Goal: Information Seeking & Learning: Learn about a topic

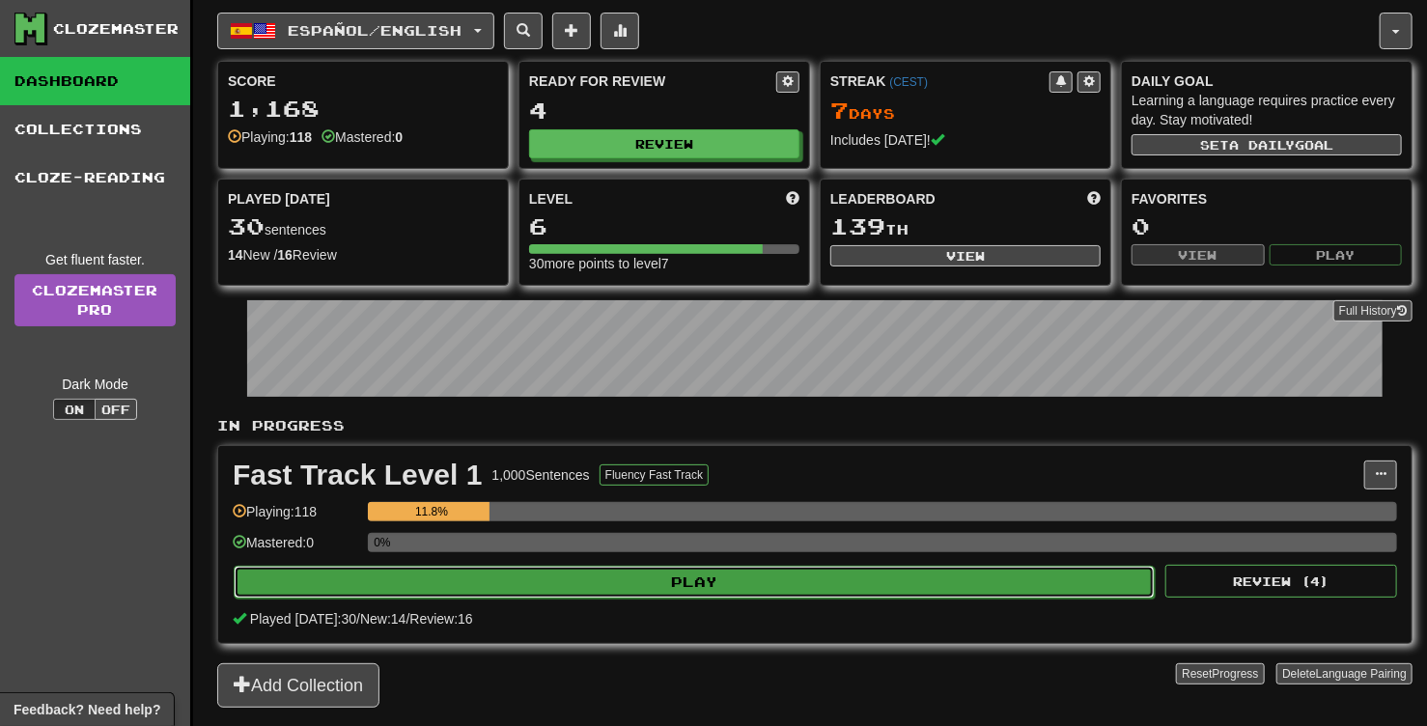
click at [684, 581] on button "Play" at bounding box center [694, 582] width 921 height 33
select select "**"
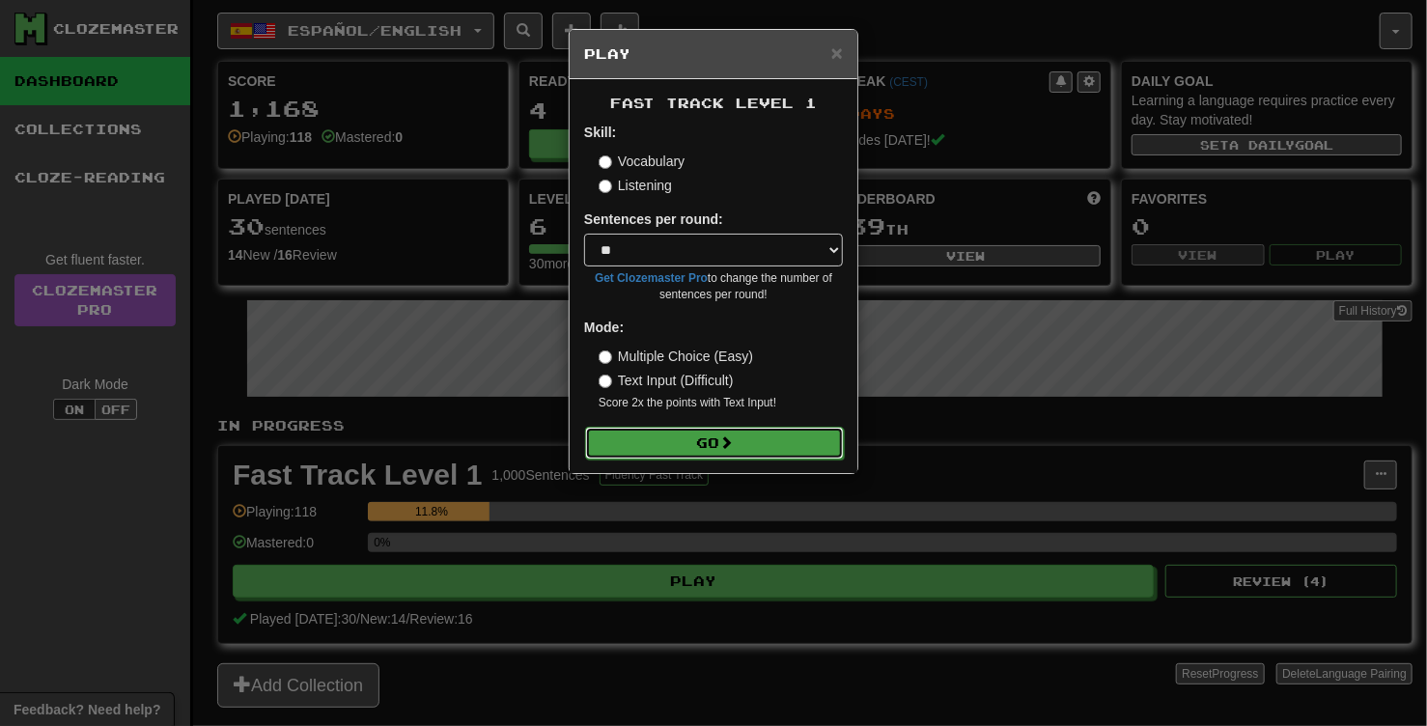
click at [720, 442] on button "Go" at bounding box center [714, 443] width 259 height 33
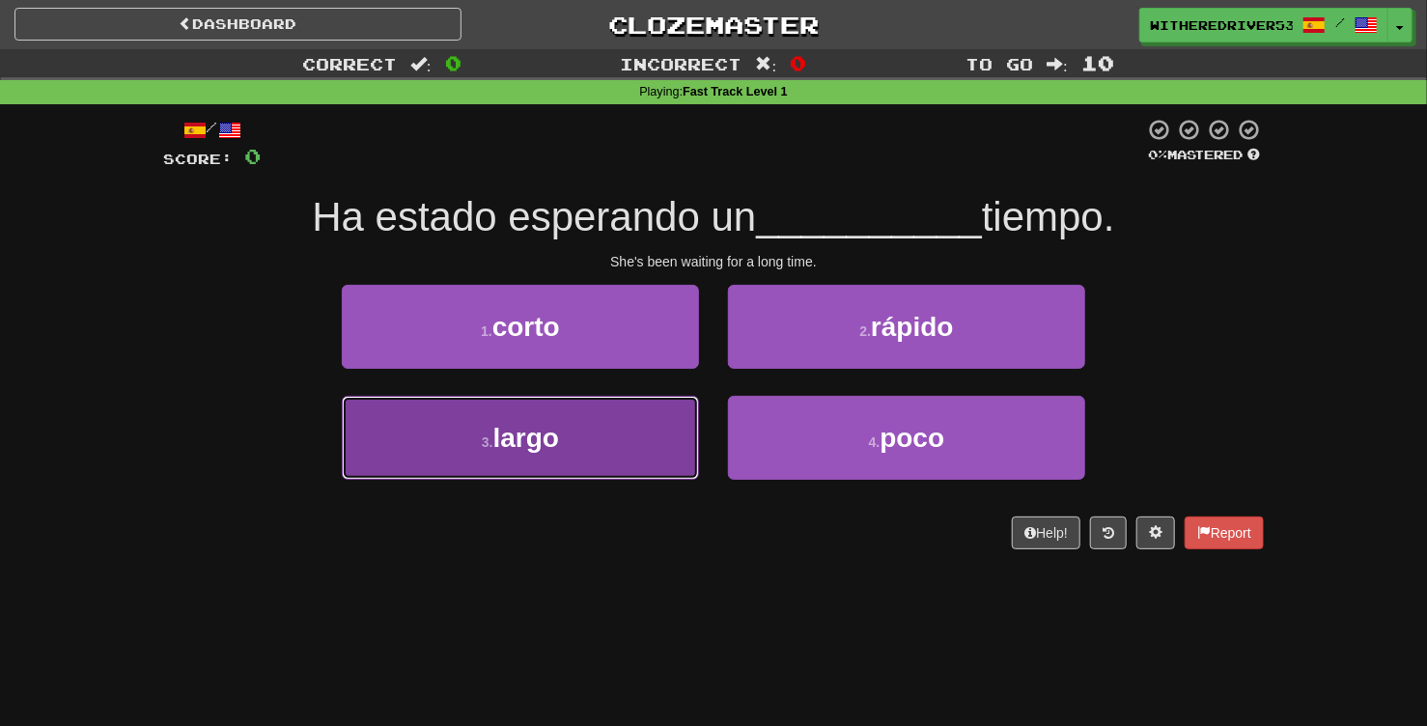
click at [559, 443] on span "largo" at bounding box center [526, 438] width 66 height 30
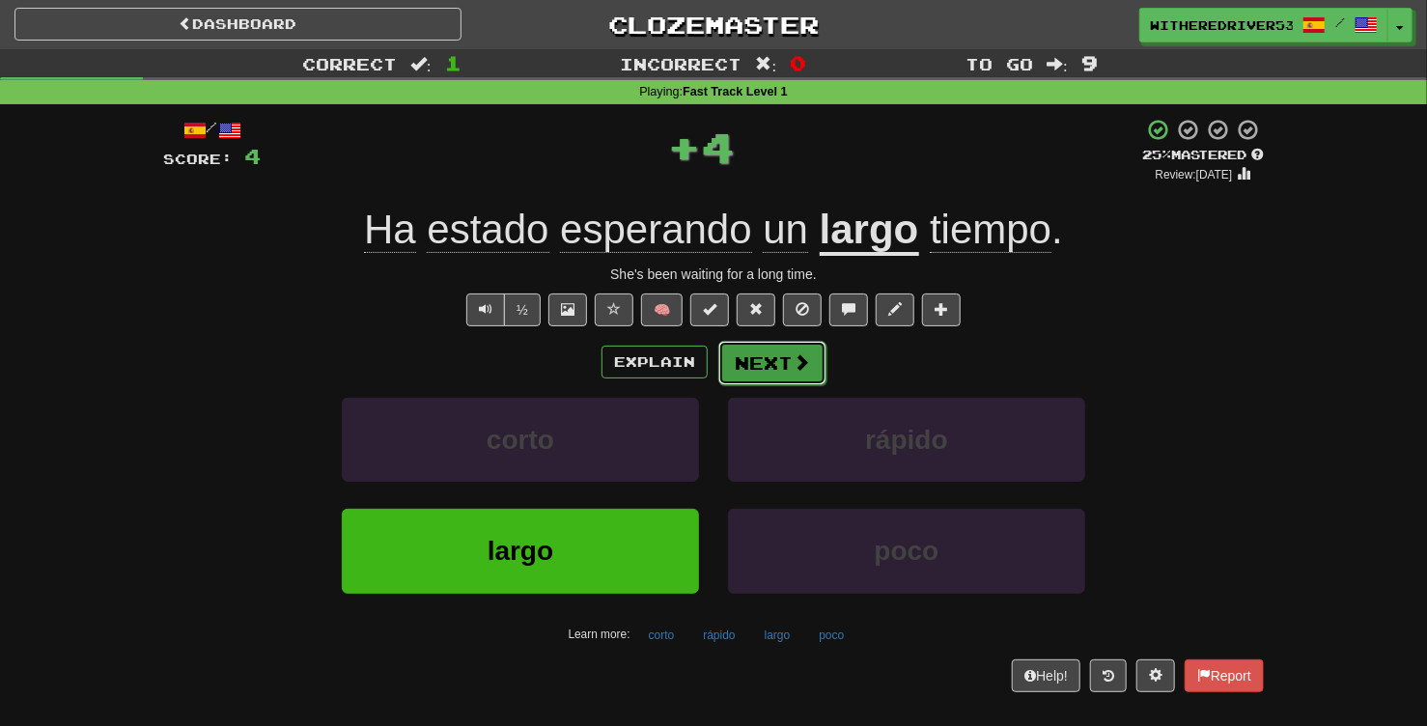
click at [764, 358] on button "Next" at bounding box center [772, 363] width 108 height 44
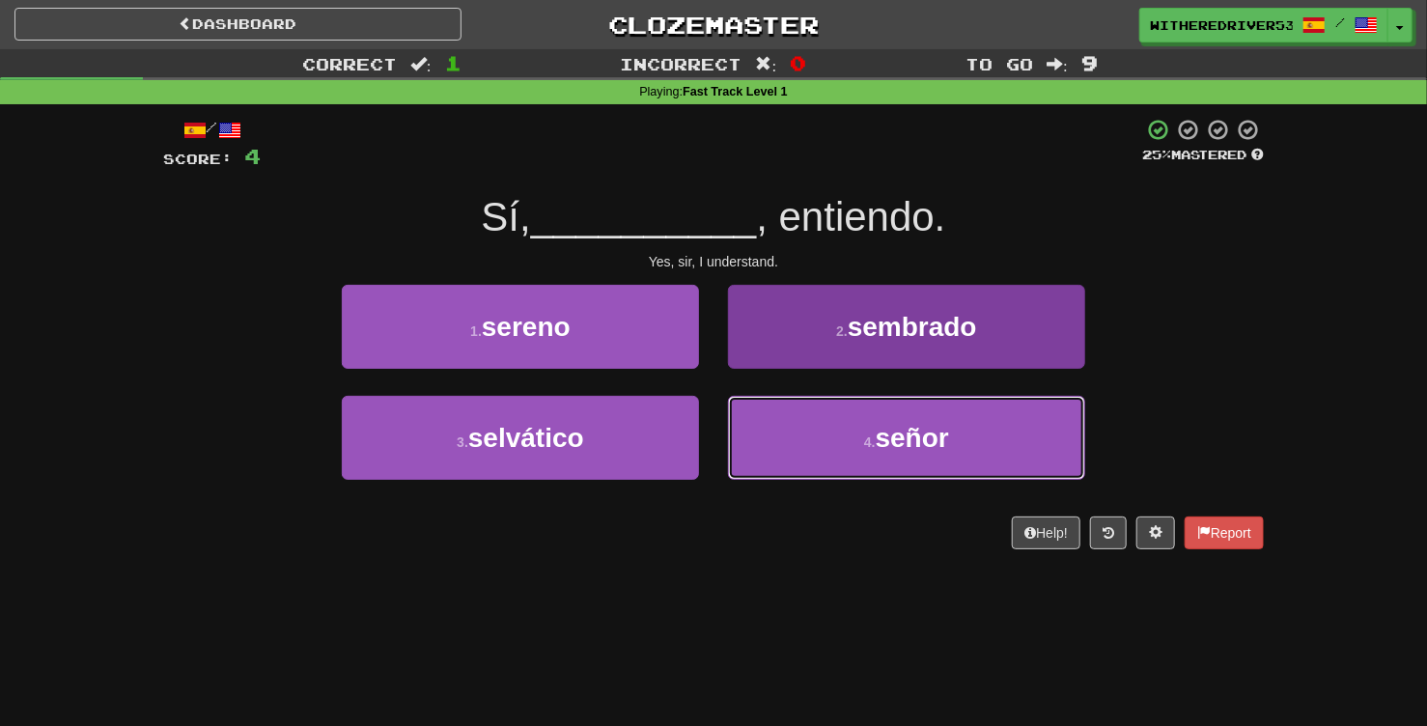
click at [847, 414] on button "4 . señor" at bounding box center [906, 438] width 357 height 84
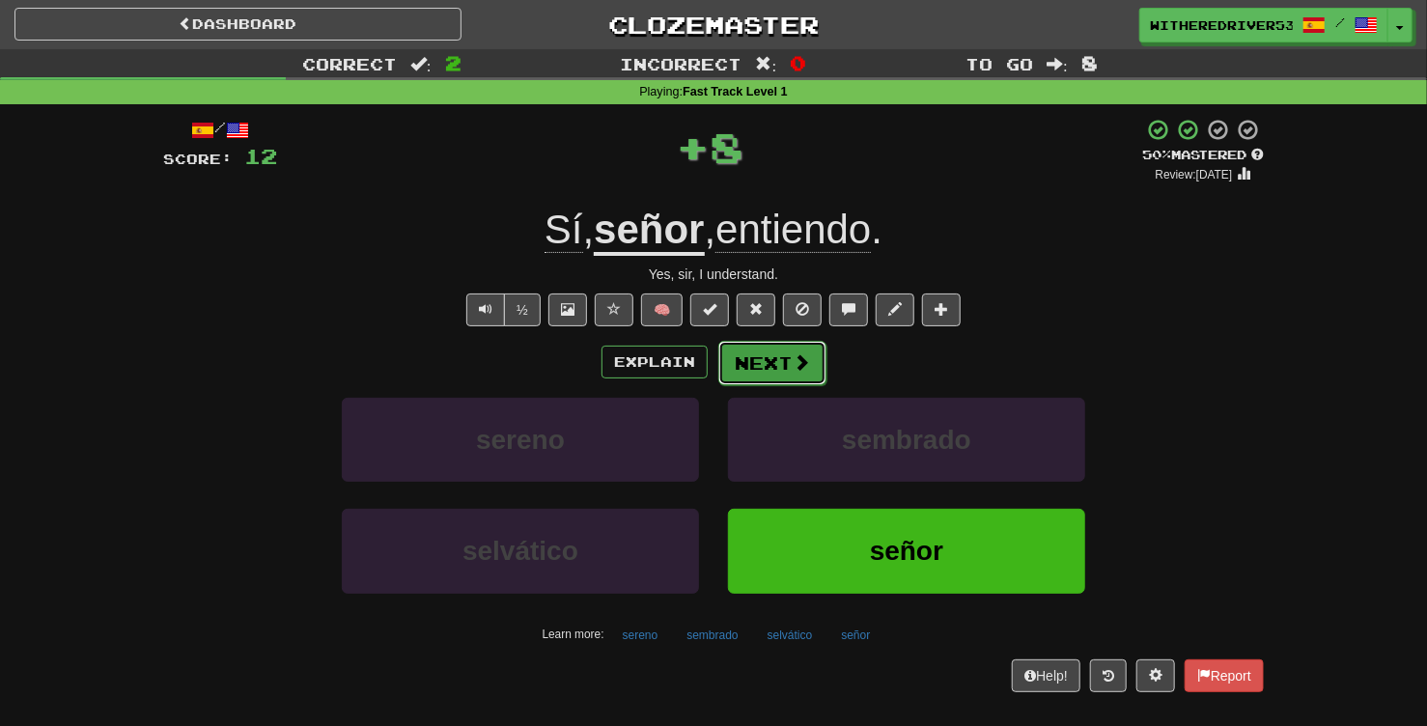
click at [799, 371] on span at bounding box center [801, 361] width 17 height 17
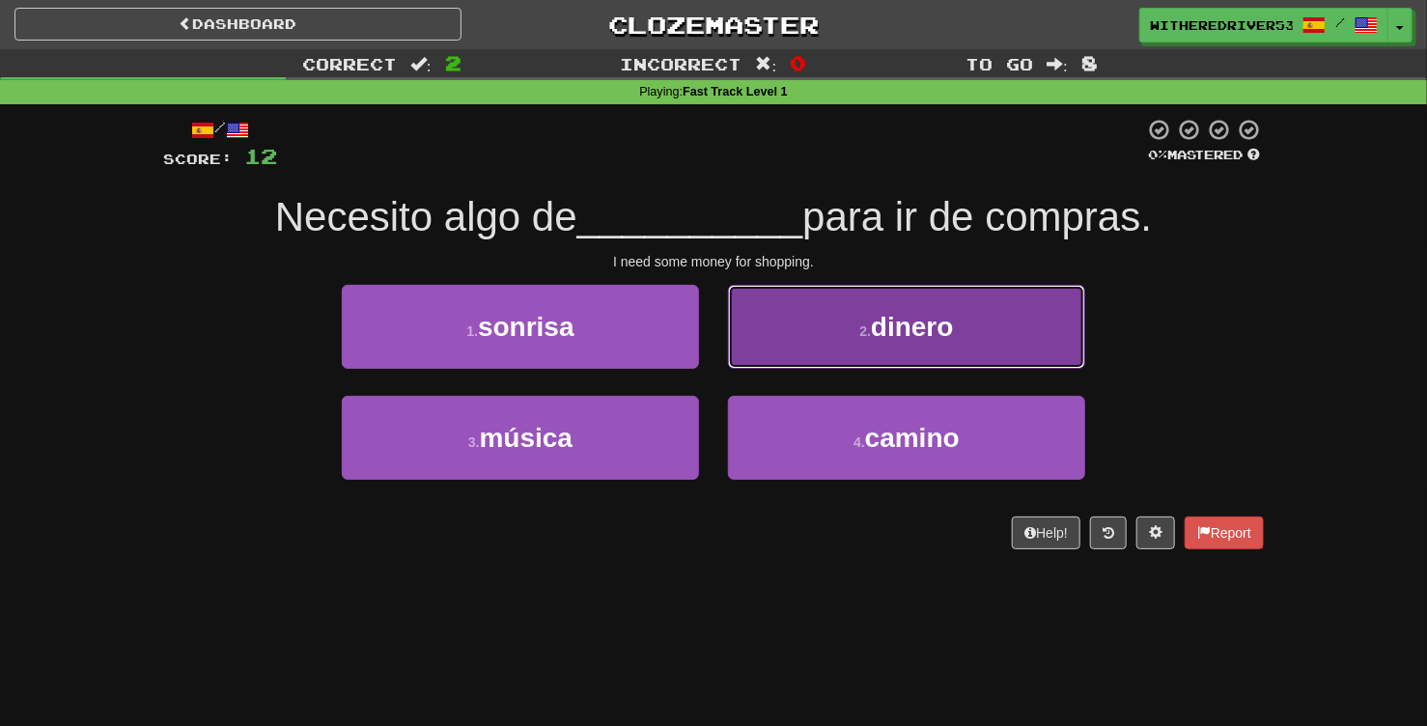
click at [871, 332] on small "2 ." at bounding box center [865, 330] width 12 height 15
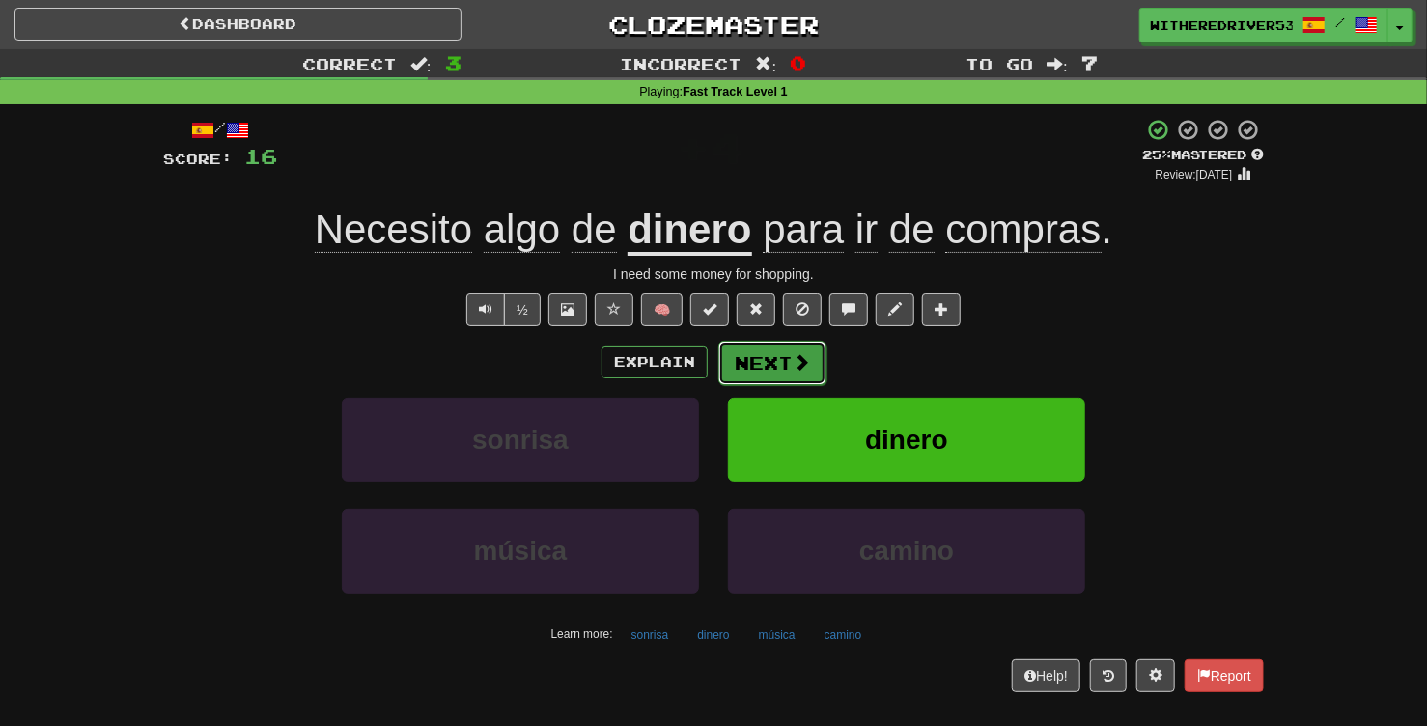
click at [803, 366] on span at bounding box center [801, 361] width 17 height 17
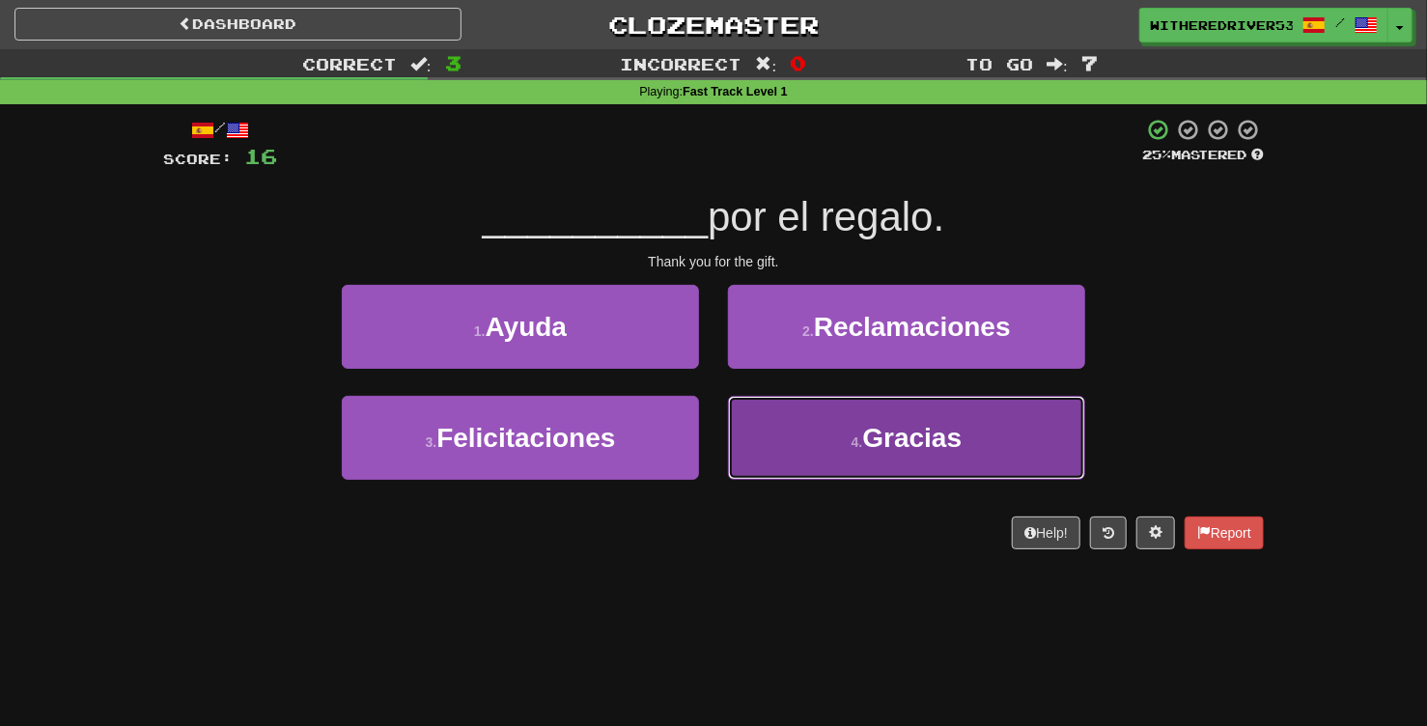
click at [877, 442] on span "Gracias" at bounding box center [911, 438] width 99 height 30
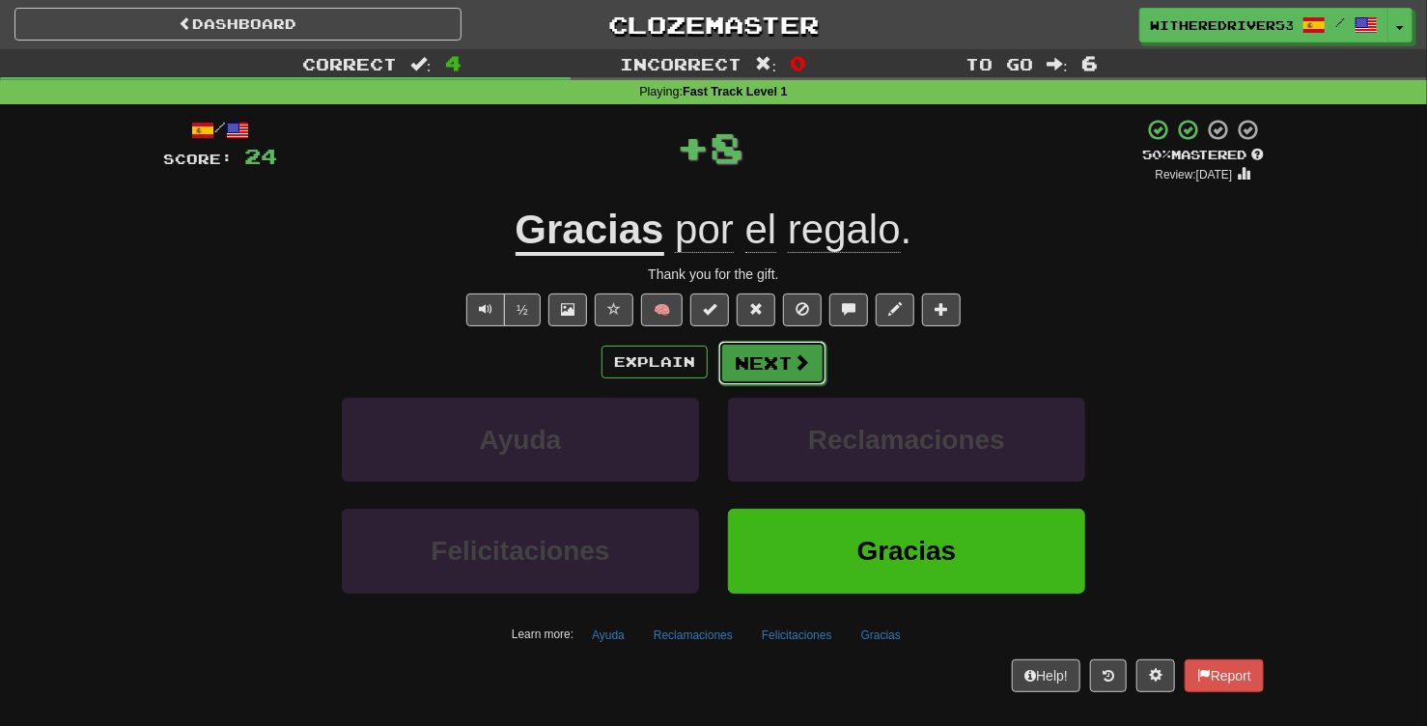
click at [786, 361] on button "Next" at bounding box center [772, 363] width 108 height 44
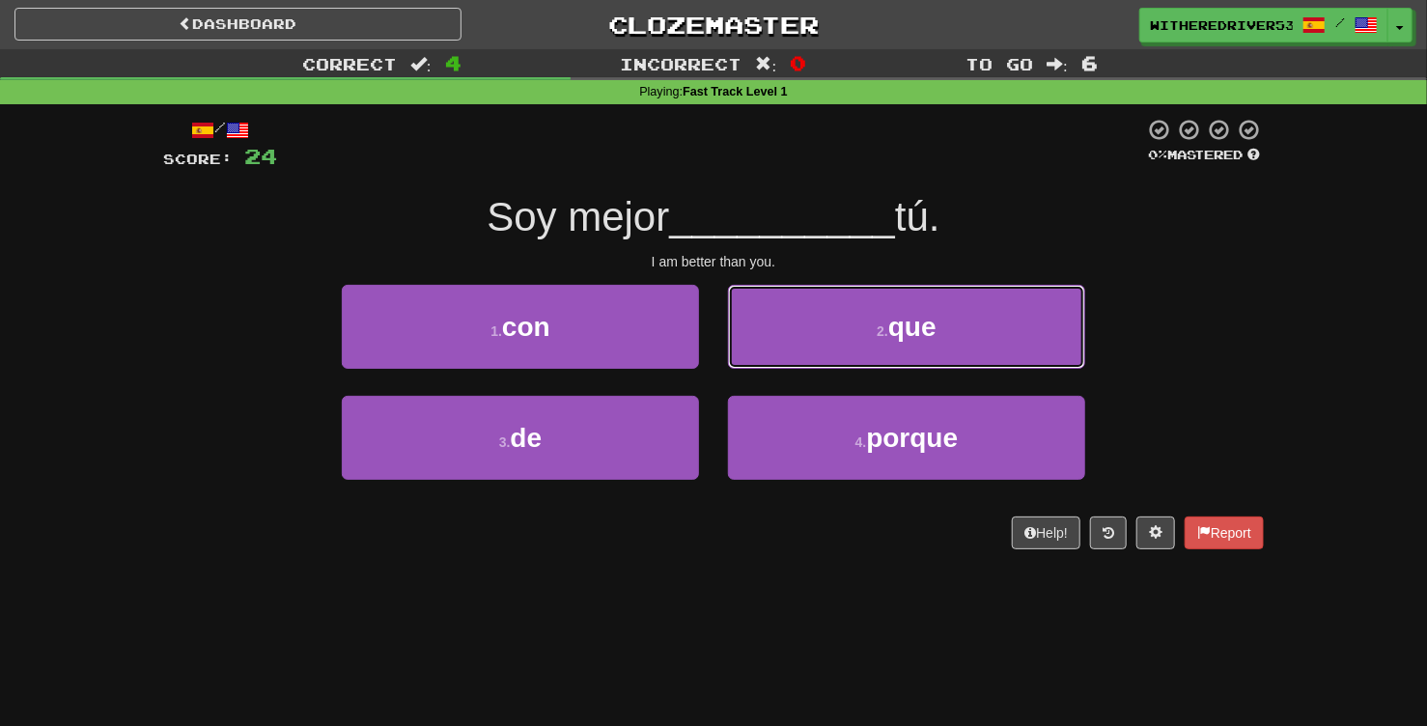
click at [898, 338] on span "que" at bounding box center [912, 327] width 48 height 30
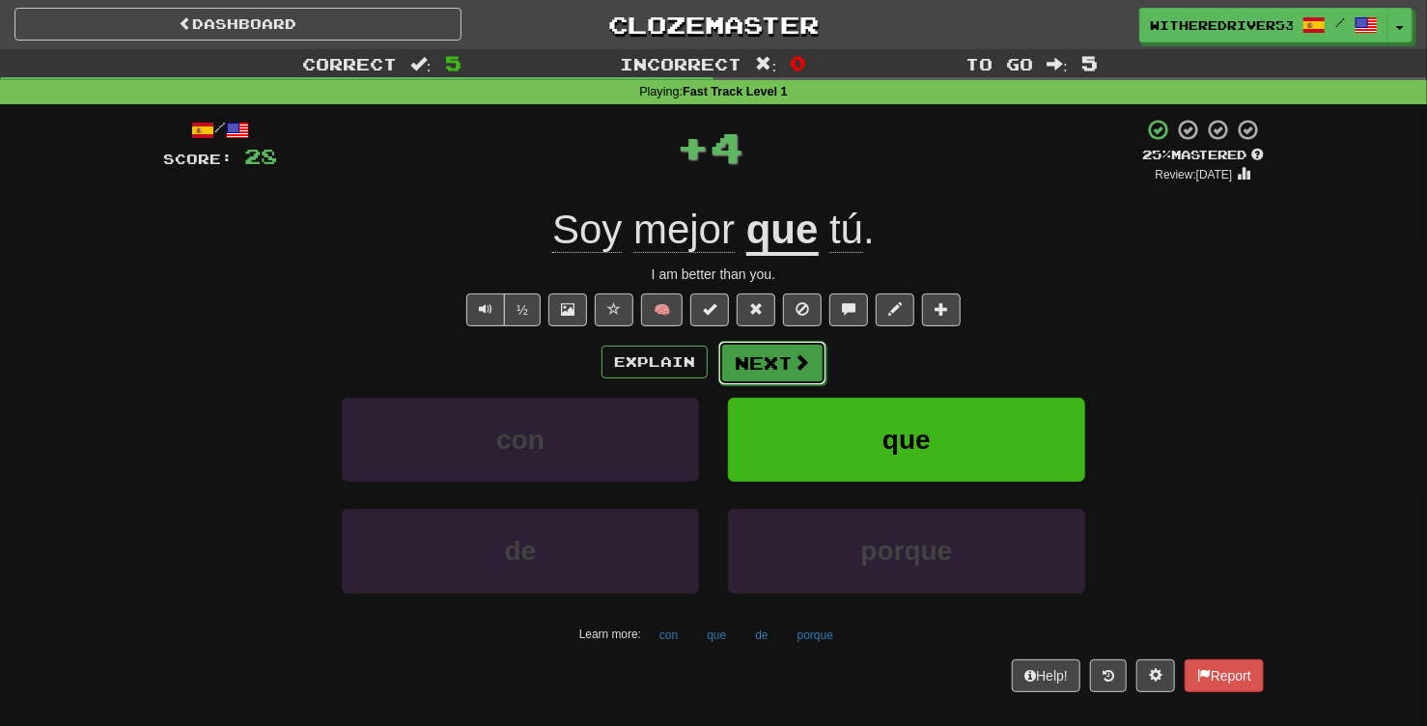
click at [763, 369] on button "Next" at bounding box center [772, 363] width 108 height 44
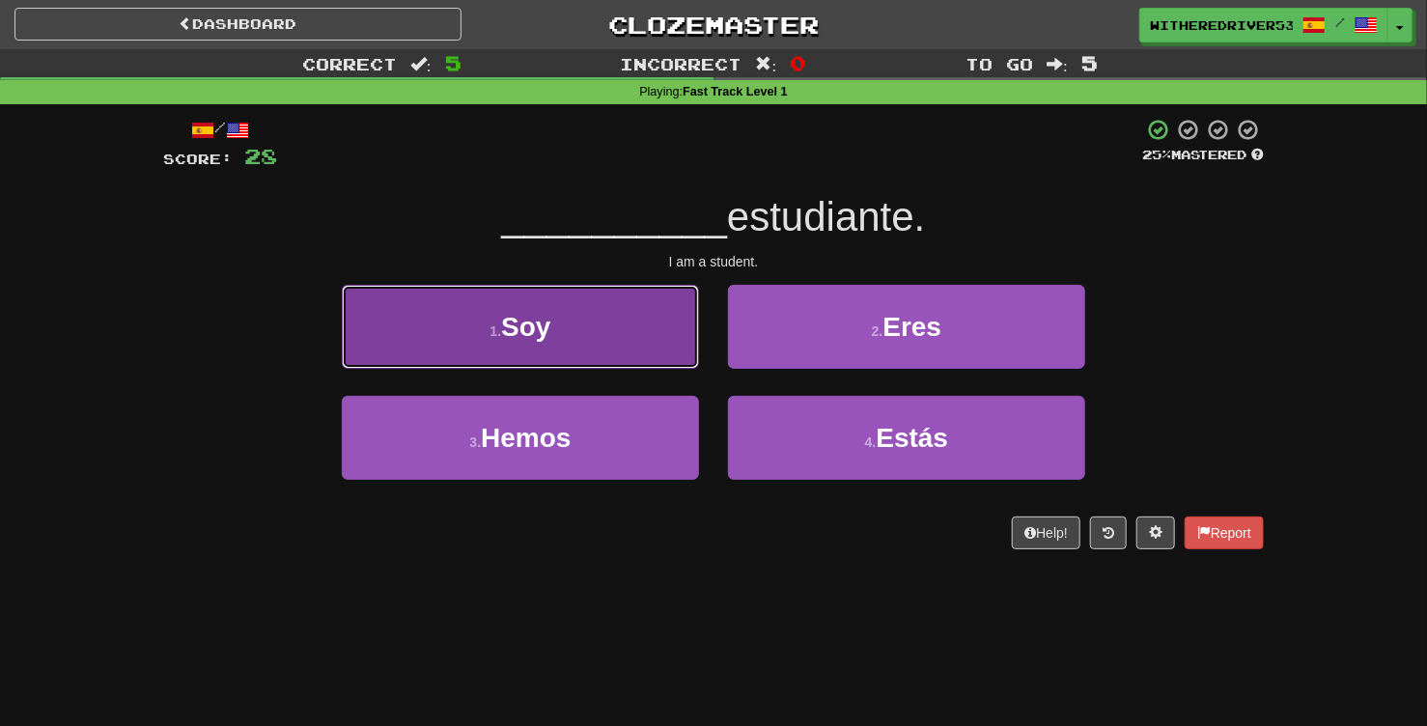
click at [626, 342] on button "1 . Soy" at bounding box center [520, 327] width 357 height 84
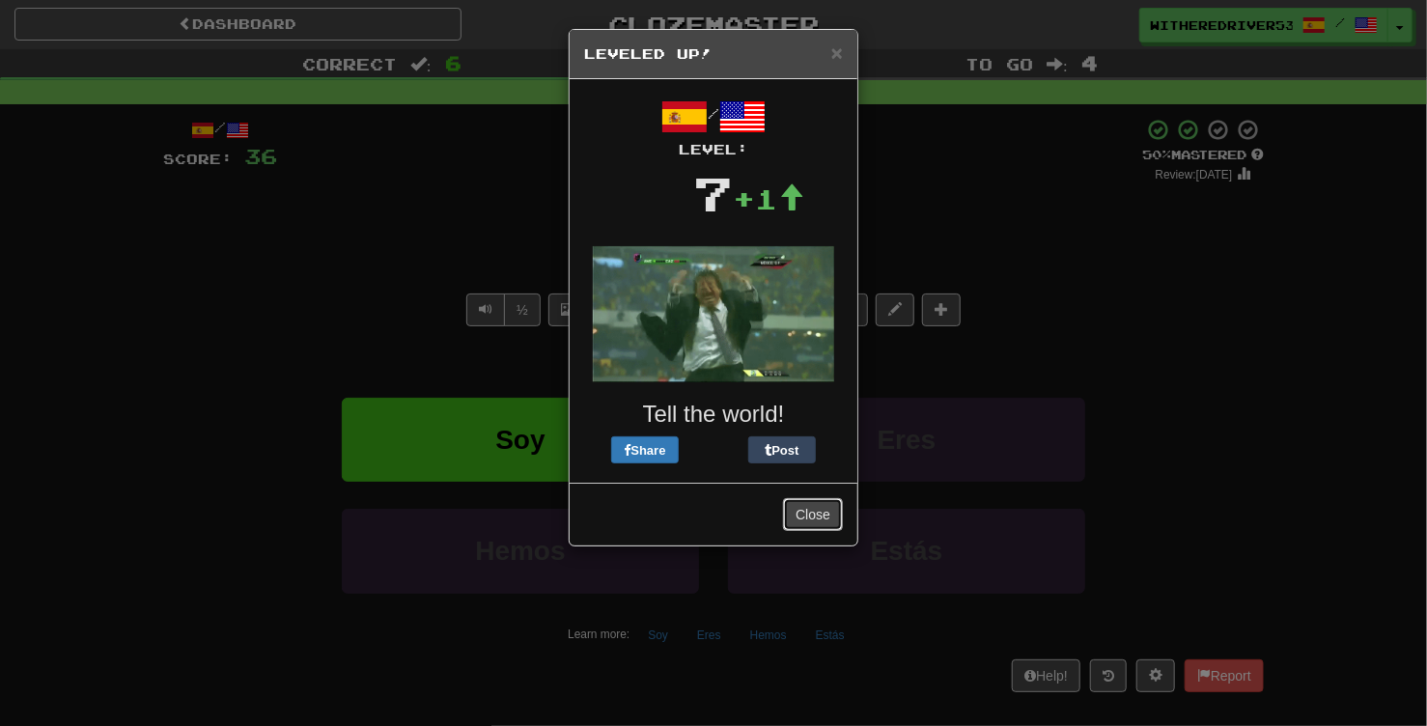
click at [809, 512] on button "Close" at bounding box center [813, 514] width 60 height 33
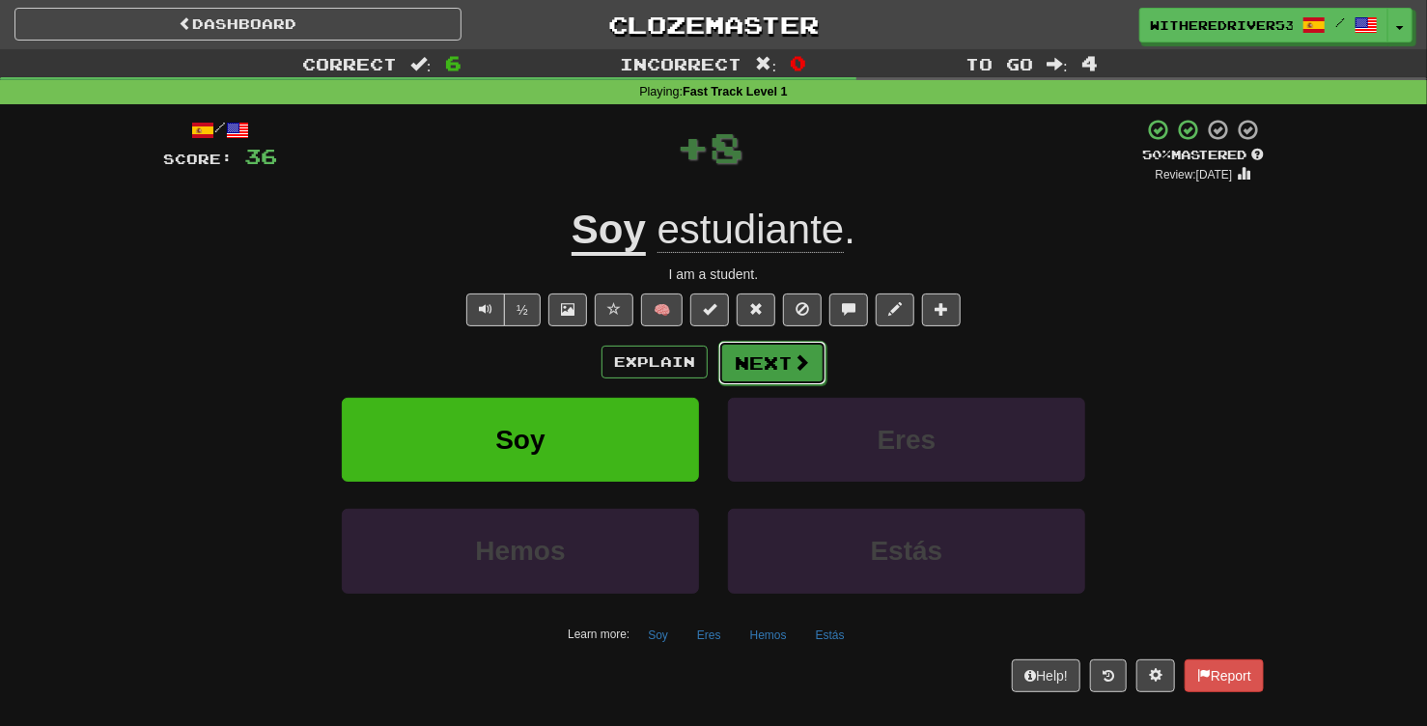
click at [771, 367] on button "Next" at bounding box center [772, 363] width 108 height 44
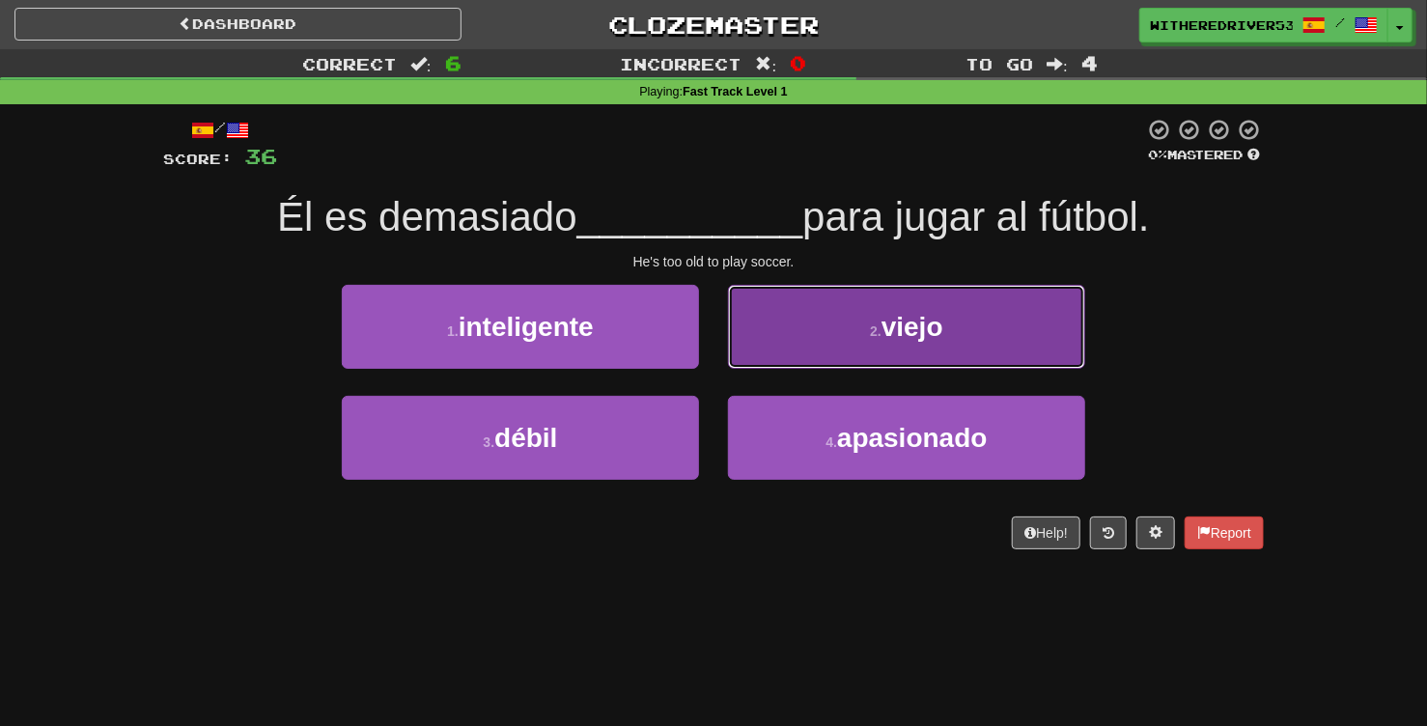
click at [862, 334] on button "2 . viejo" at bounding box center [906, 327] width 357 height 84
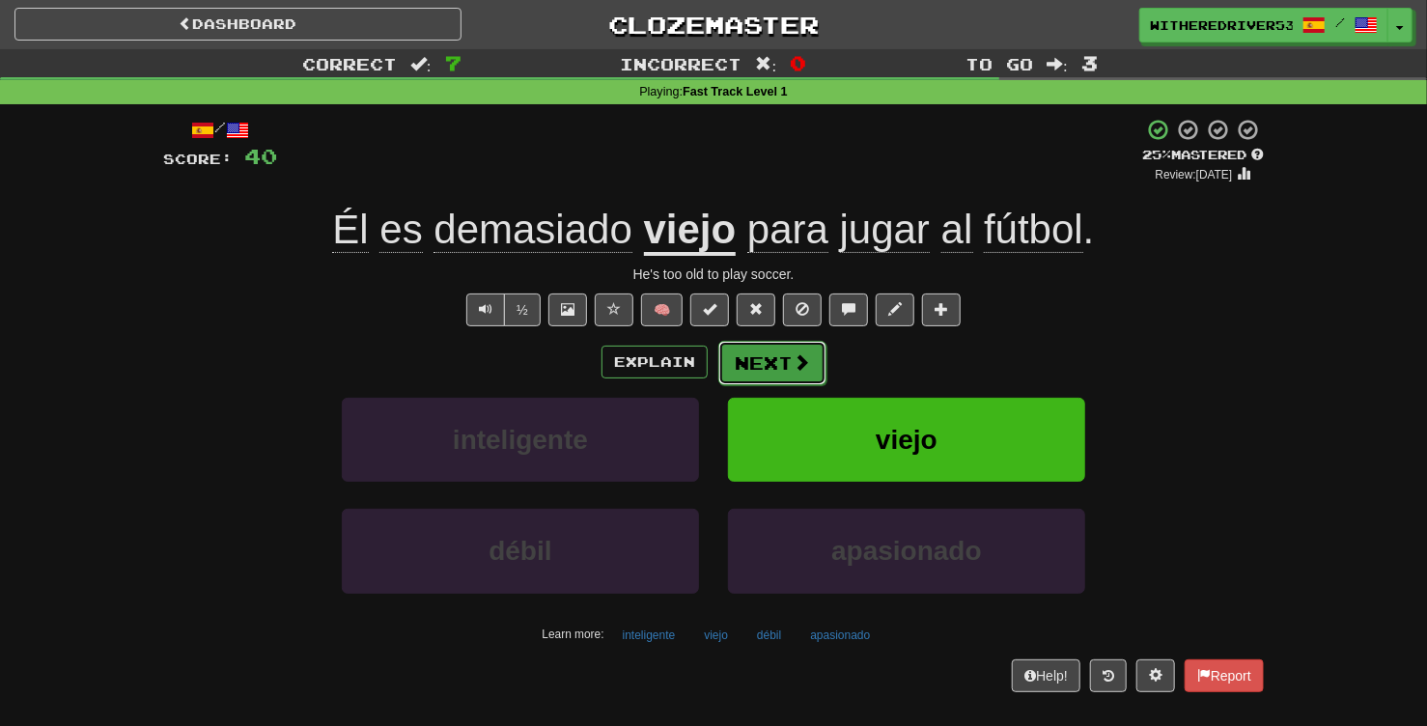
click at [789, 360] on button "Next" at bounding box center [772, 363] width 108 height 44
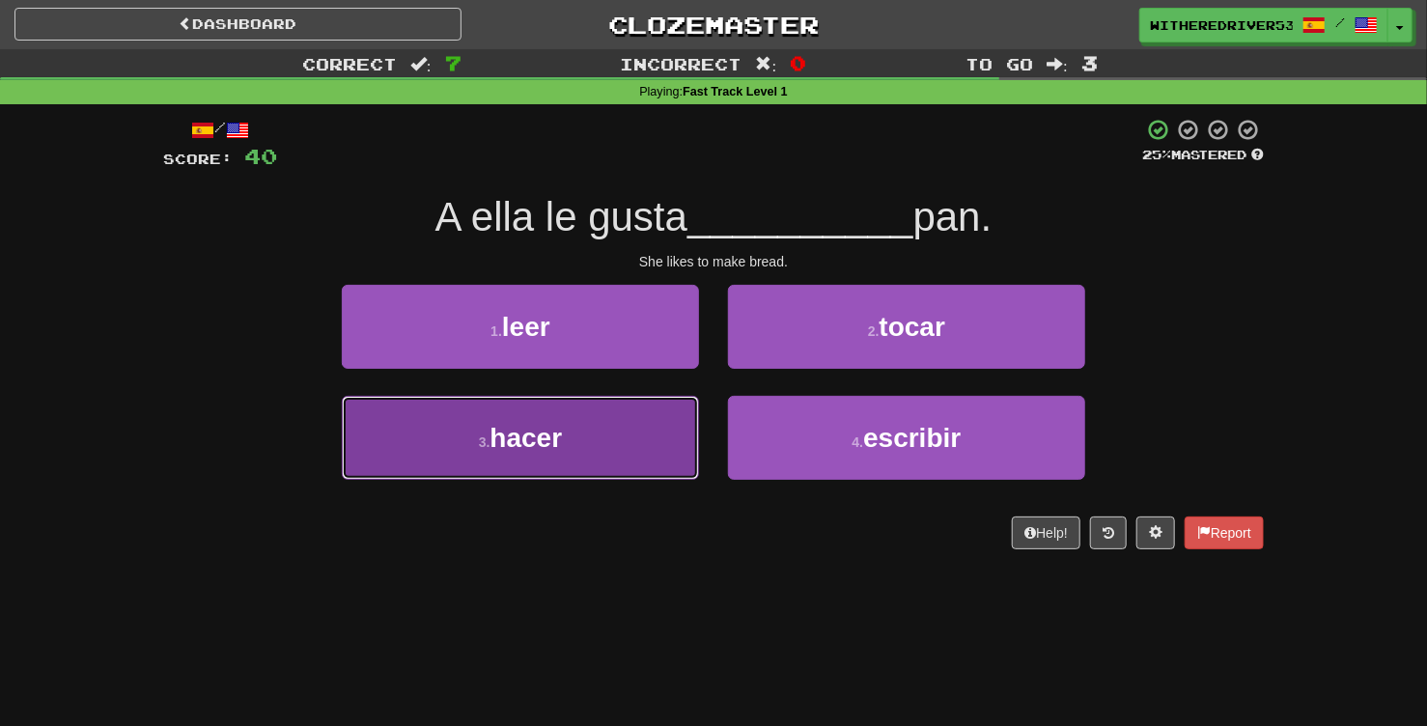
click at [587, 440] on button "3 . hacer" at bounding box center [520, 438] width 357 height 84
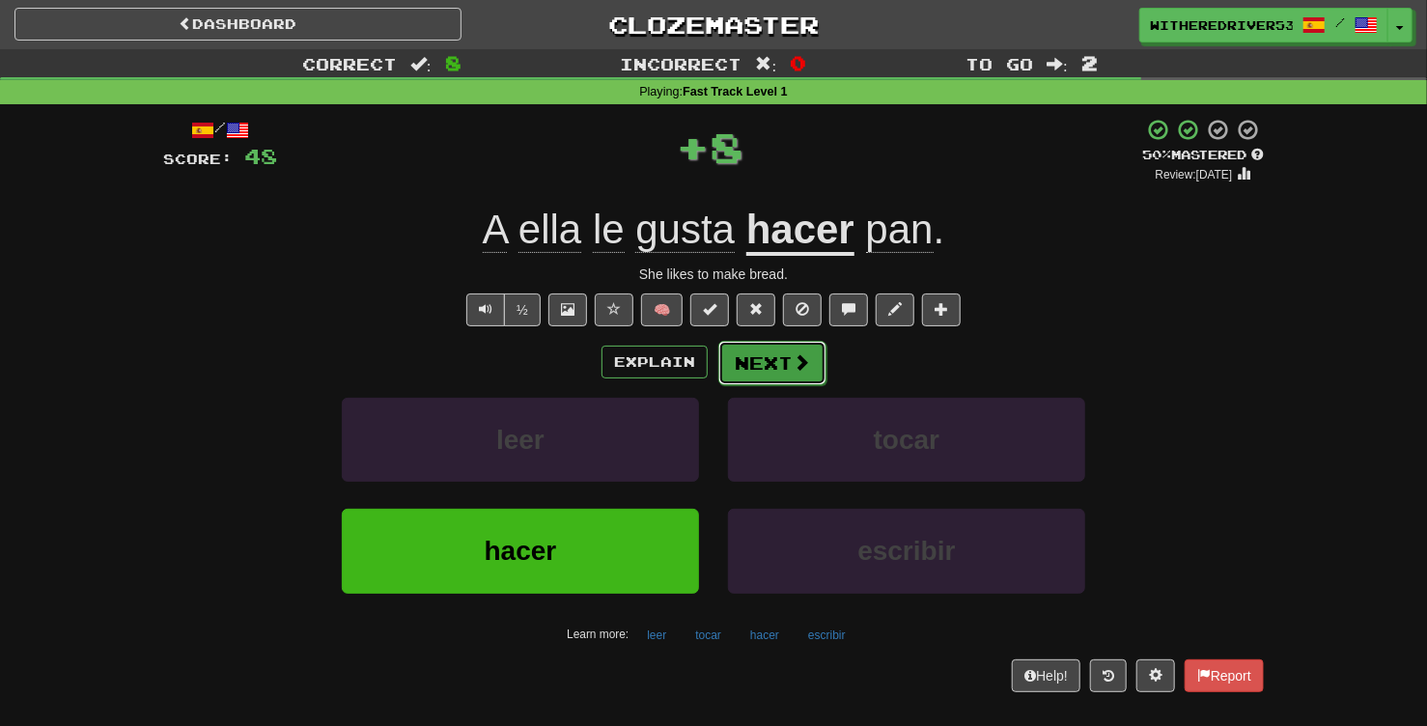
click at [773, 361] on button "Next" at bounding box center [772, 363] width 108 height 44
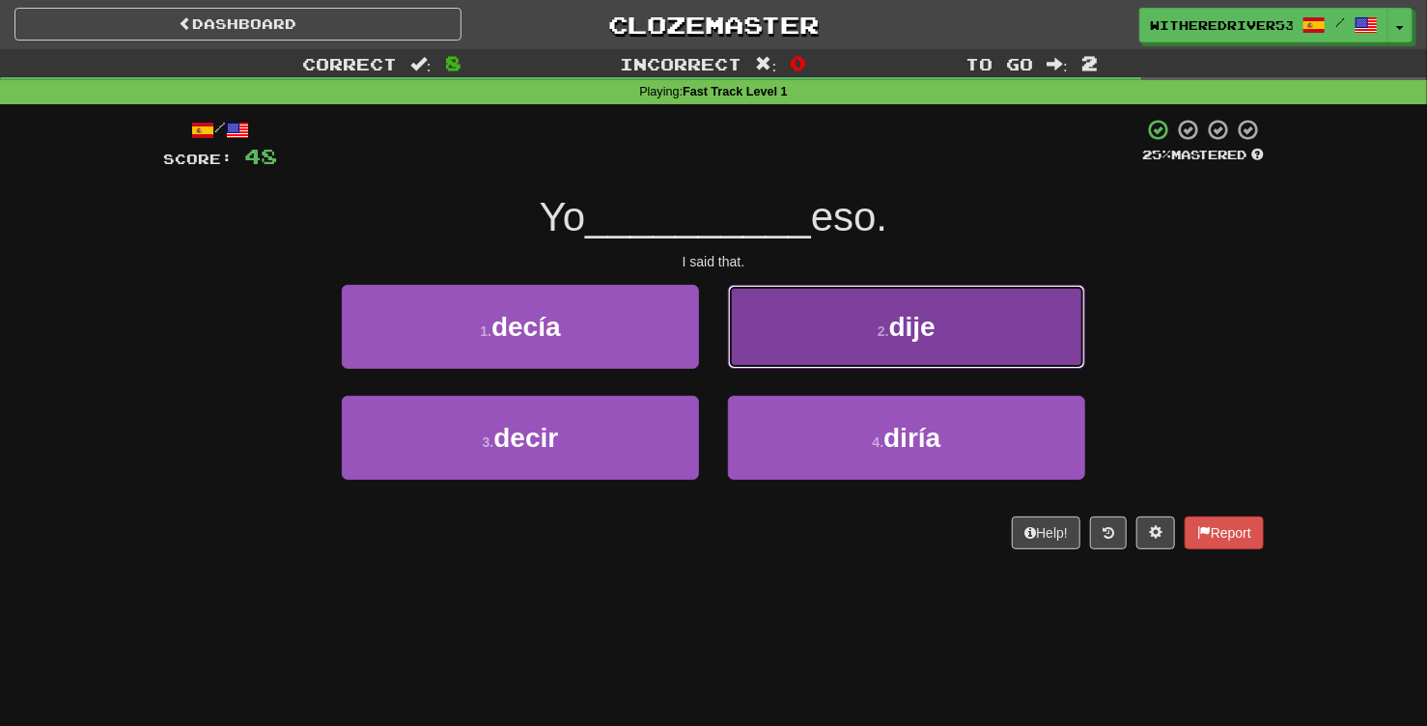
click at [875, 338] on button "2 . dije" at bounding box center [906, 327] width 357 height 84
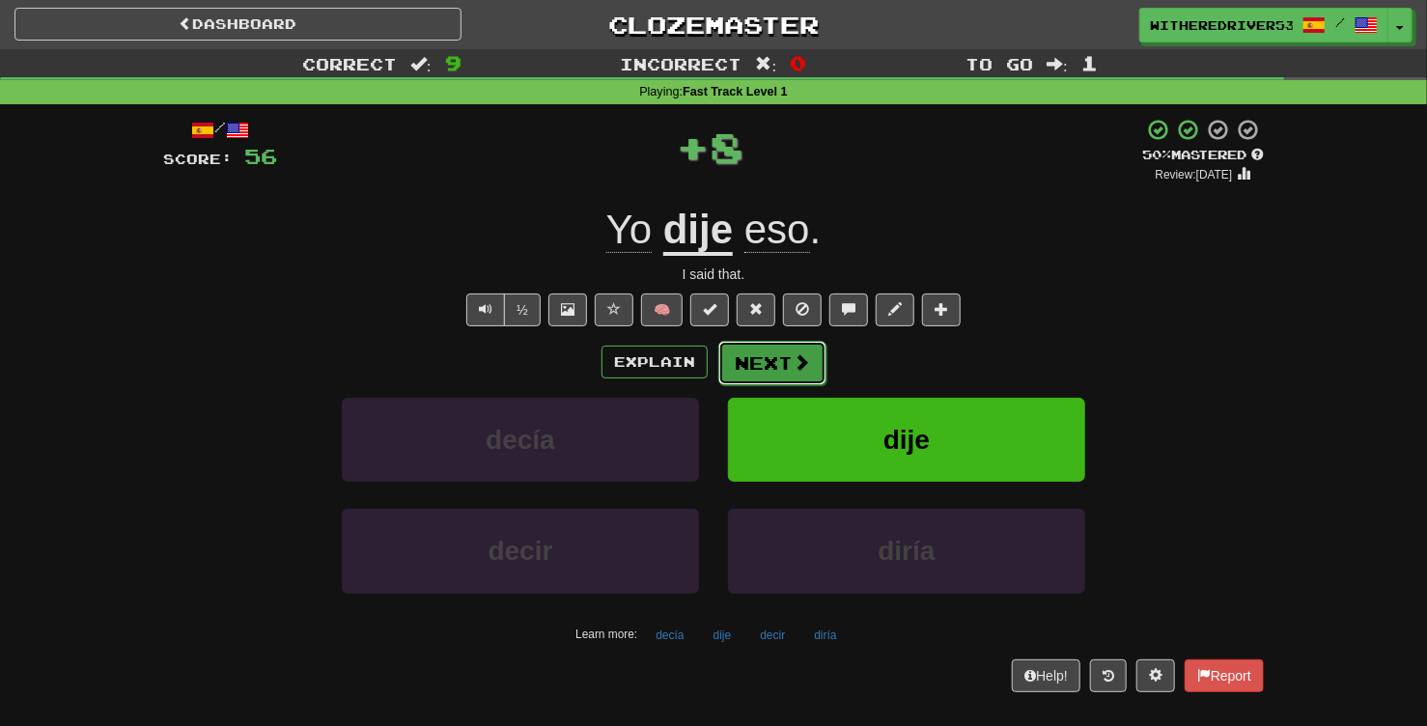
click at [779, 362] on button "Next" at bounding box center [772, 363] width 108 height 44
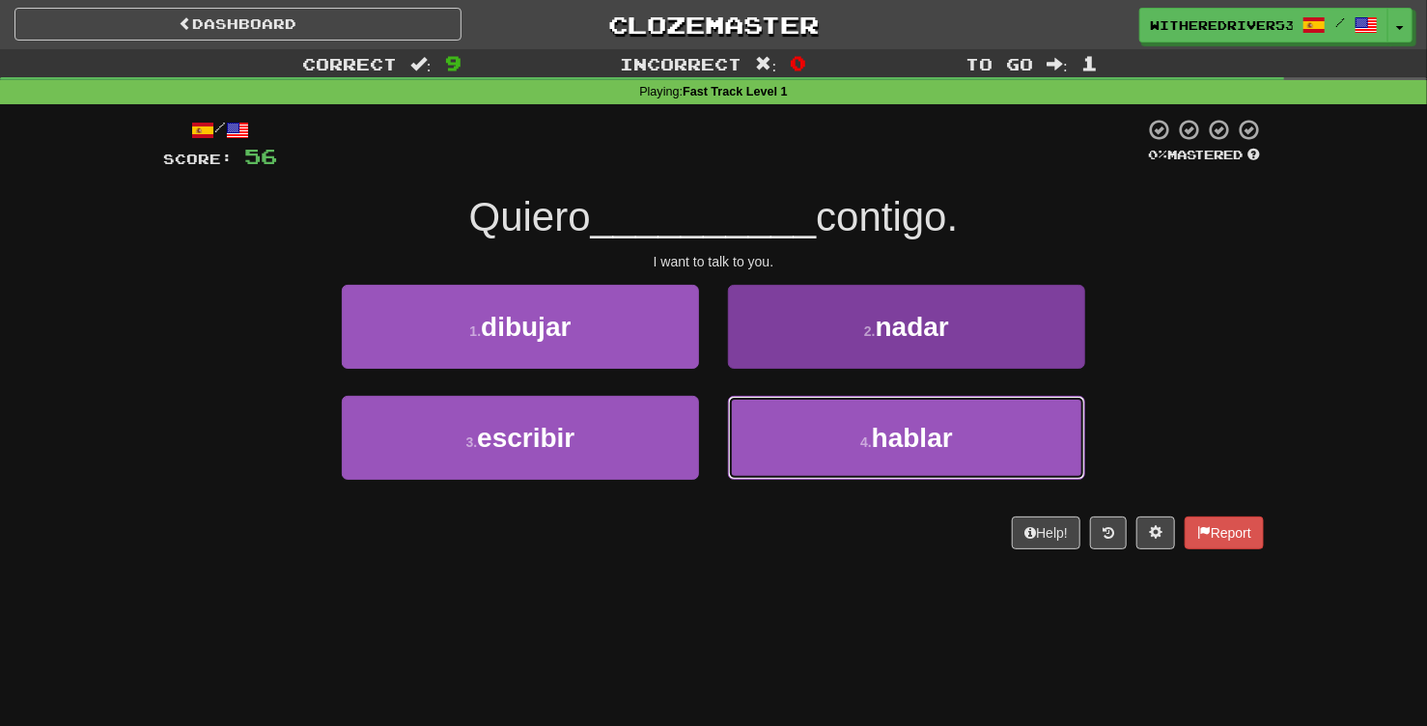
click at [837, 445] on button "4 . hablar" at bounding box center [906, 438] width 357 height 84
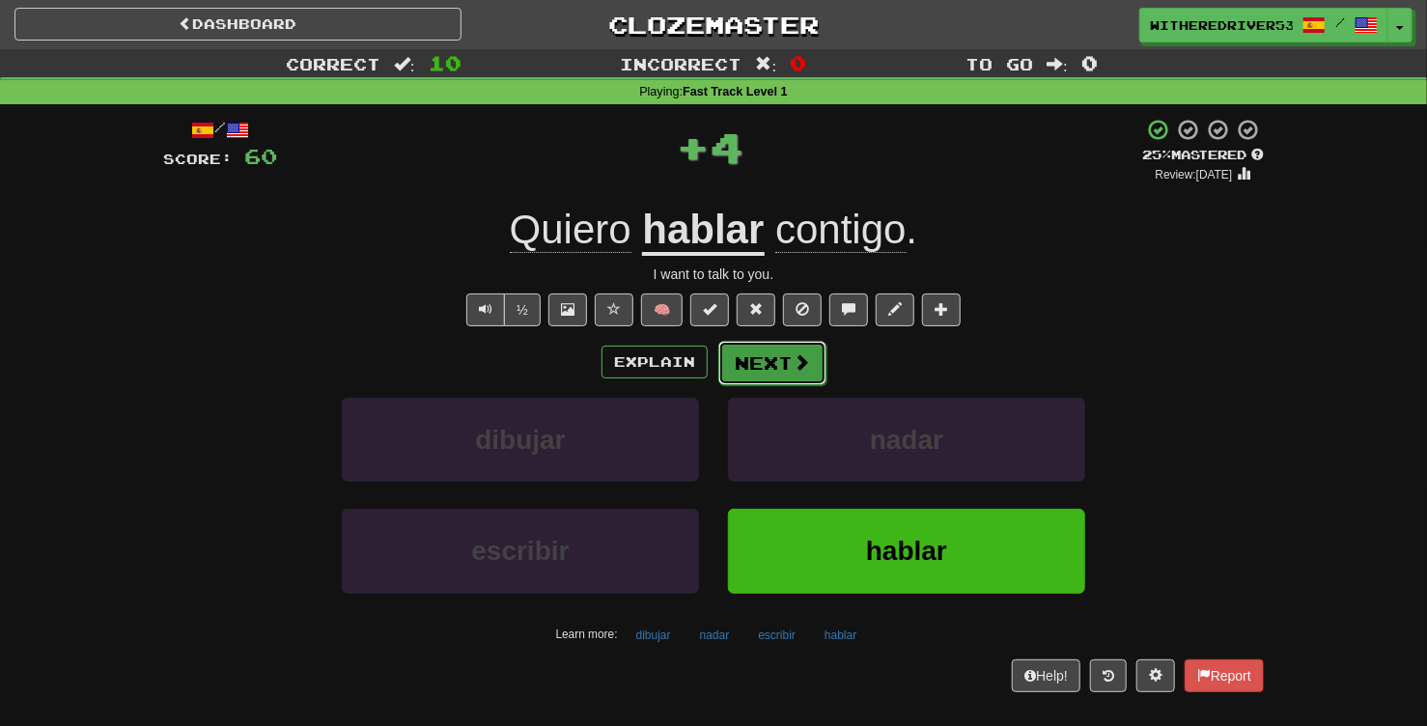
click at [772, 365] on button "Next" at bounding box center [772, 363] width 108 height 44
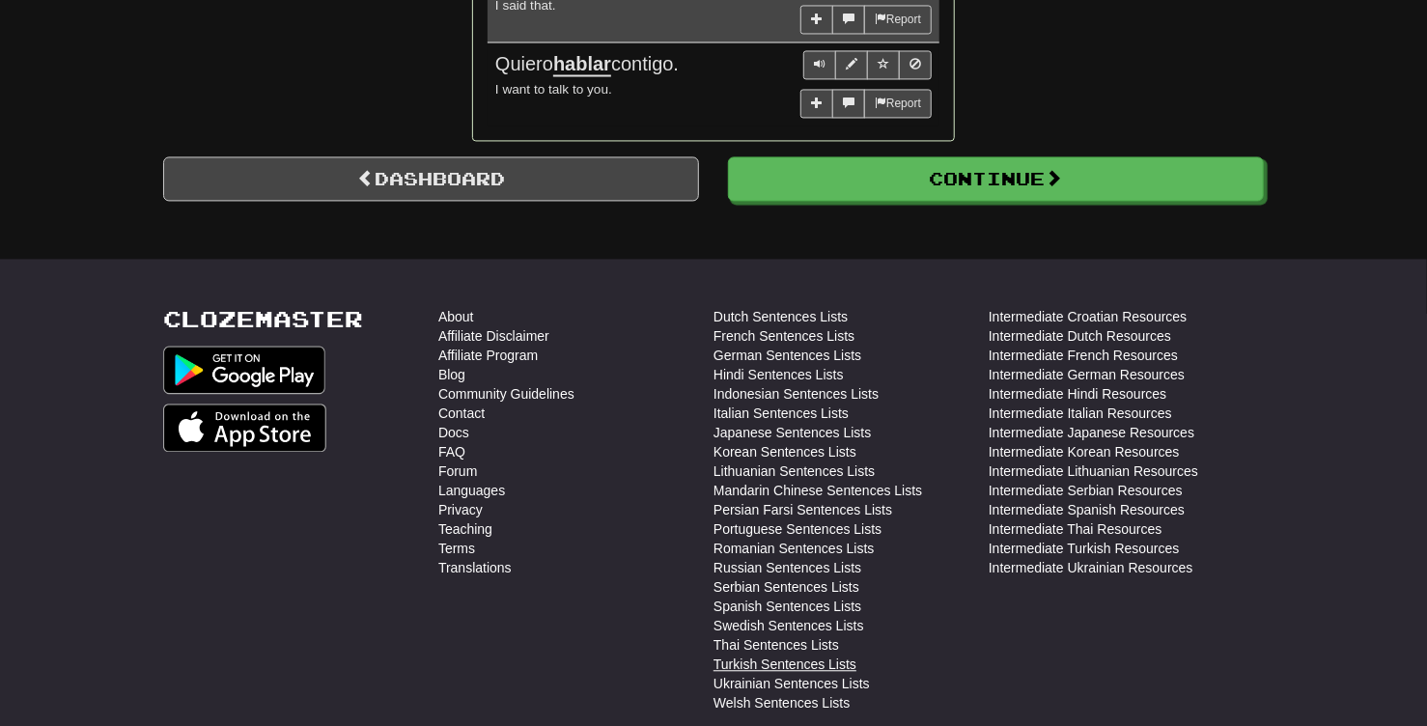
scroll to position [2002, 0]
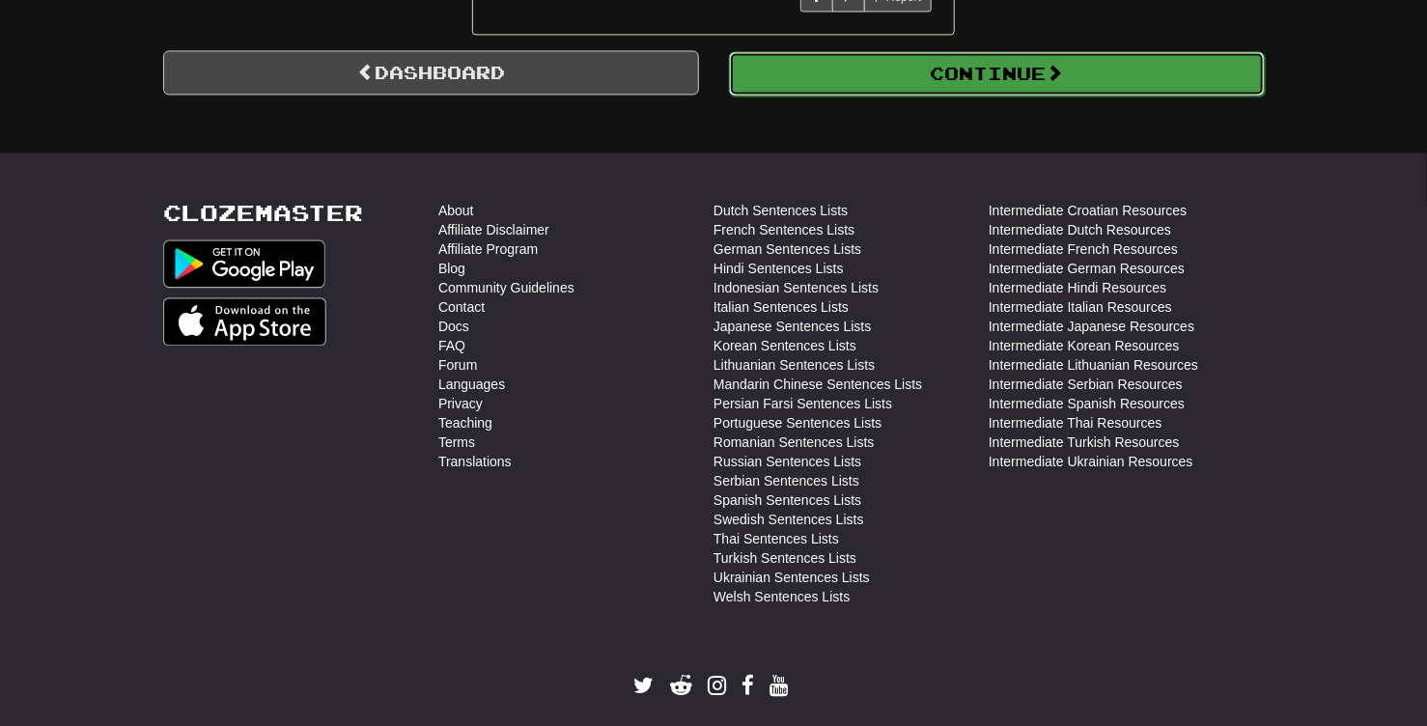
click at [960, 83] on button "Continue" at bounding box center [997, 73] width 536 height 44
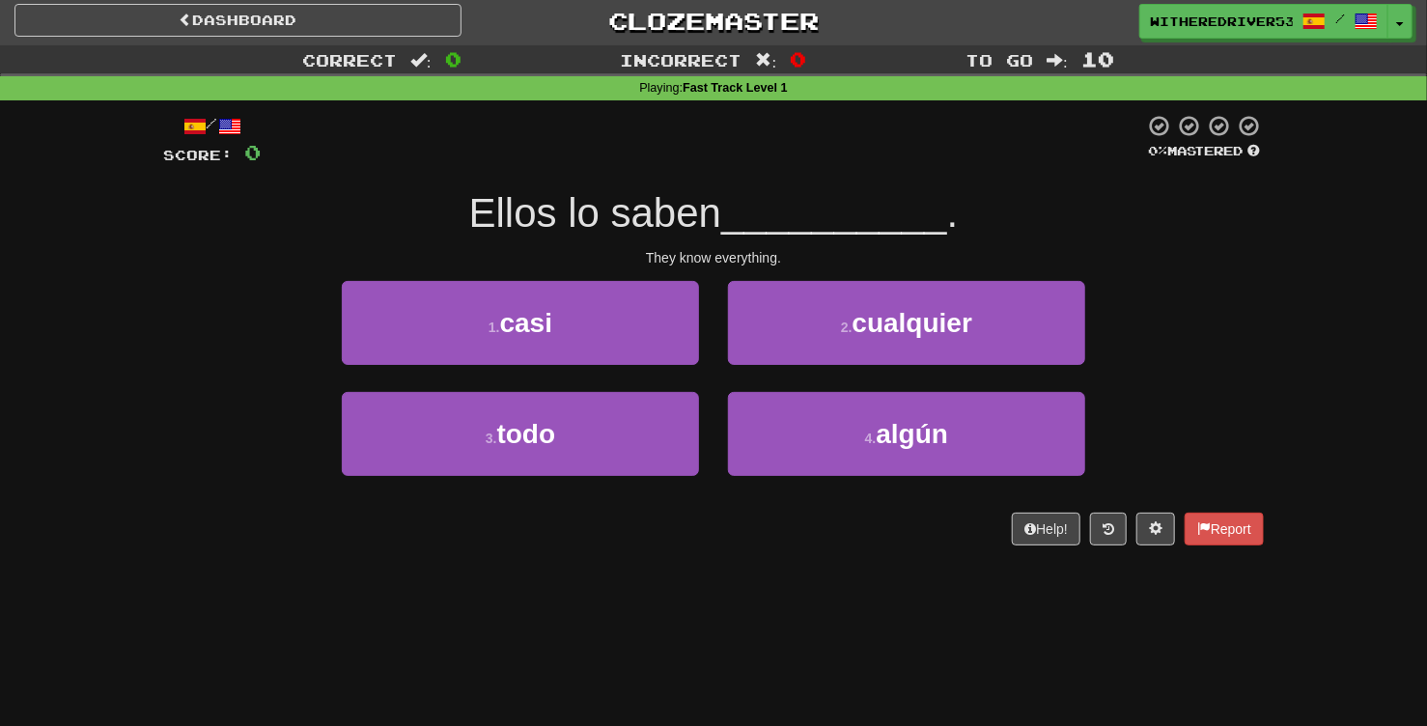
scroll to position [0, 0]
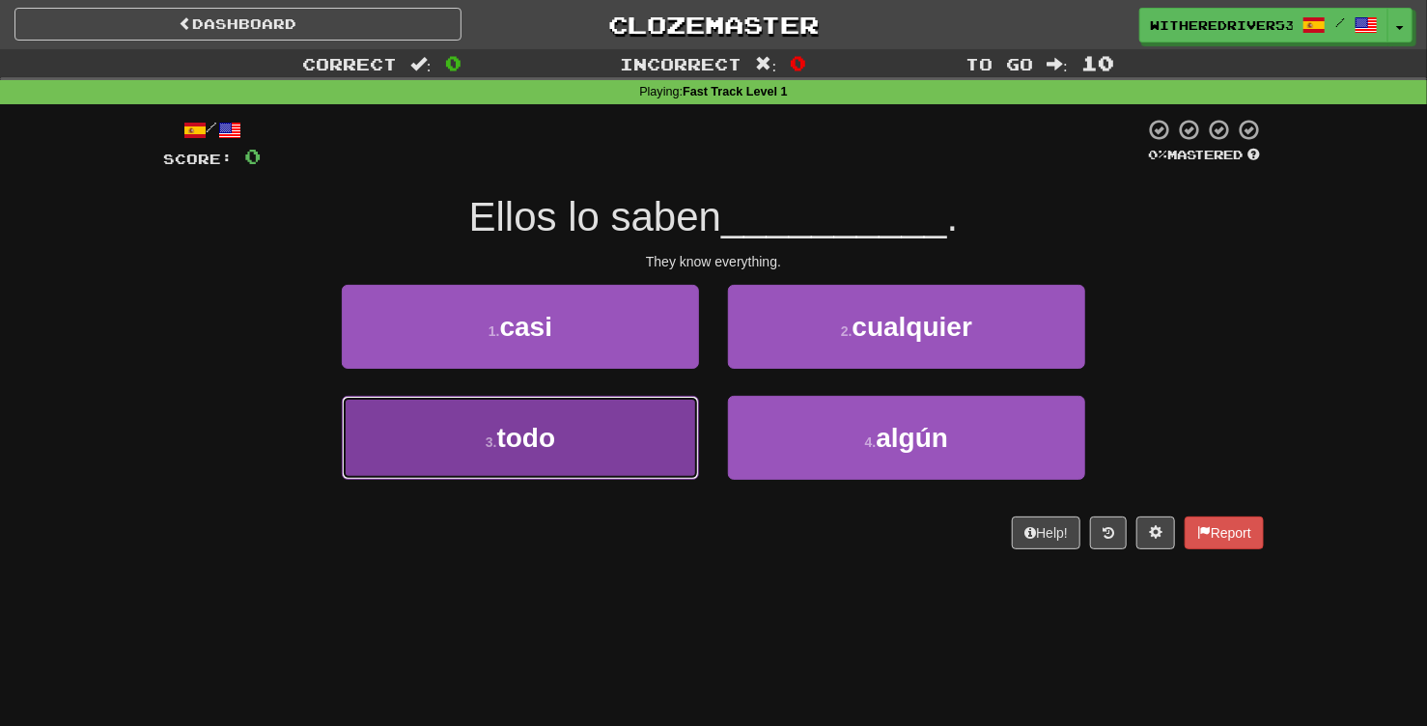
click at [603, 449] on button "3 . todo" at bounding box center [520, 438] width 357 height 84
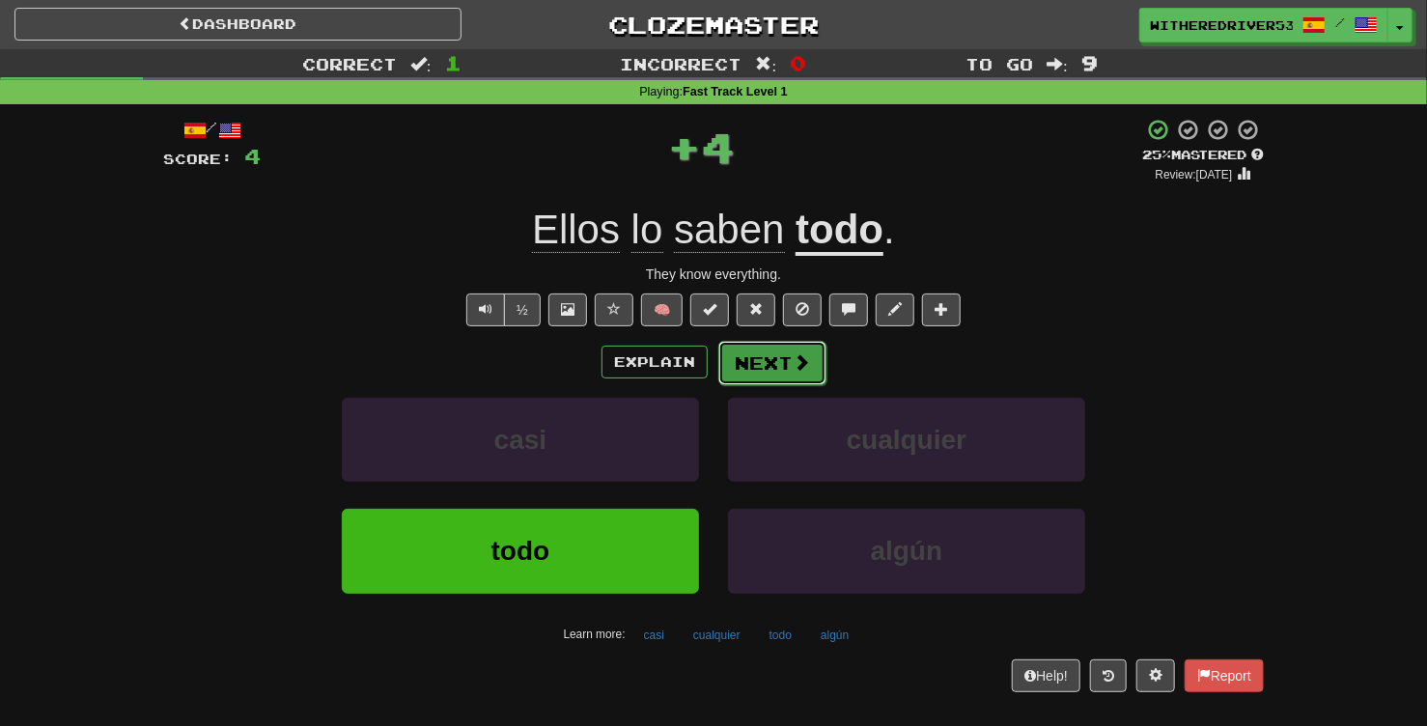
click at [774, 366] on button "Next" at bounding box center [772, 363] width 108 height 44
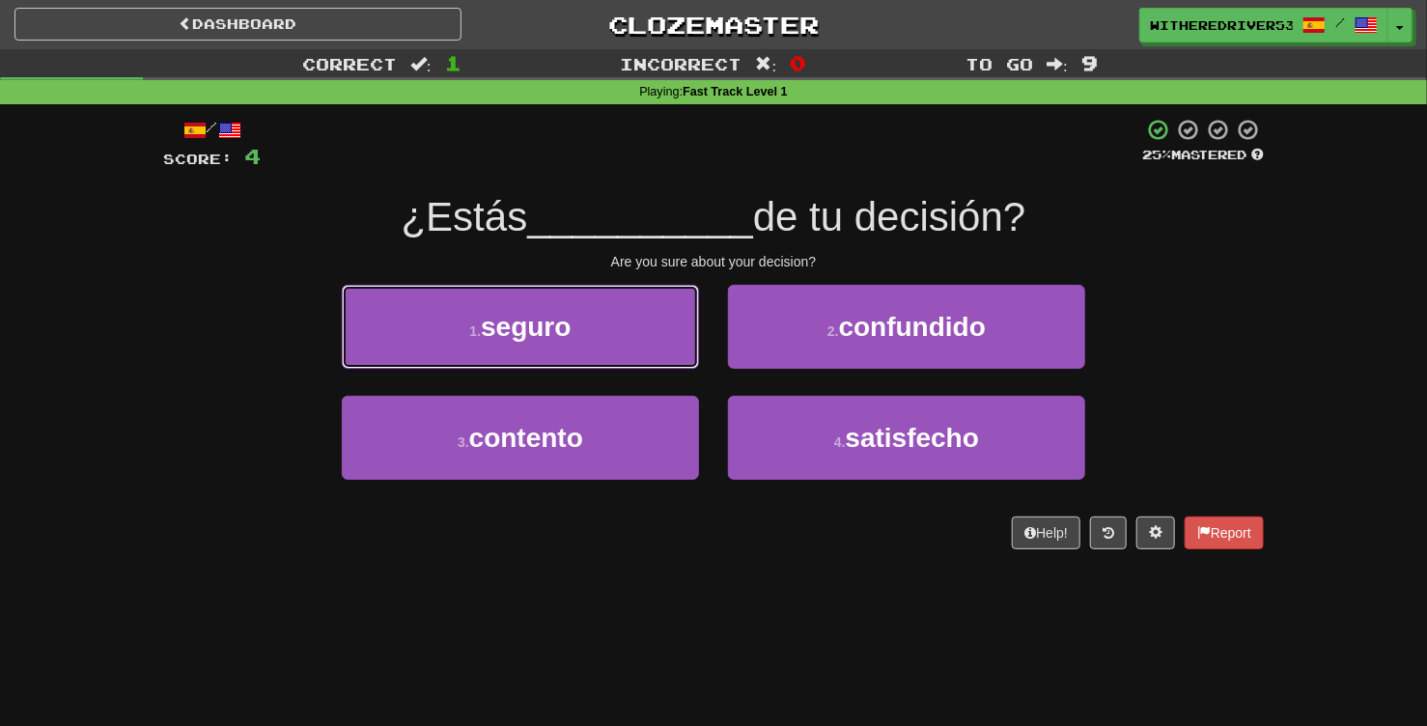
click at [633, 338] on button "1 . seguro" at bounding box center [520, 327] width 357 height 84
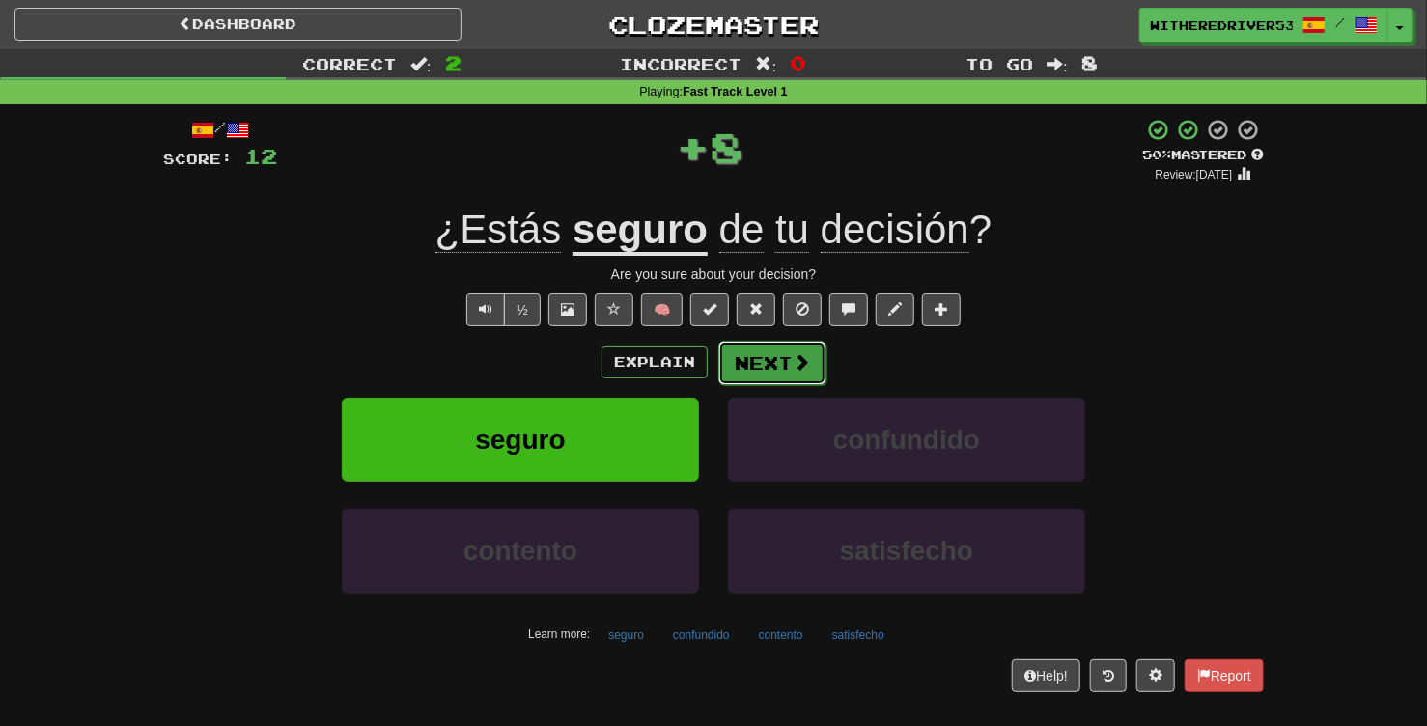
click at [774, 361] on button "Next" at bounding box center [772, 363] width 108 height 44
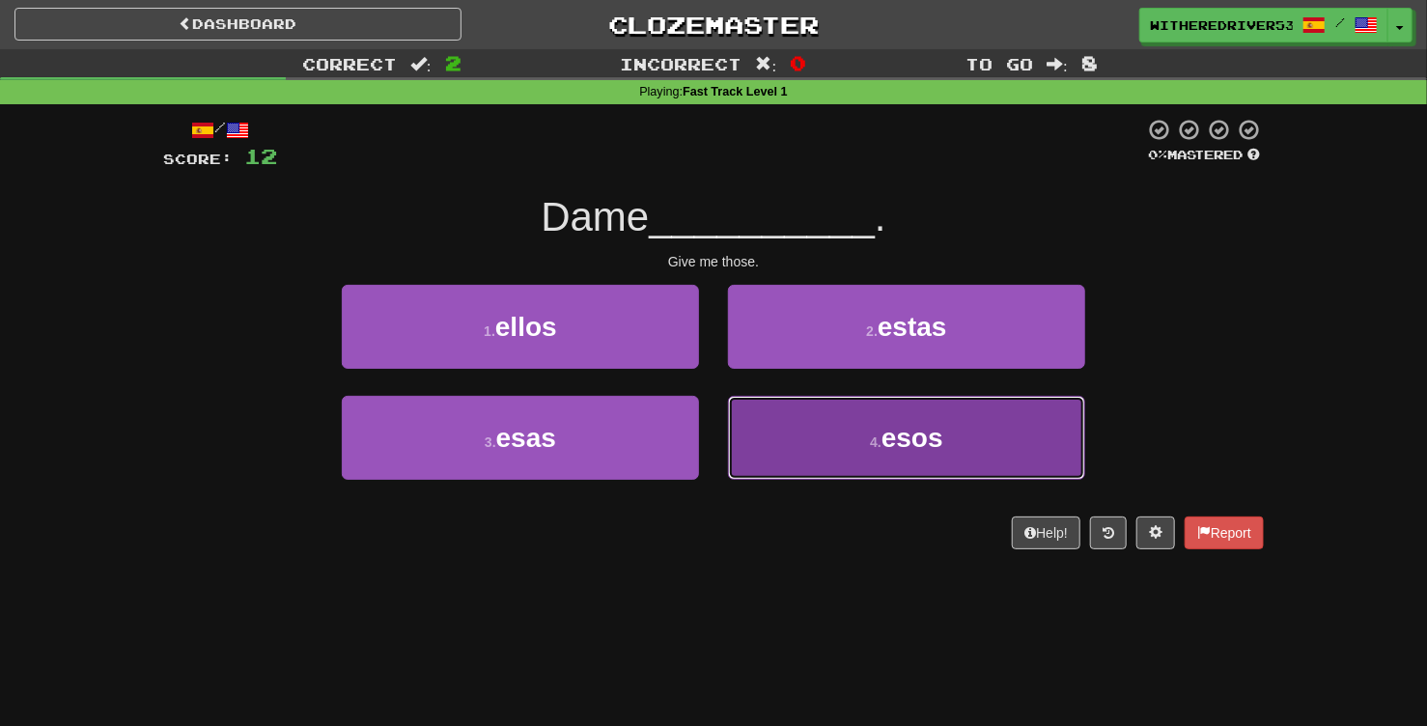
click at [848, 438] on button "4 . esos" at bounding box center [906, 438] width 357 height 84
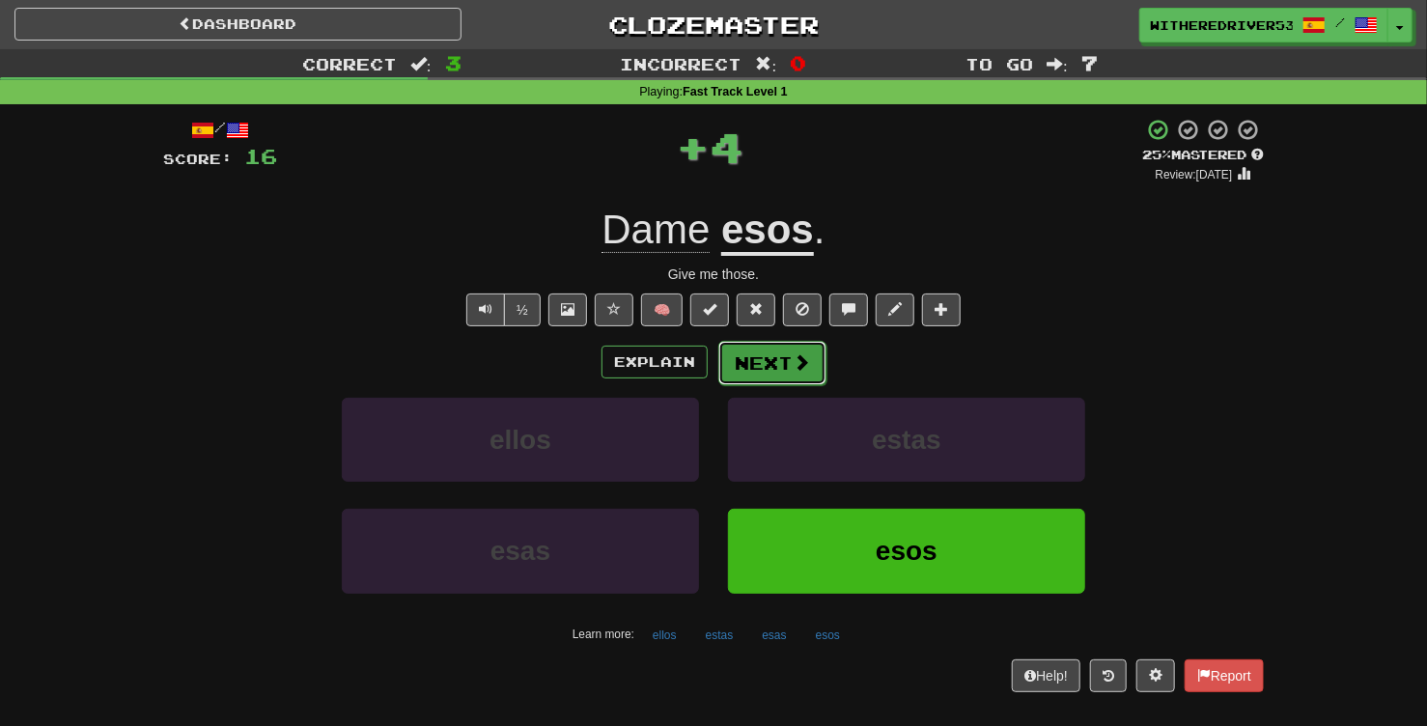
click at [759, 354] on button "Next" at bounding box center [772, 363] width 108 height 44
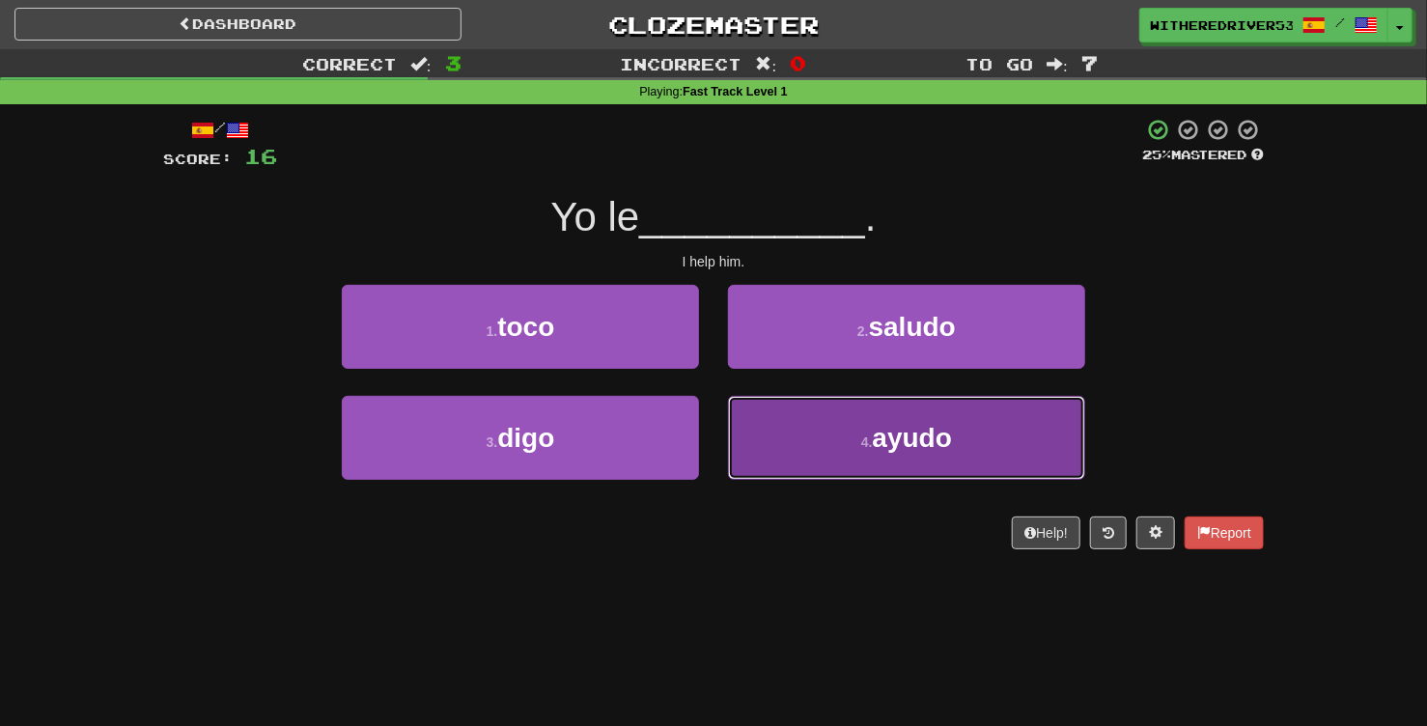
click at [886, 438] on span "ayudo" at bounding box center [912, 438] width 79 height 30
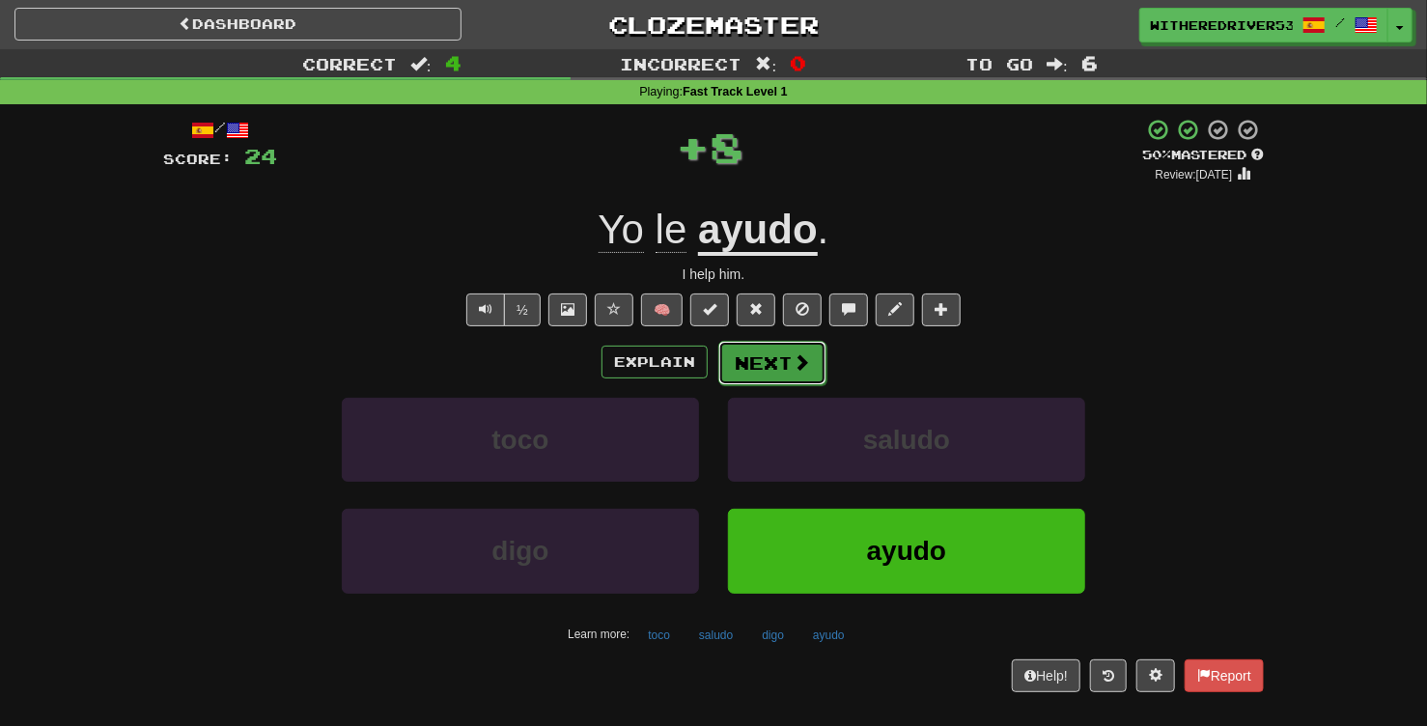
click at [767, 355] on button "Next" at bounding box center [772, 363] width 108 height 44
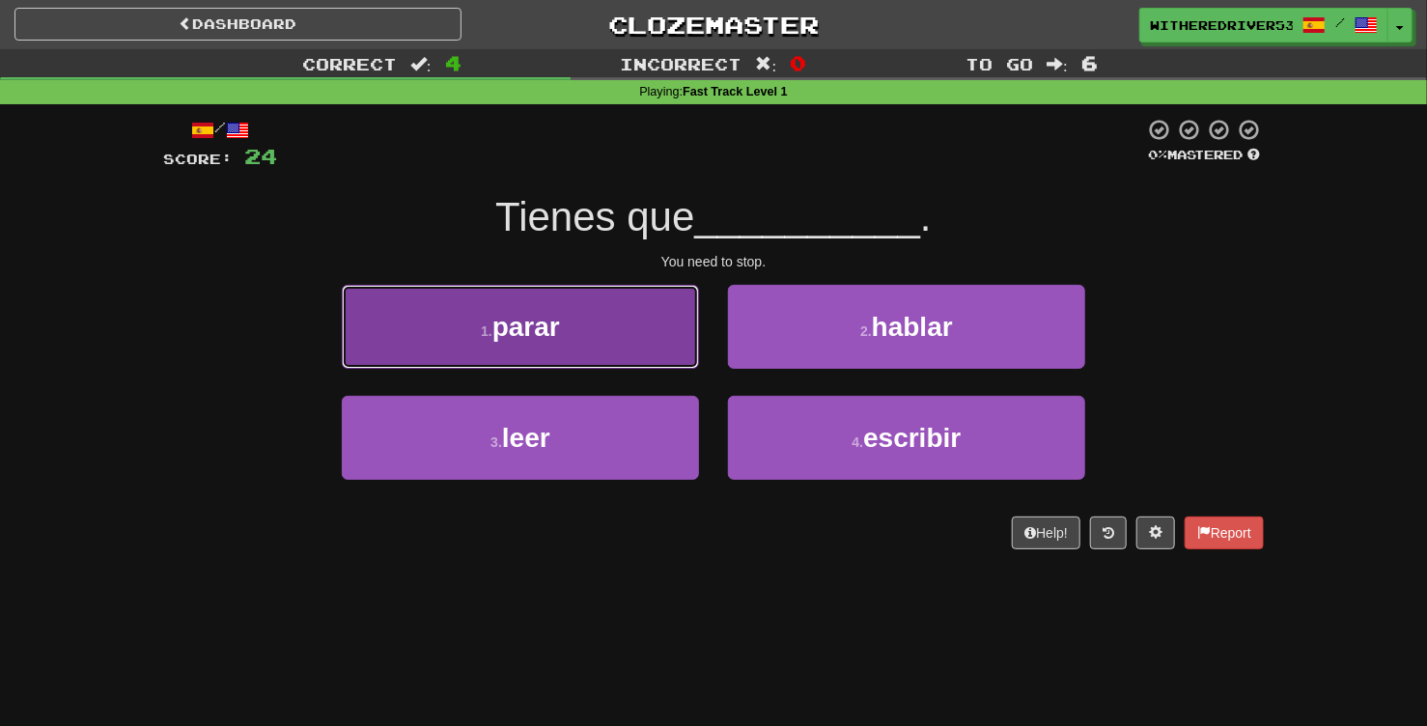
click at [658, 342] on button "1 . parar" at bounding box center [520, 327] width 357 height 84
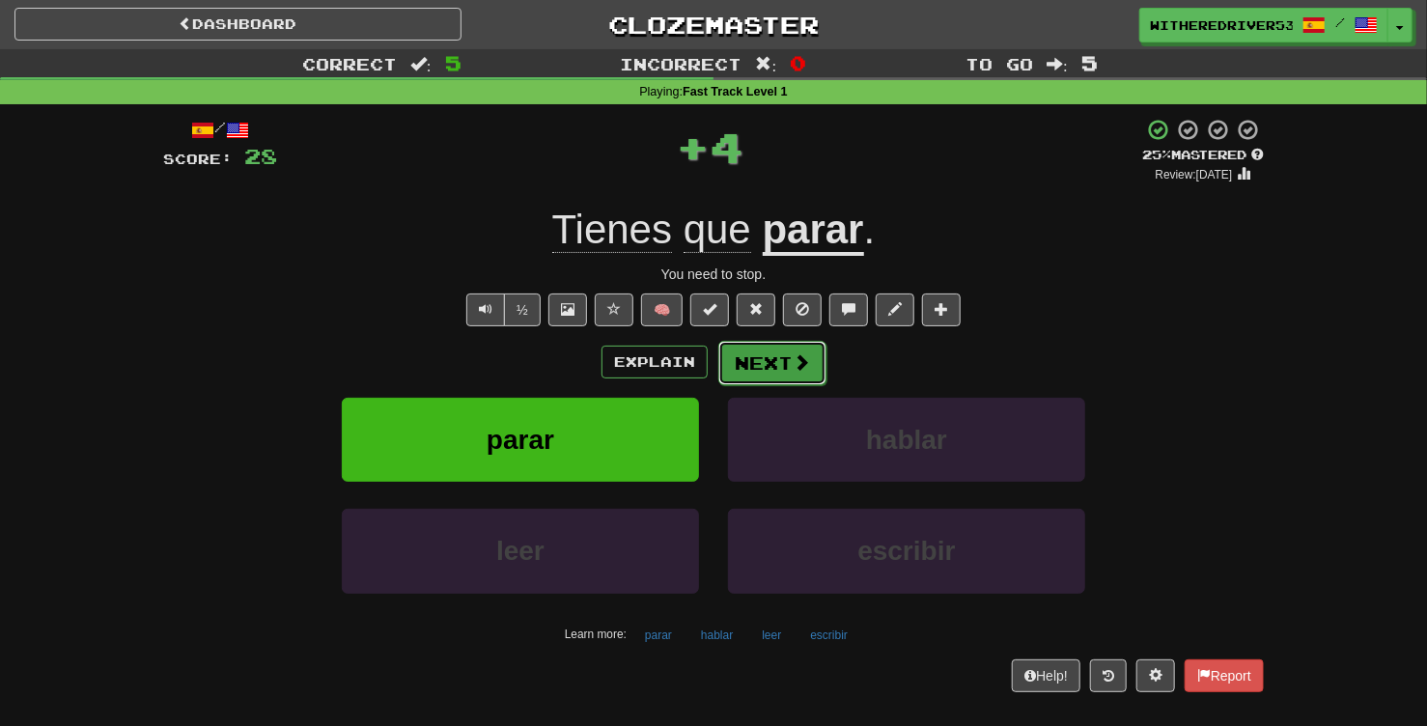
click at [784, 368] on button "Next" at bounding box center [772, 363] width 108 height 44
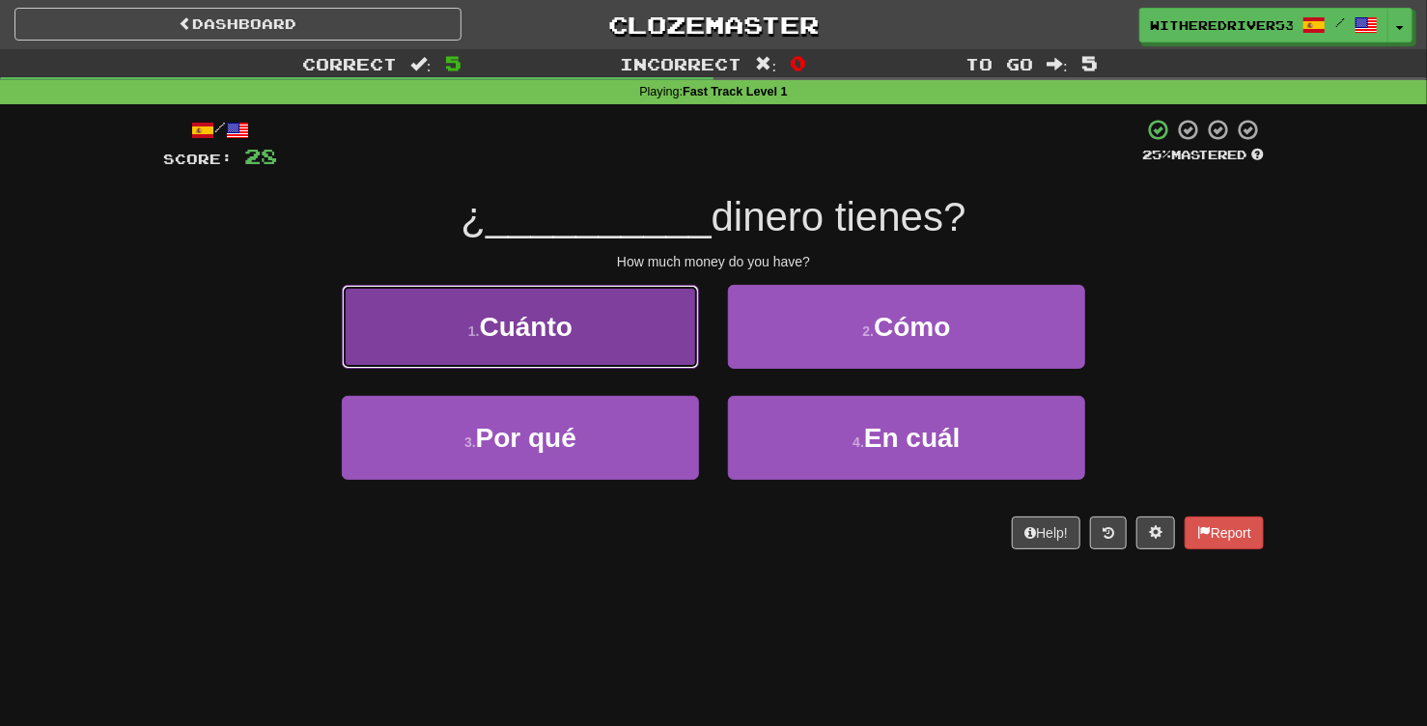
click at [616, 334] on button "1 . Cuánto" at bounding box center [520, 327] width 357 height 84
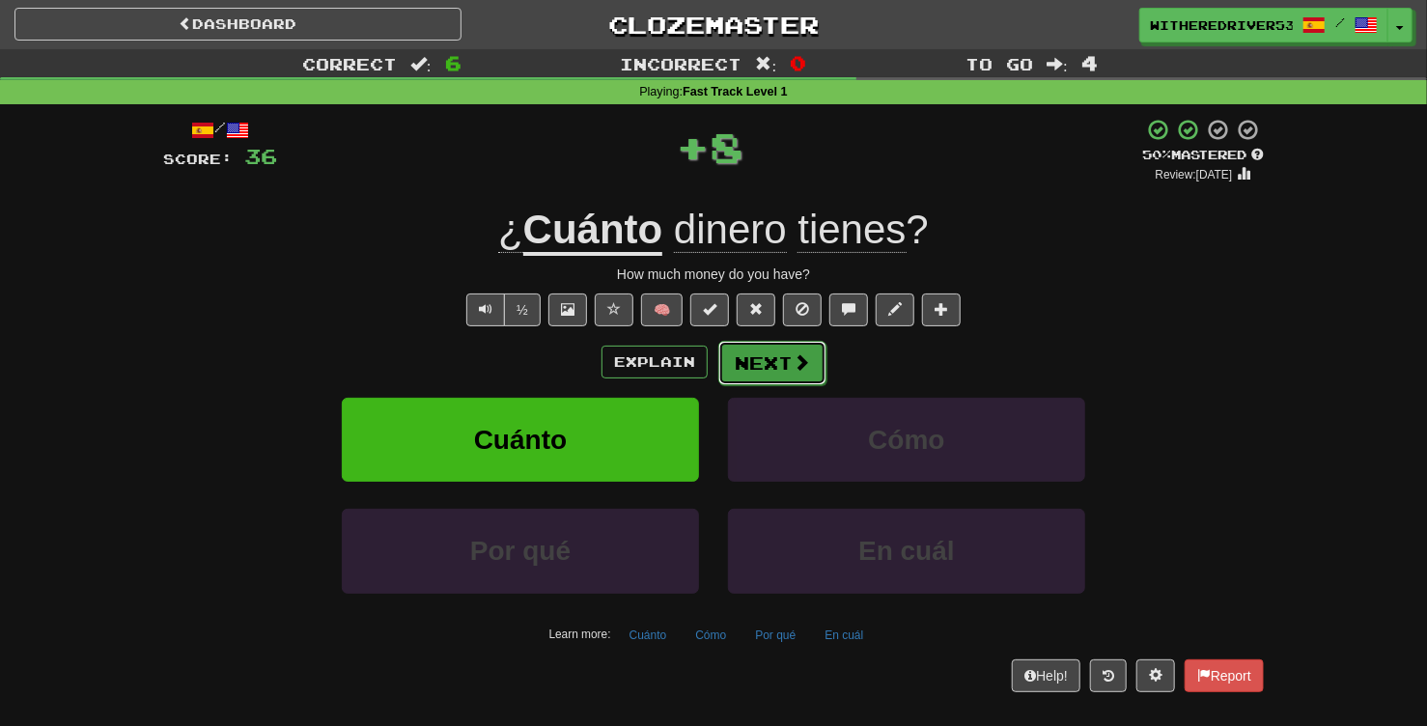
click at [776, 366] on button "Next" at bounding box center [772, 363] width 108 height 44
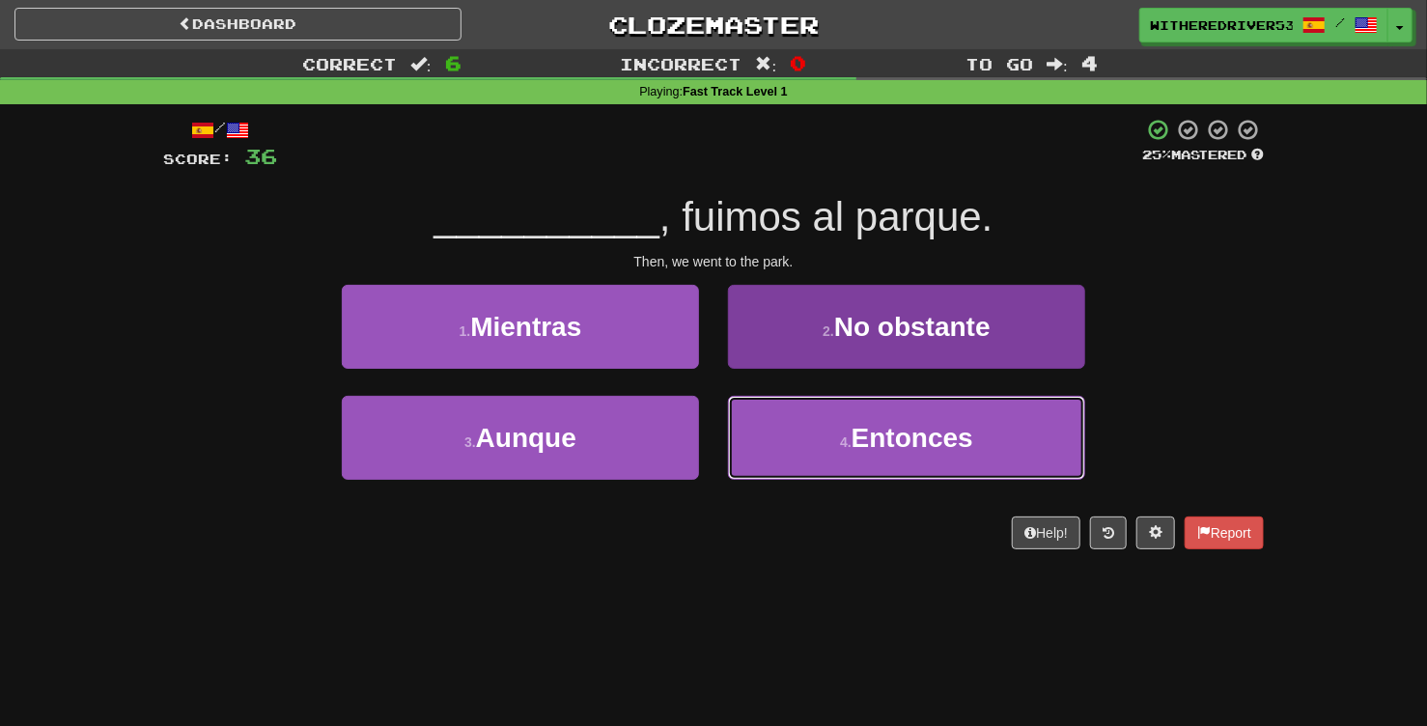
click at [859, 437] on span "Entonces" at bounding box center [913, 438] width 122 height 30
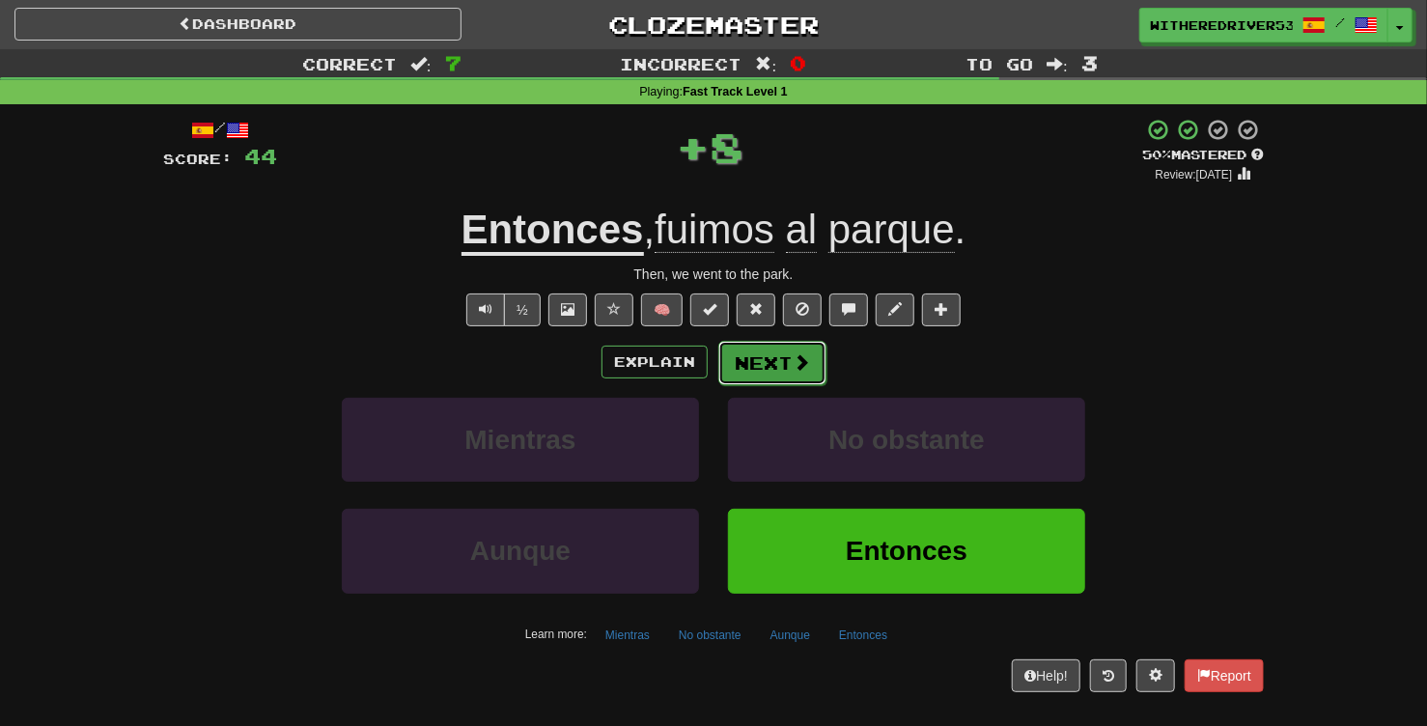
click at [793, 362] on span at bounding box center [801, 361] width 17 height 17
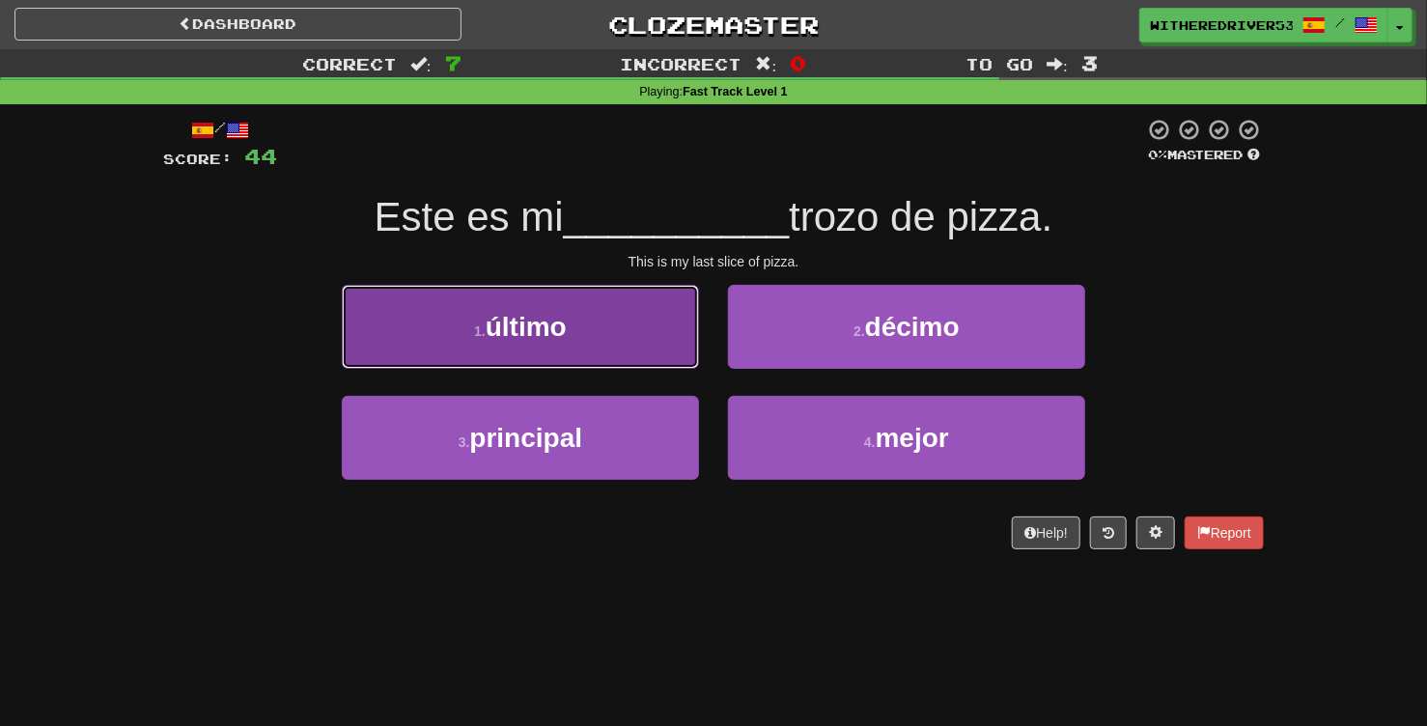
click at [577, 334] on button "1 . último" at bounding box center [520, 327] width 357 height 84
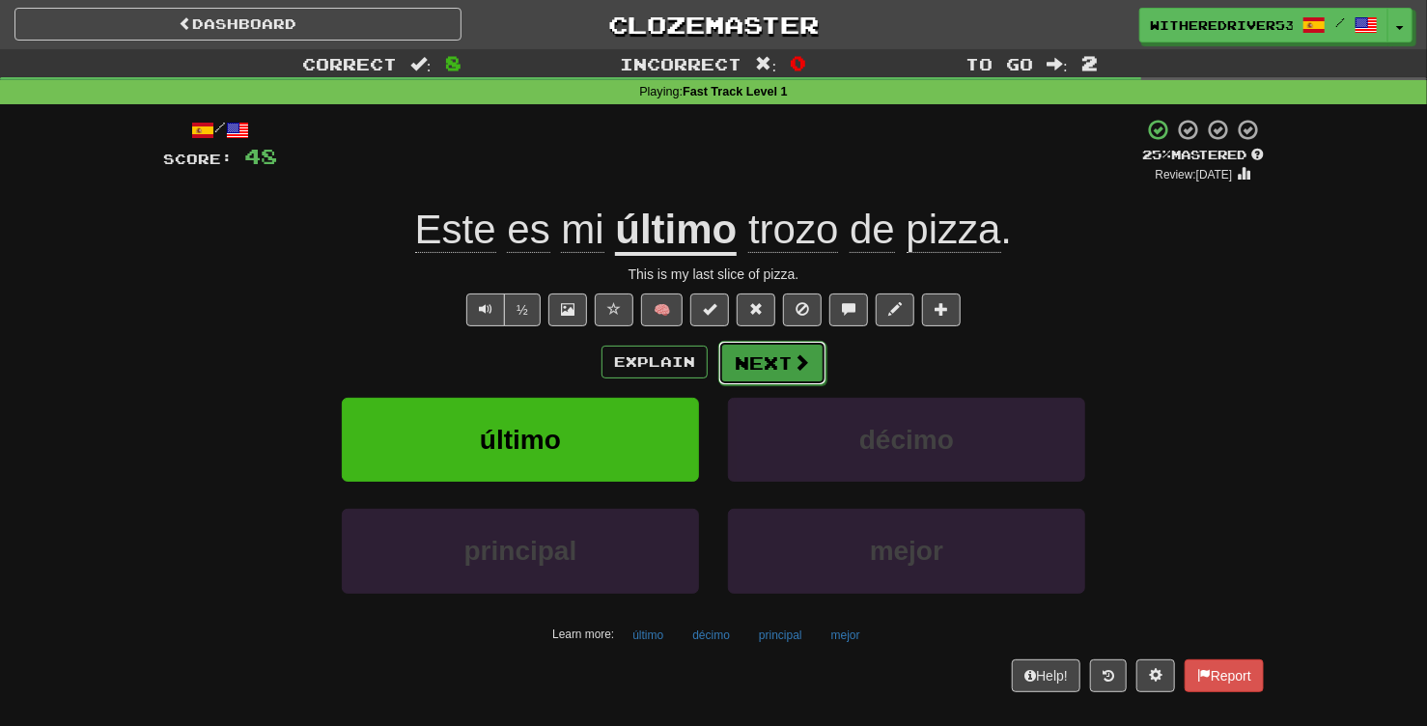
click at [778, 363] on button "Next" at bounding box center [772, 363] width 108 height 44
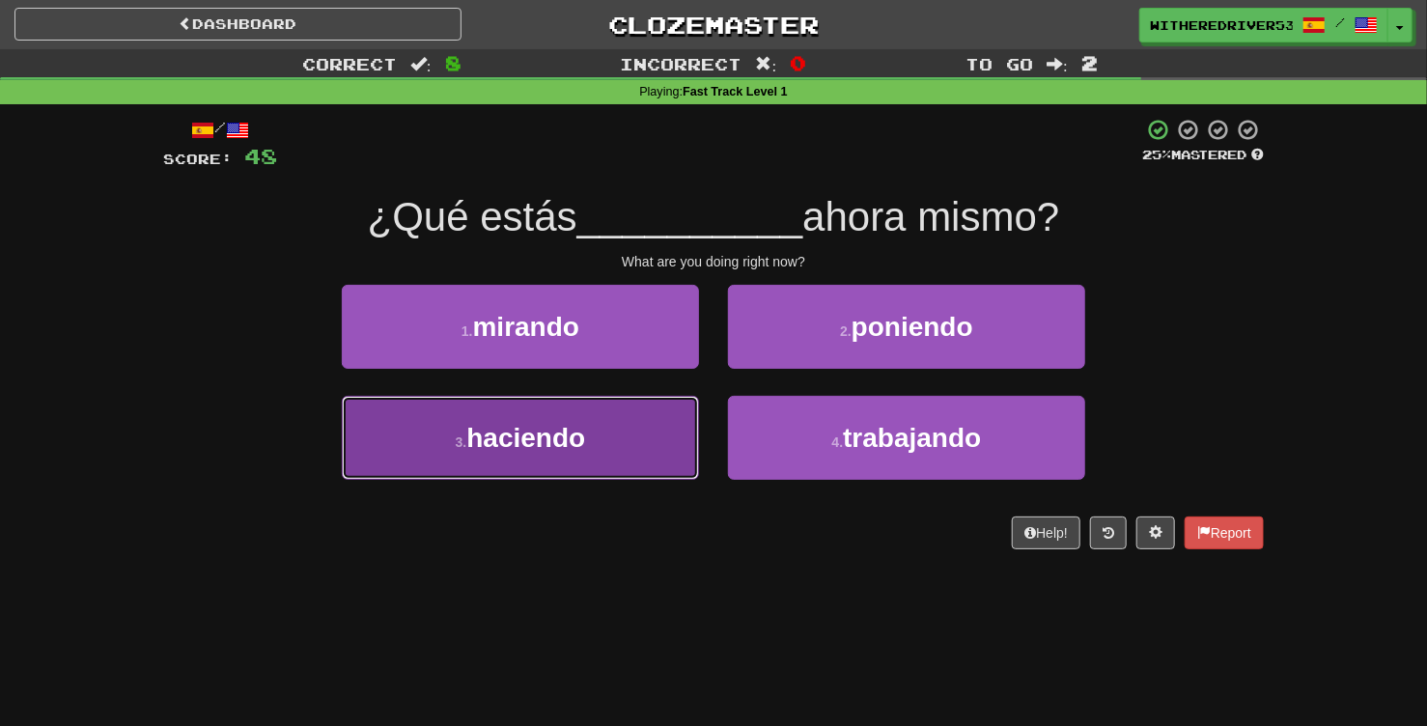
click at [582, 445] on span "haciendo" at bounding box center [525, 438] width 119 height 30
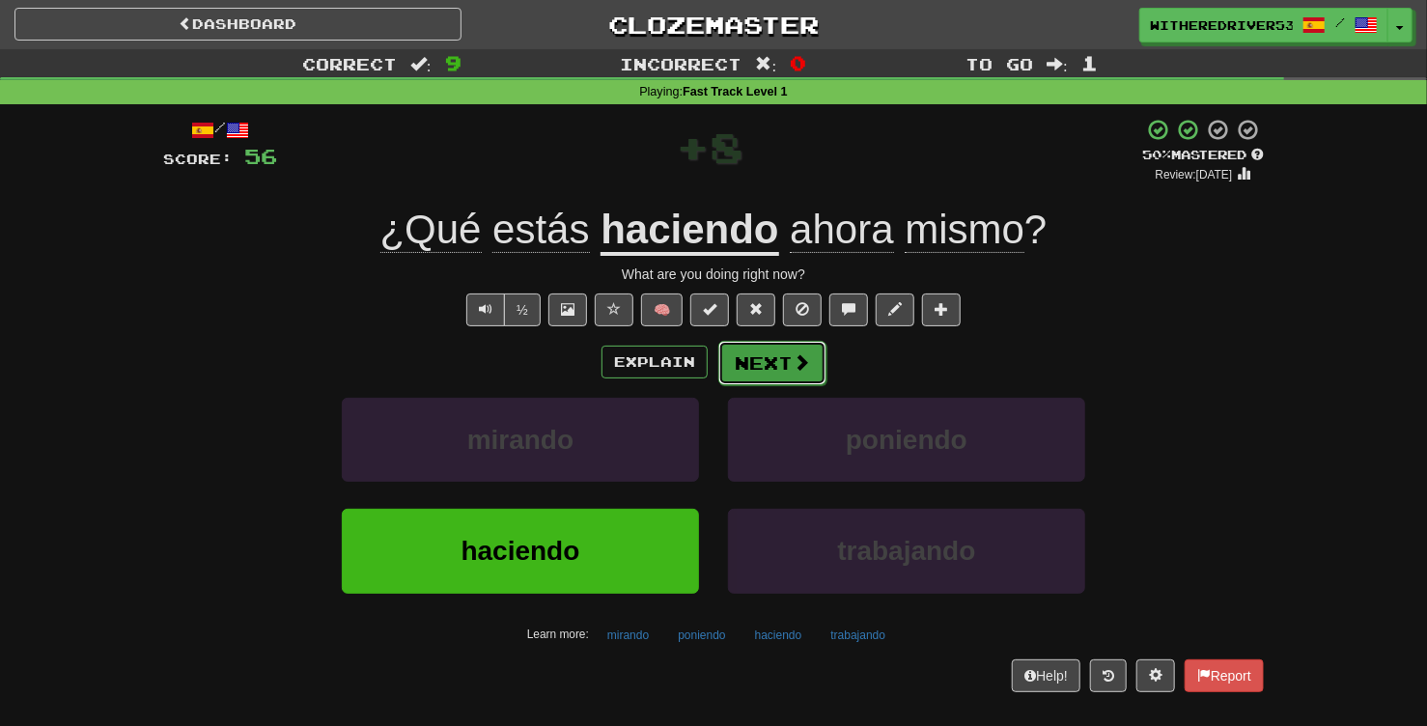
click at [782, 365] on button "Next" at bounding box center [772, 363] width 108 height 44
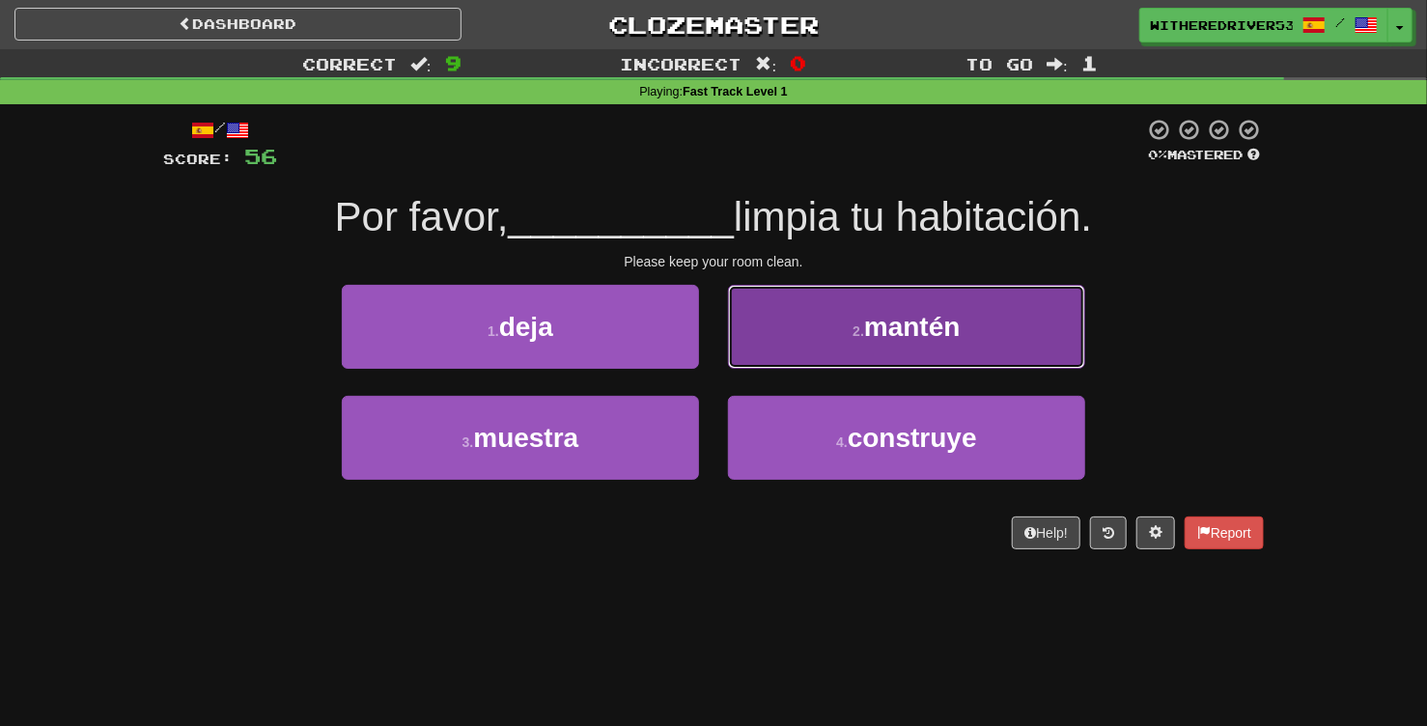
click at [840, 334] on button "2 . mantén" at bounding box center [906, 327] width 357 height 84
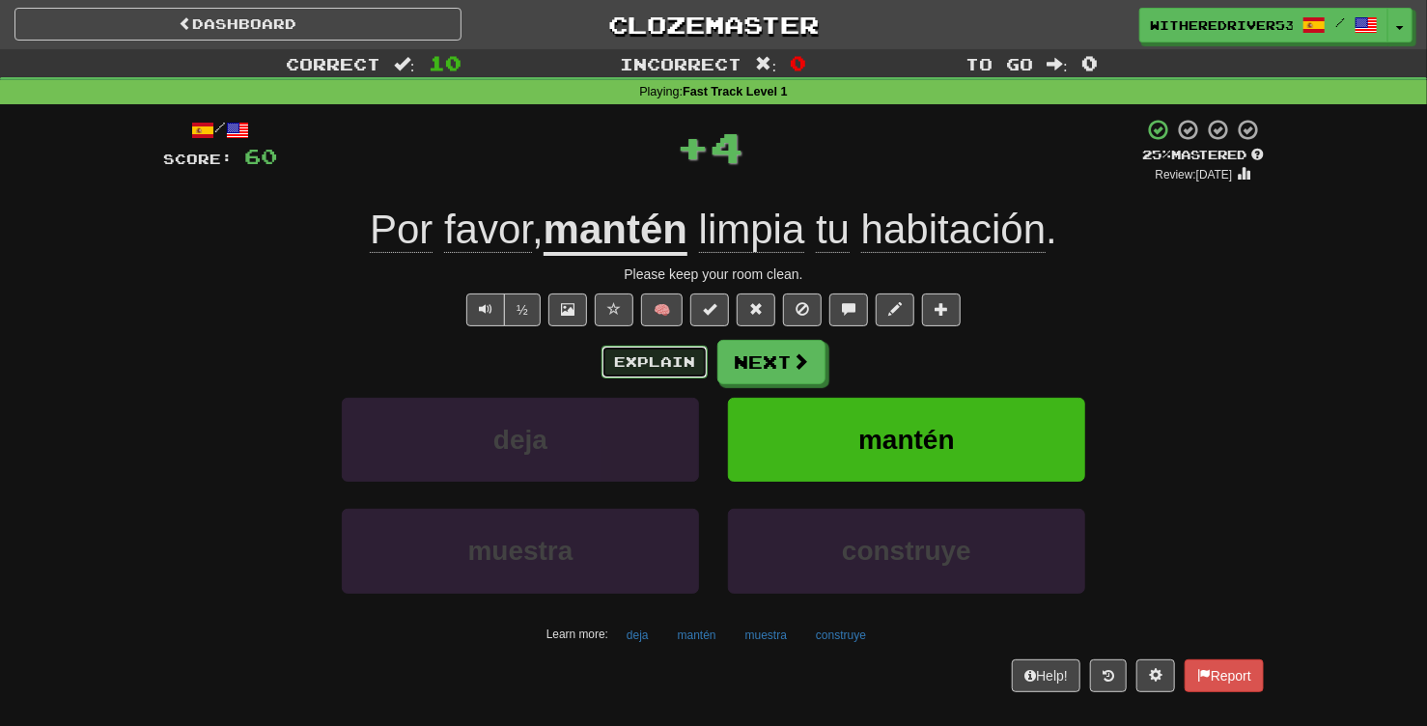
click at [648, 361] on button "Explain" at bounding box center [655, 362] width 106 height 33
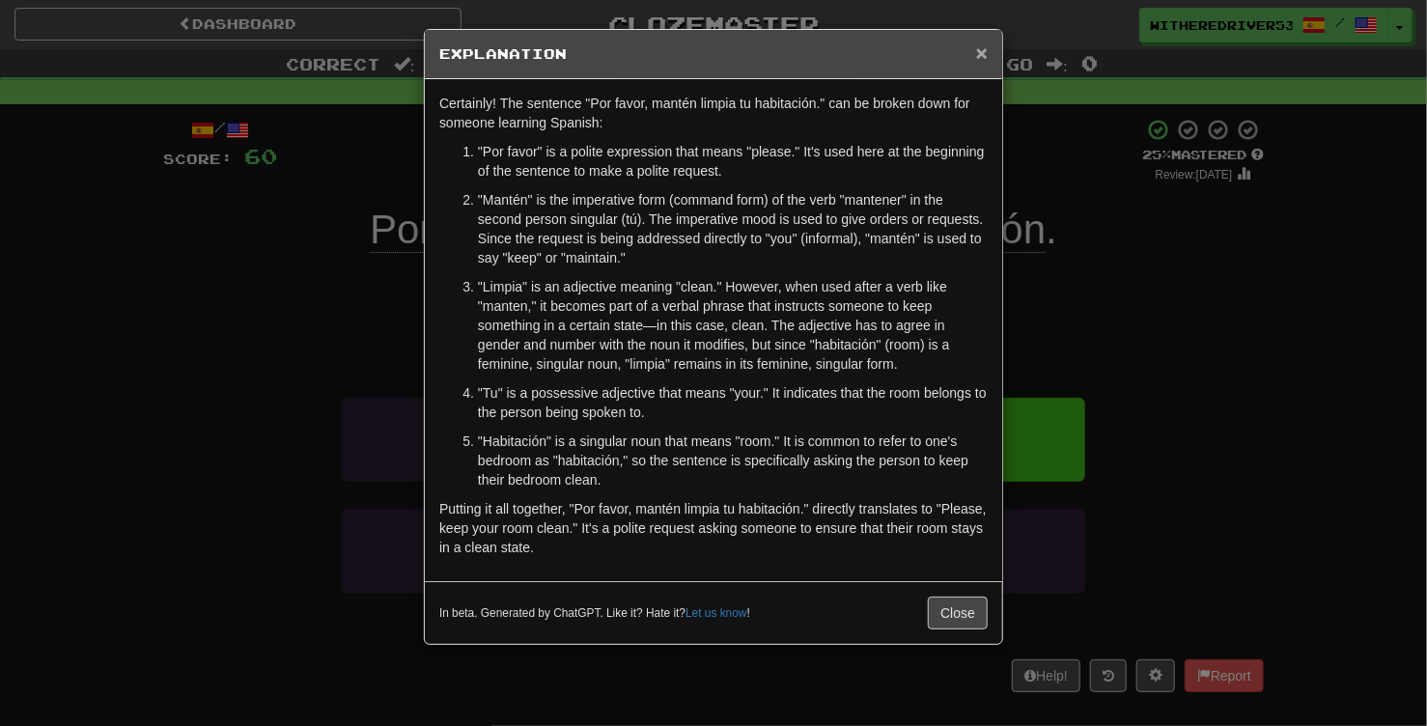
click at [987, 53] on span "×" at bounding box center [982, 53] width 12 height 22
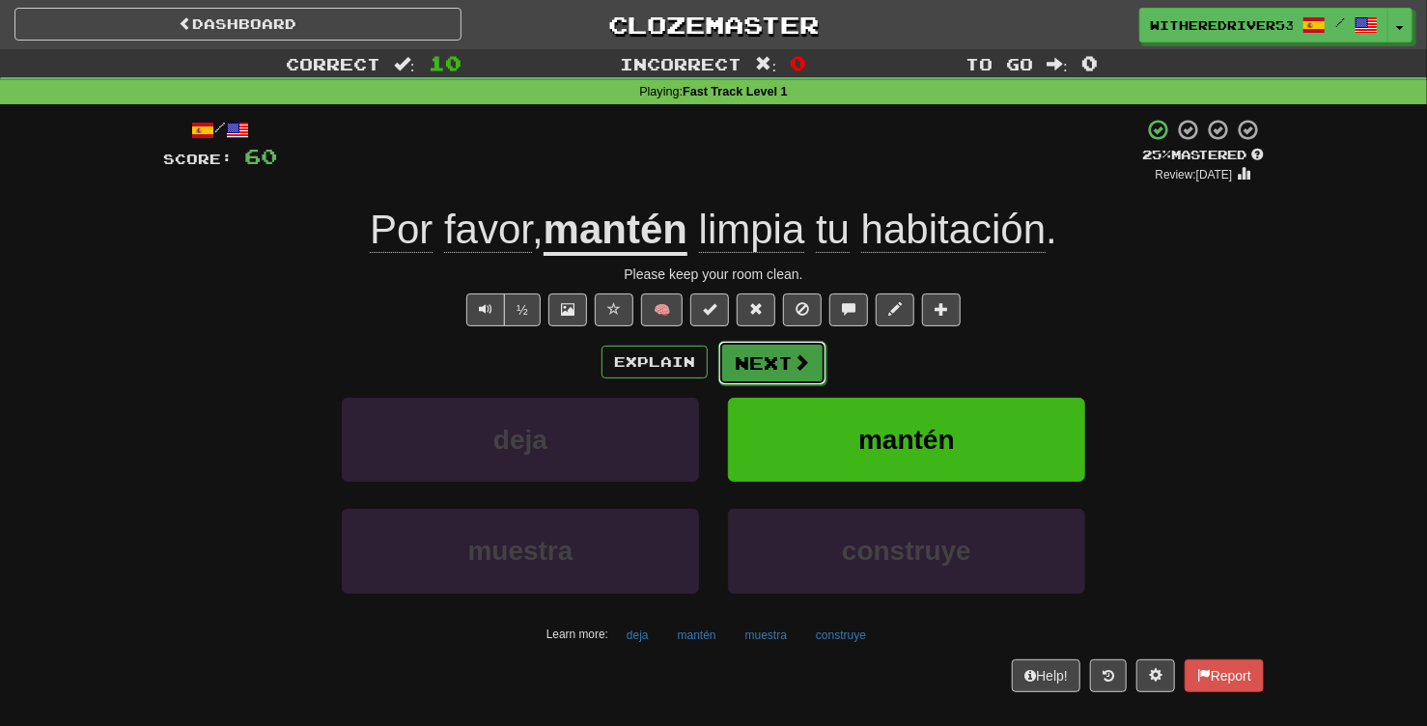
click at [759, 358] on button "Next" at bounding box center [772, 363] width 108 height 44
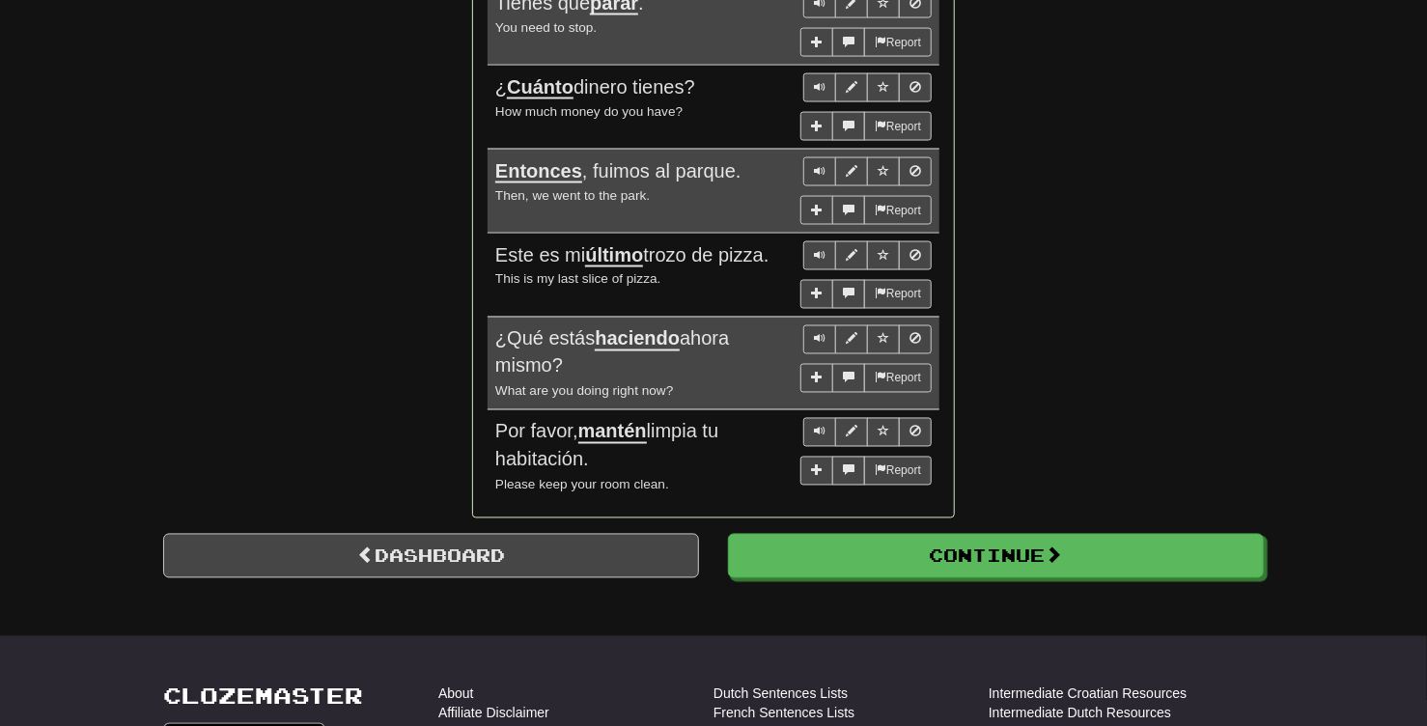
scroll to position [2002, 0]
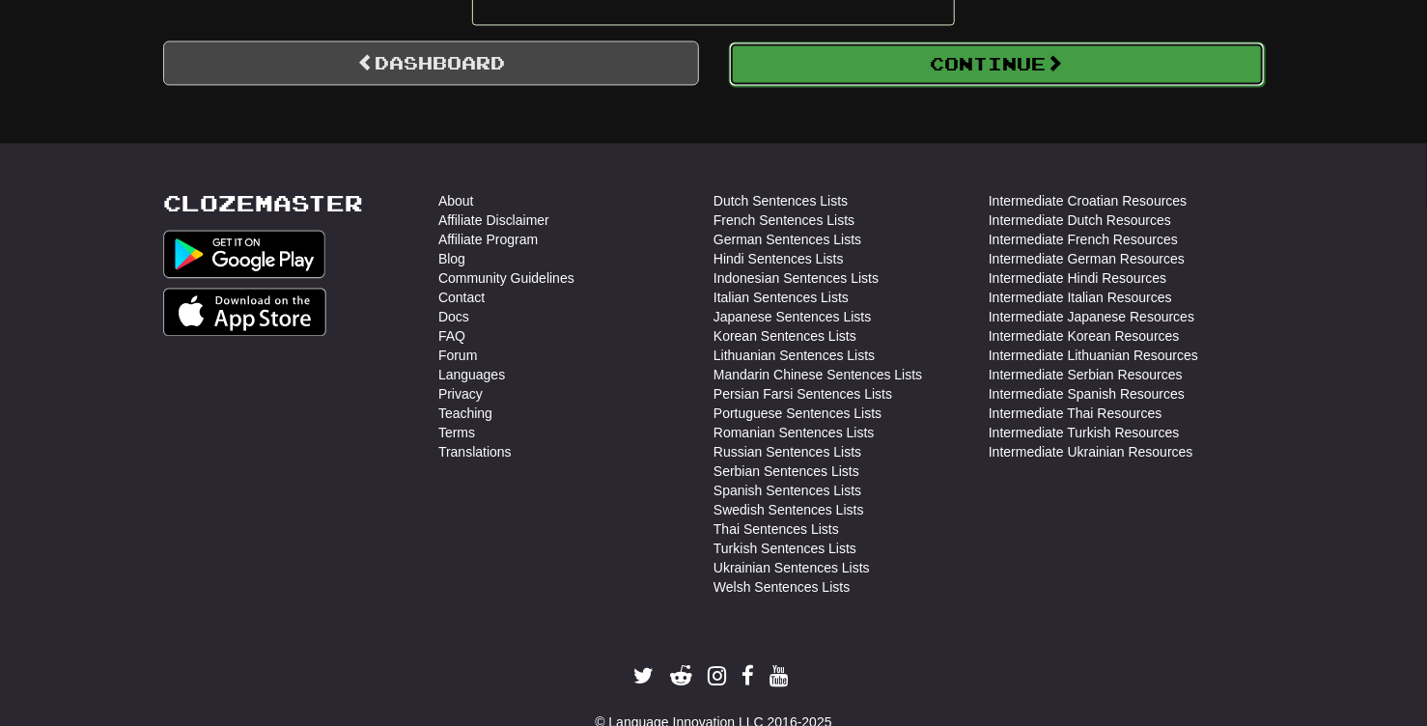
click at [910, 80] on button "Continue" at bounding box center [997, 64] width 536 height 44
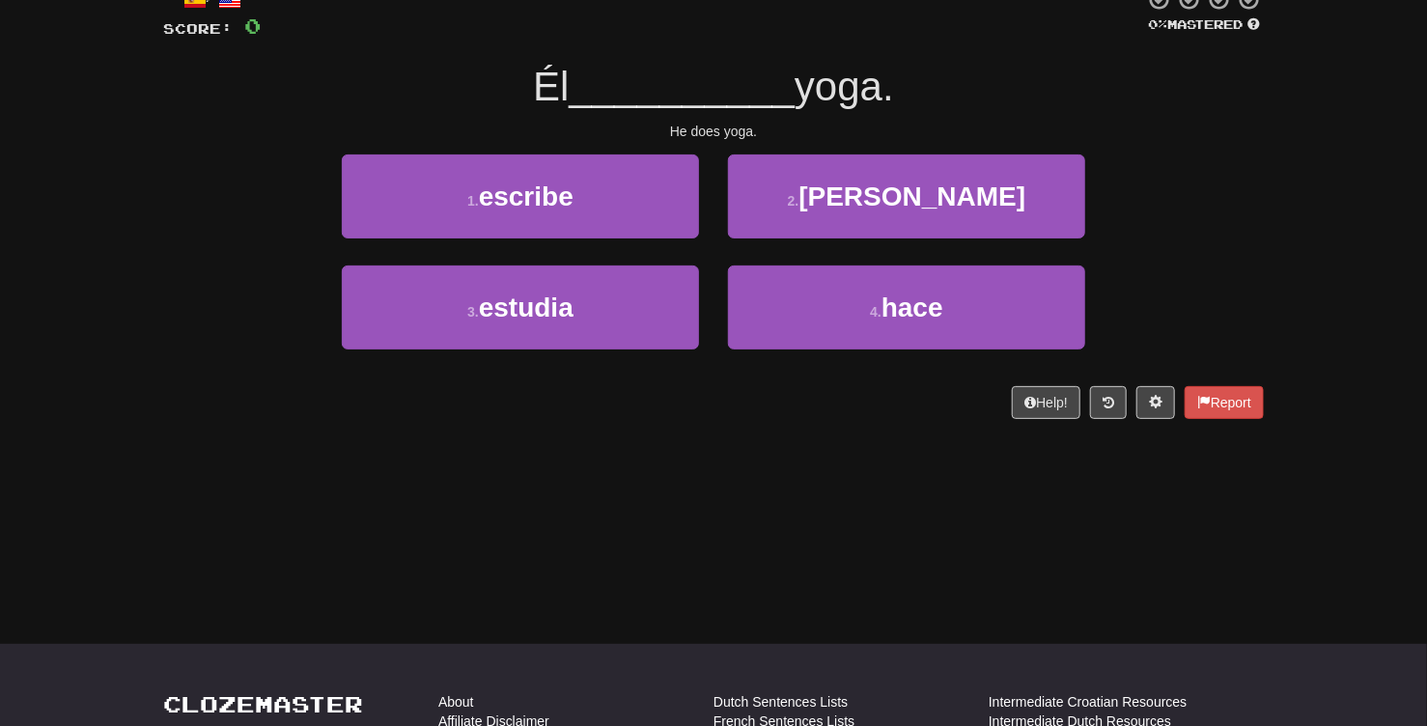
scroll to position [0, 0]
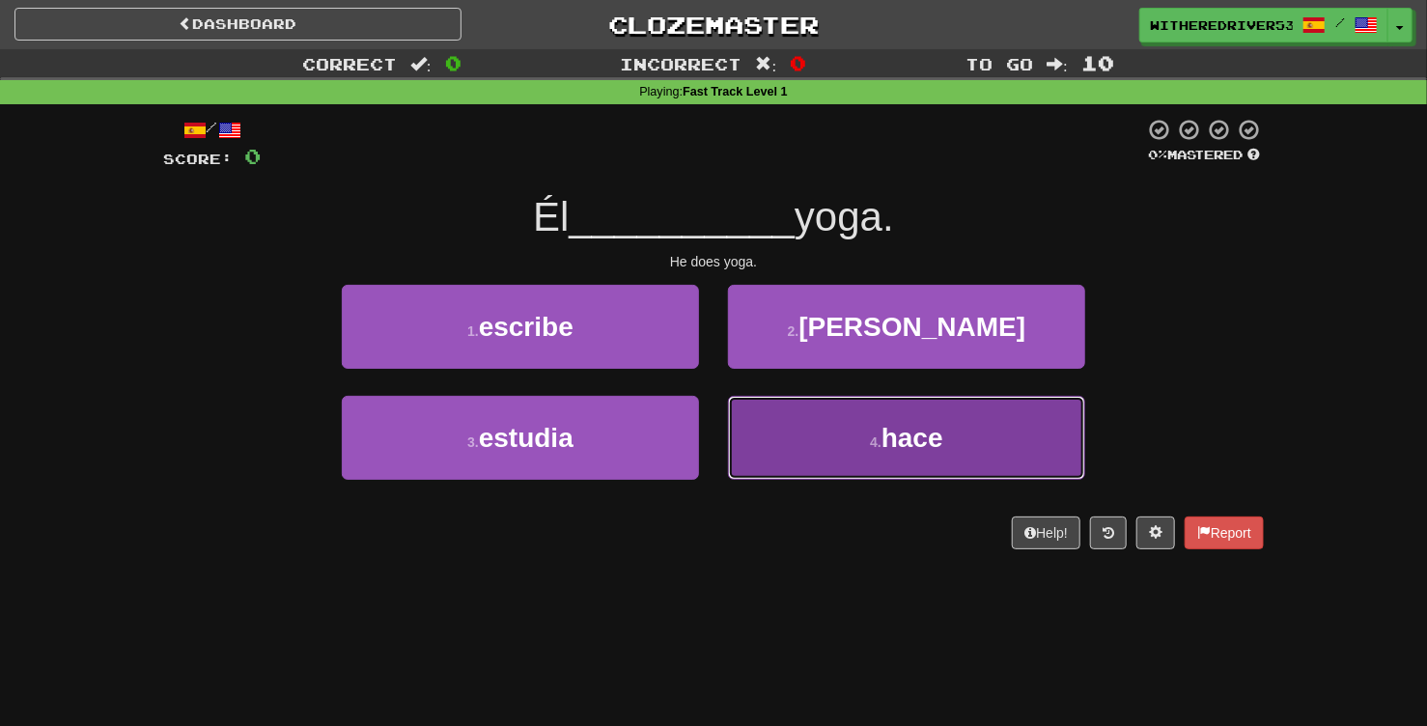
click at [861, 428] on button "4 . hace" at bounding box center [906, 438] width 357 height 84
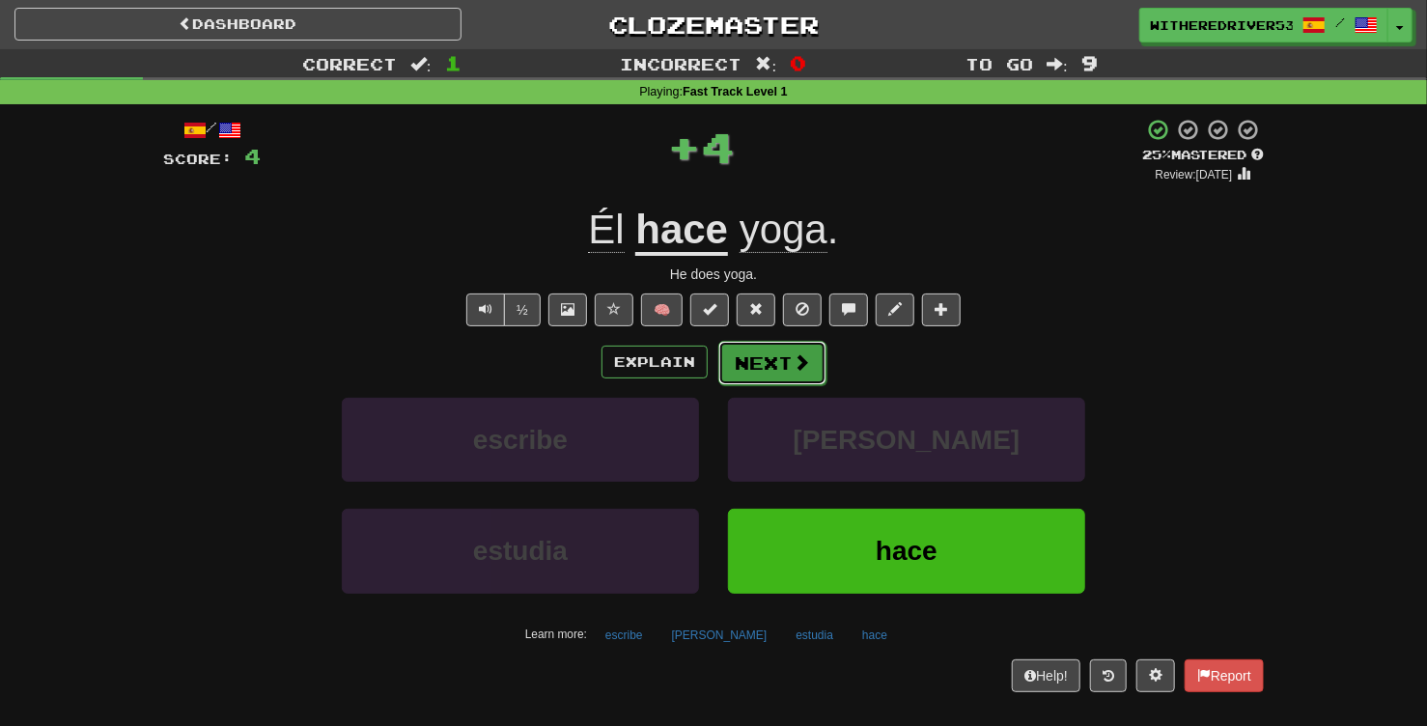
click at [770, 359] on button "Next" at bounding box center [772, 363] width 108 height 44
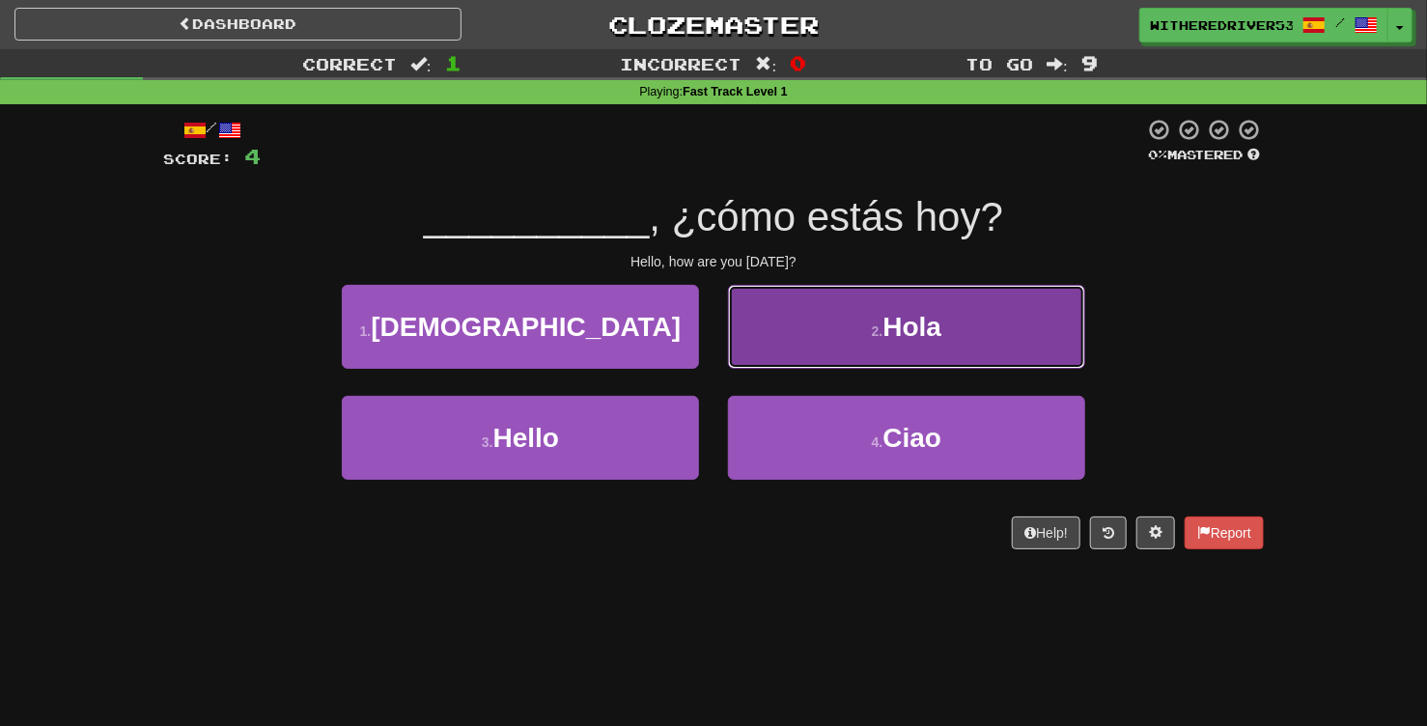
click at [845, 324] on button "2 . Hola" at bounding box center [906, 327] width 357 height 84
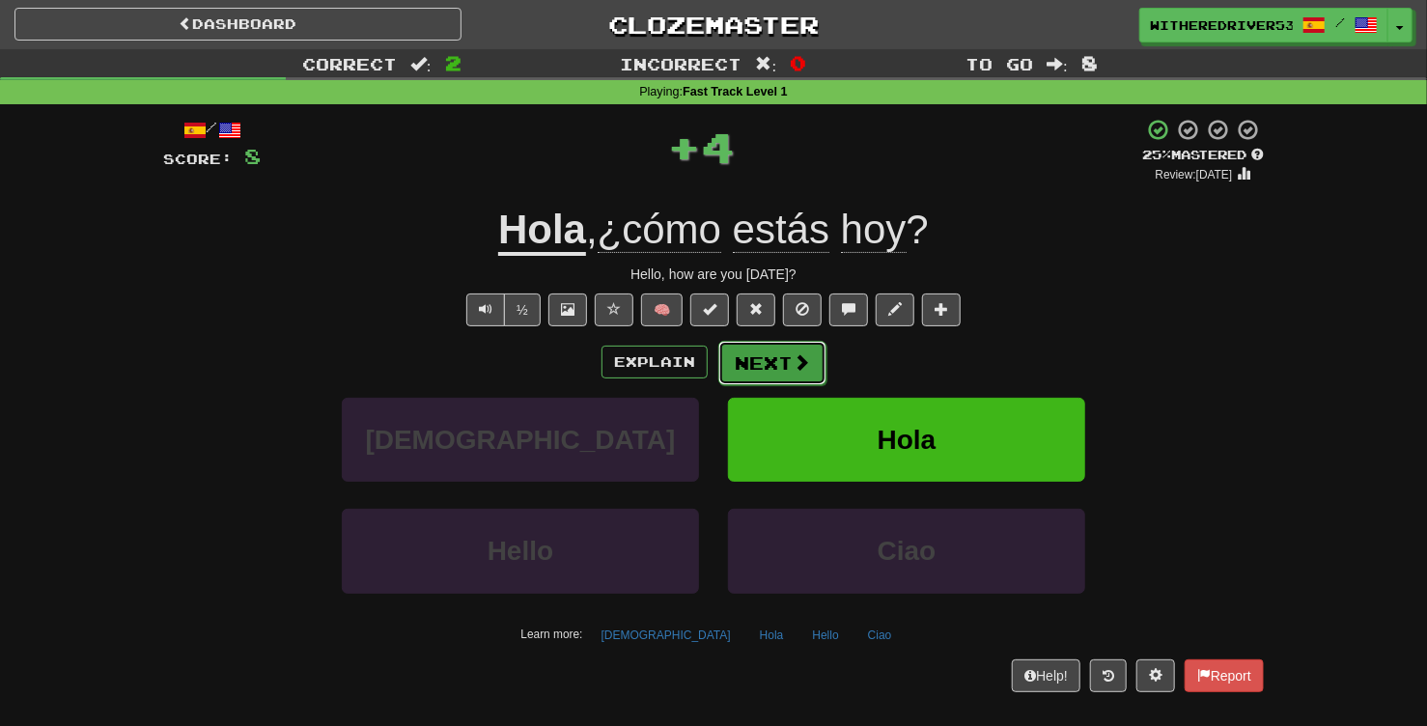
click at [788, 359] on button "Next" at bounding box center [772, 363] width 108 height 44
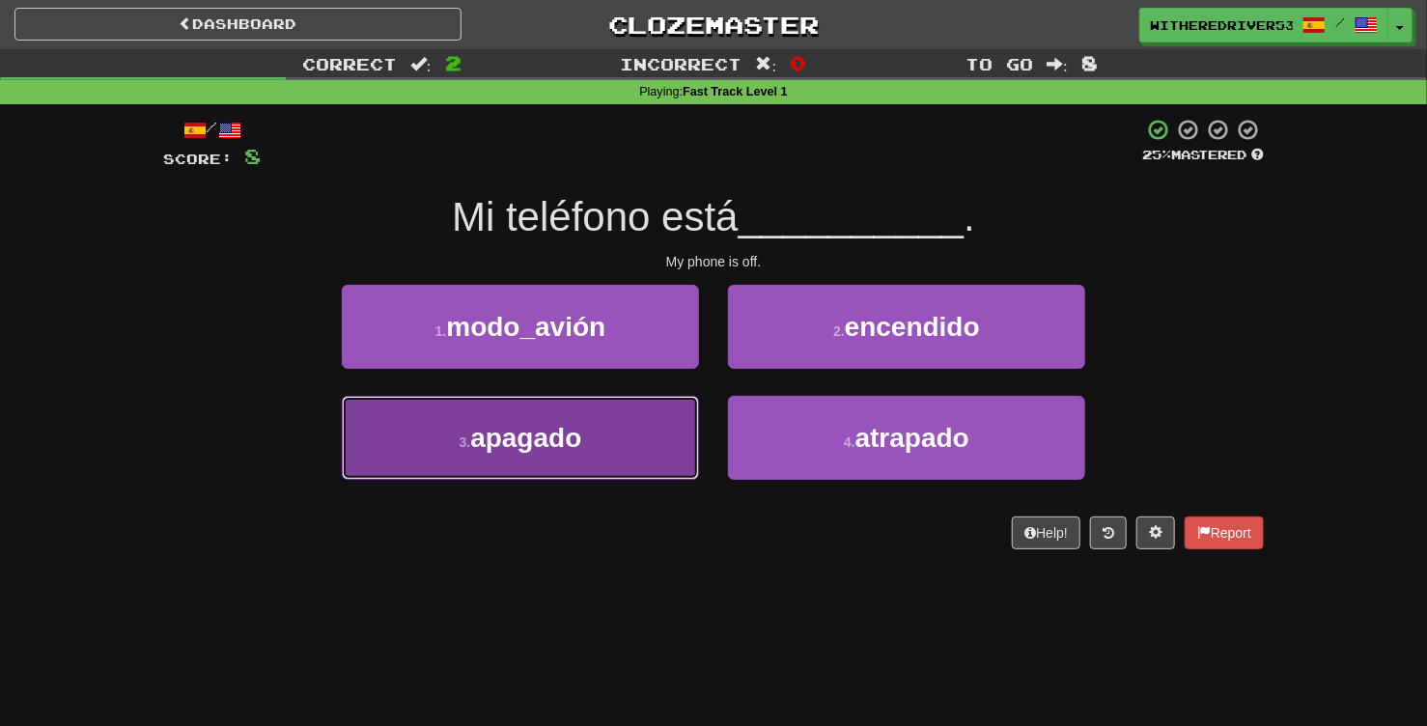
click at [607, 426] on button "3 . apagado" at bounding box center [520, 438] width 357 height 84
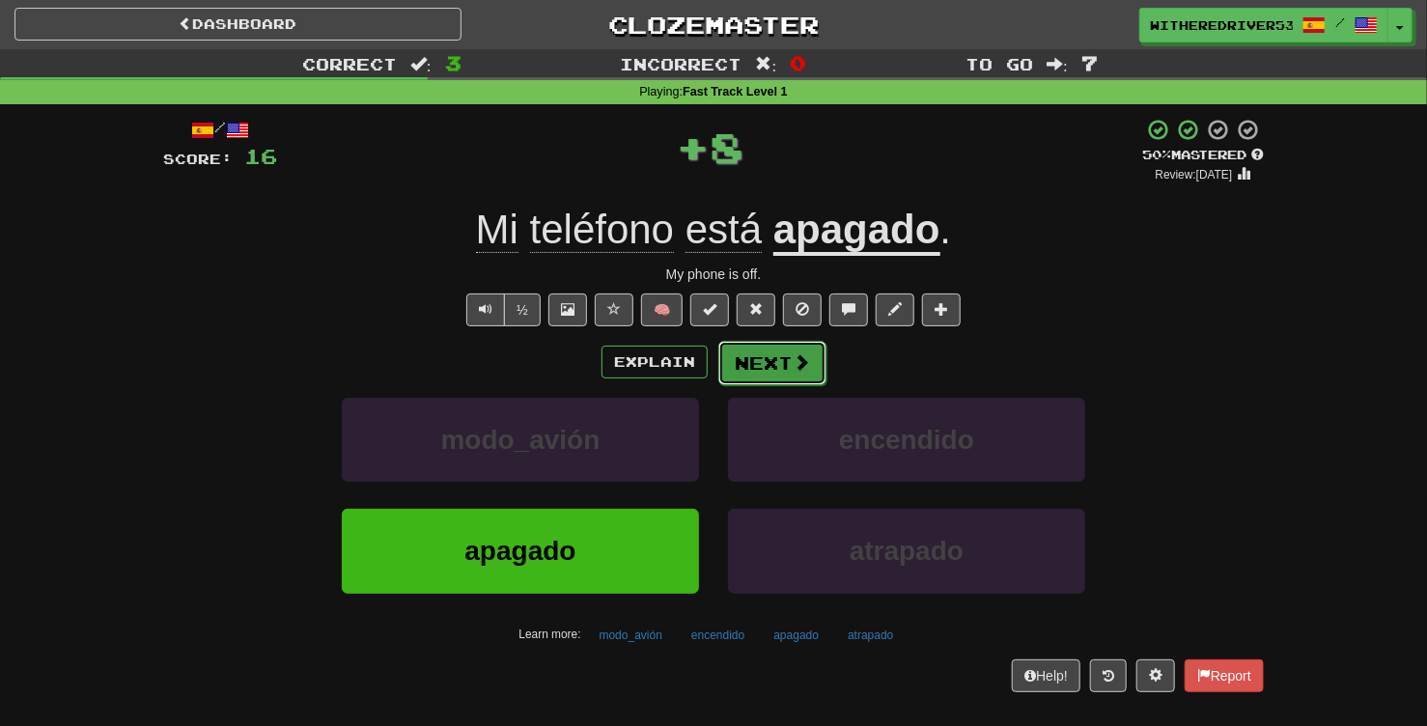
click at [779, 366] on button "Next" at bounding box center [772, 363] width 108 height 44
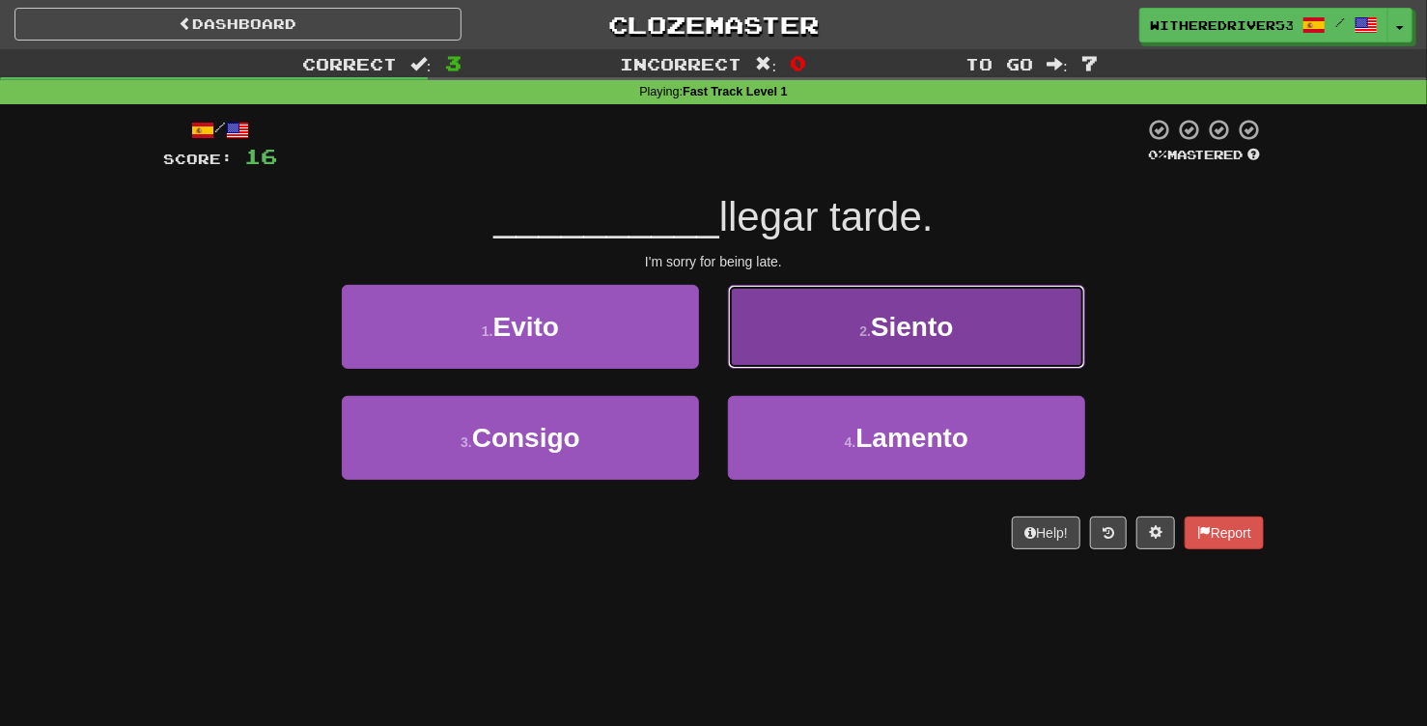
click at [858, 330] on button "2 . Siento" at bounding box center [906, 327] width 357 height 84
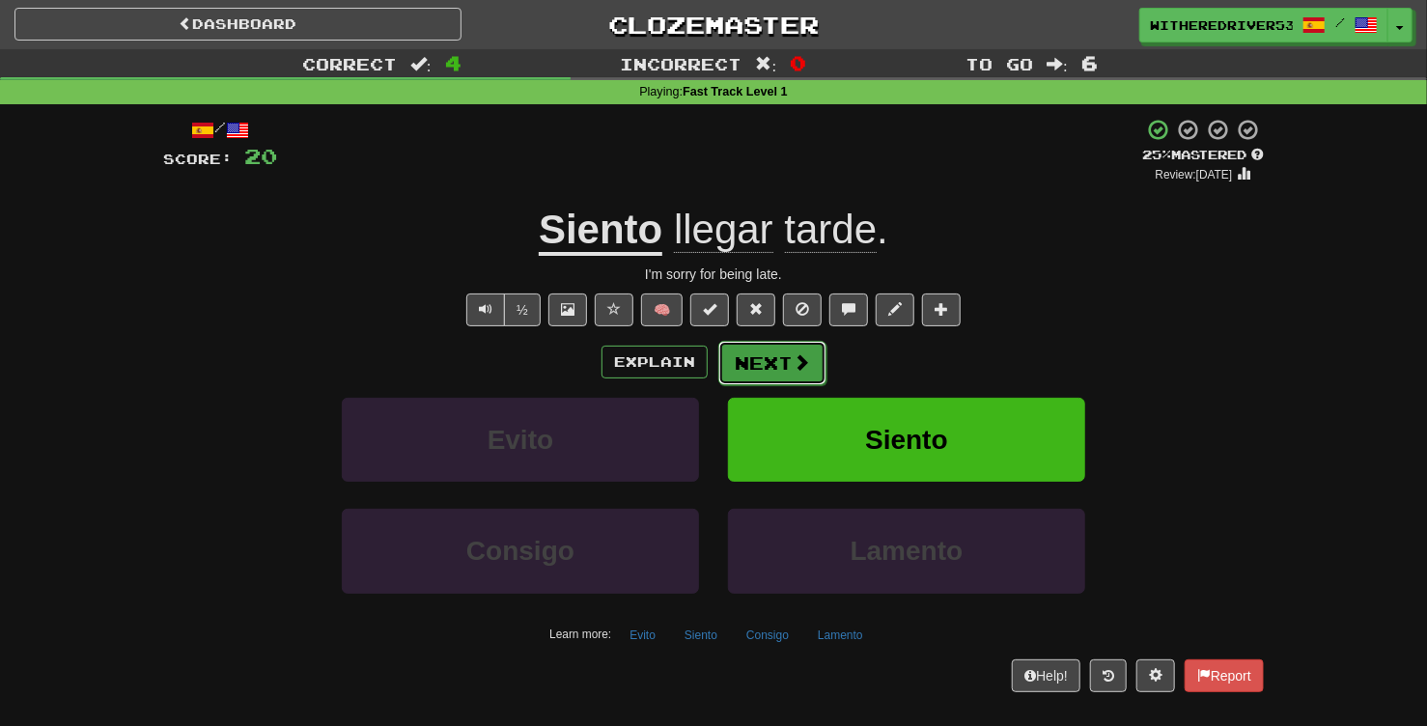
click at [785, 358] on button "Next" at bounding box center [772, 363] width 108 height 44
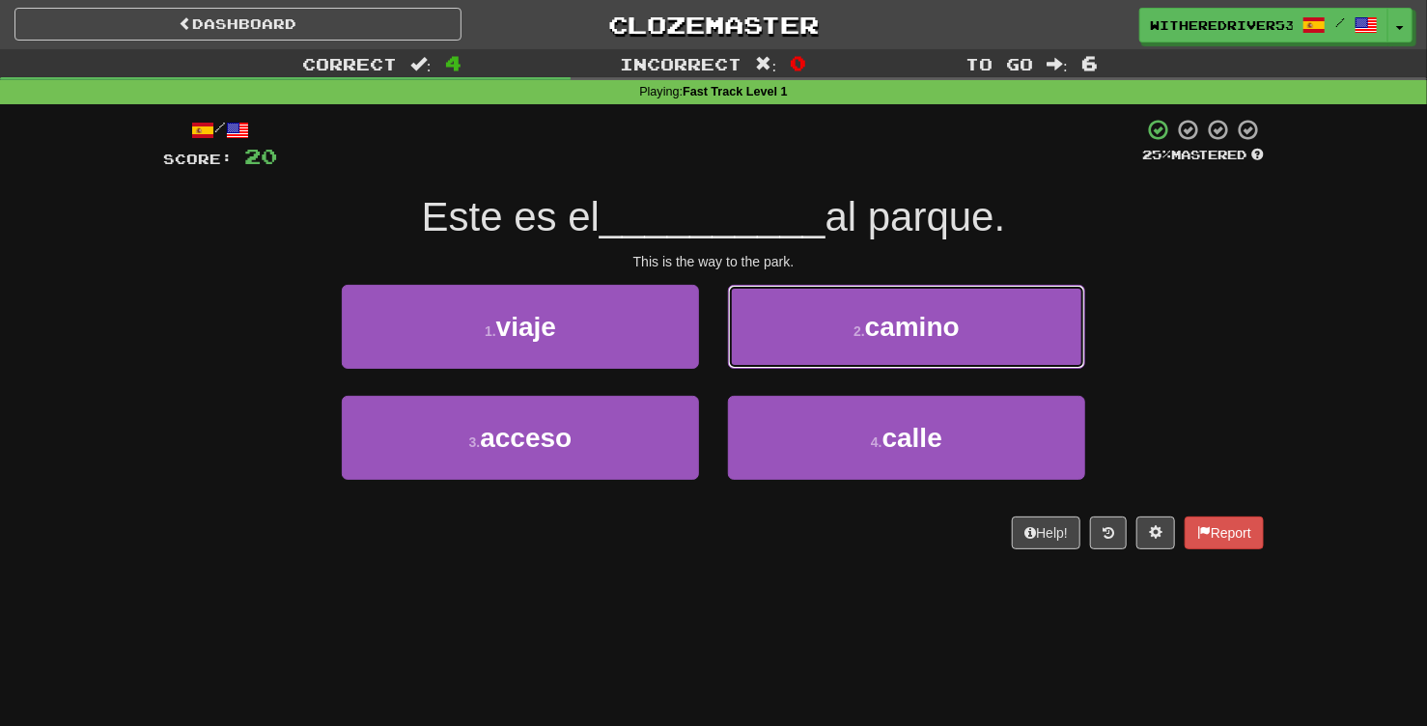
click at [849, 342] on button "2 . camino" at bounding box center [906, 327] width 357 height 84
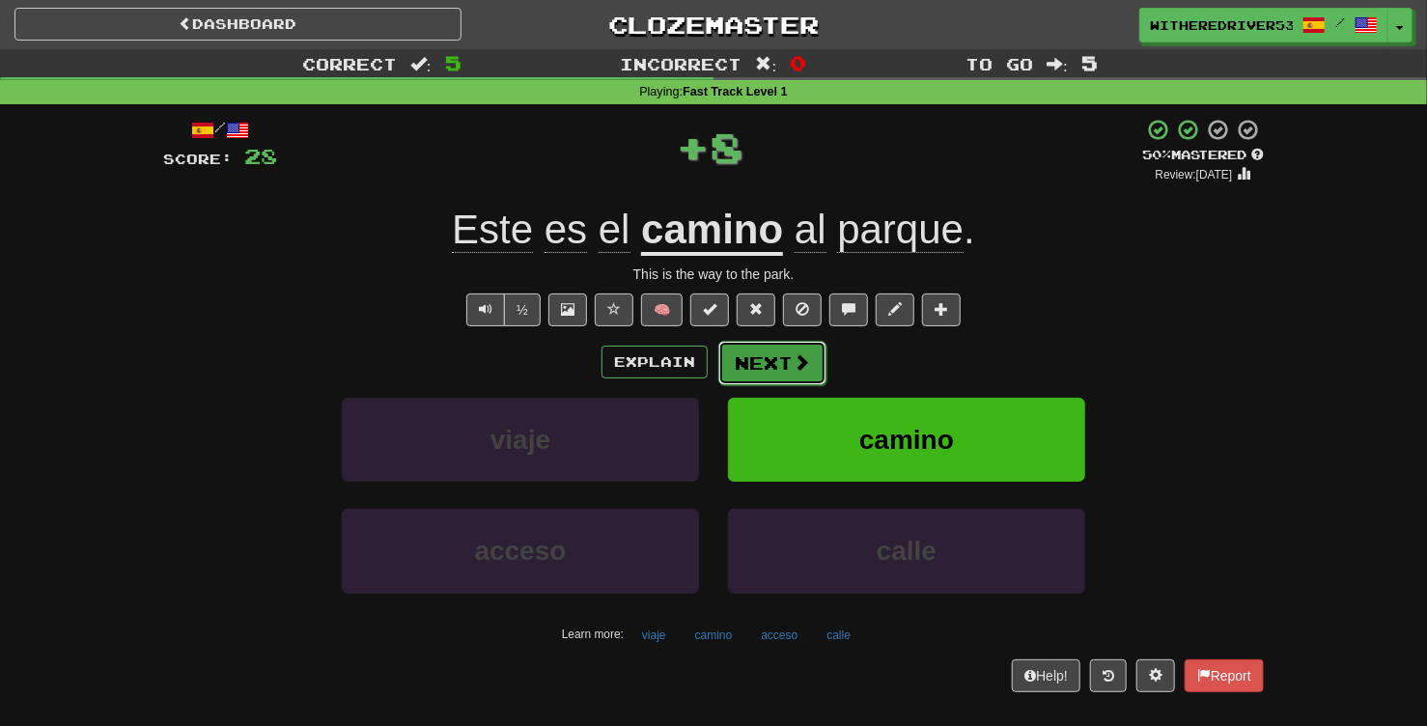
click at [769, 360] on button "Next" at bounding box center [772, 363] width 108 height 44
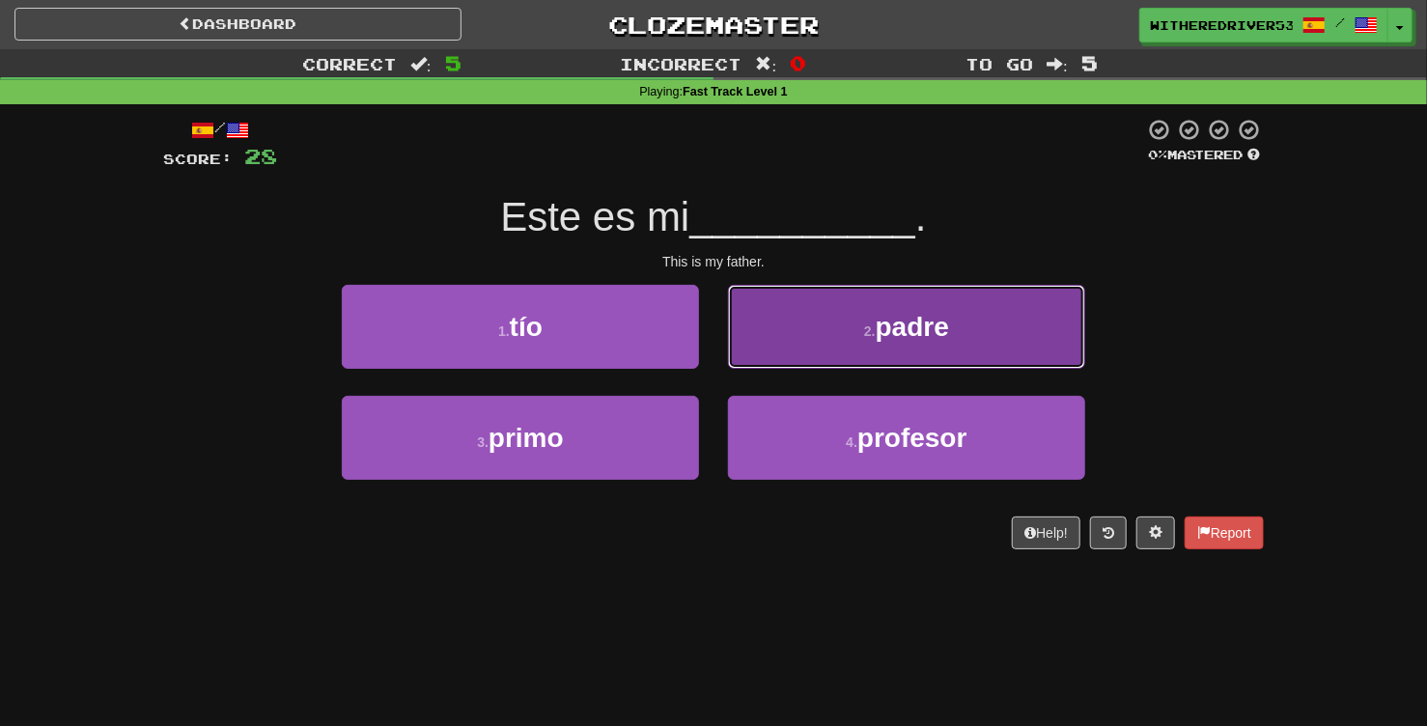
click at [881, 342] on button "2 . padre" at bounding box center [906, 327] width 357 height 84
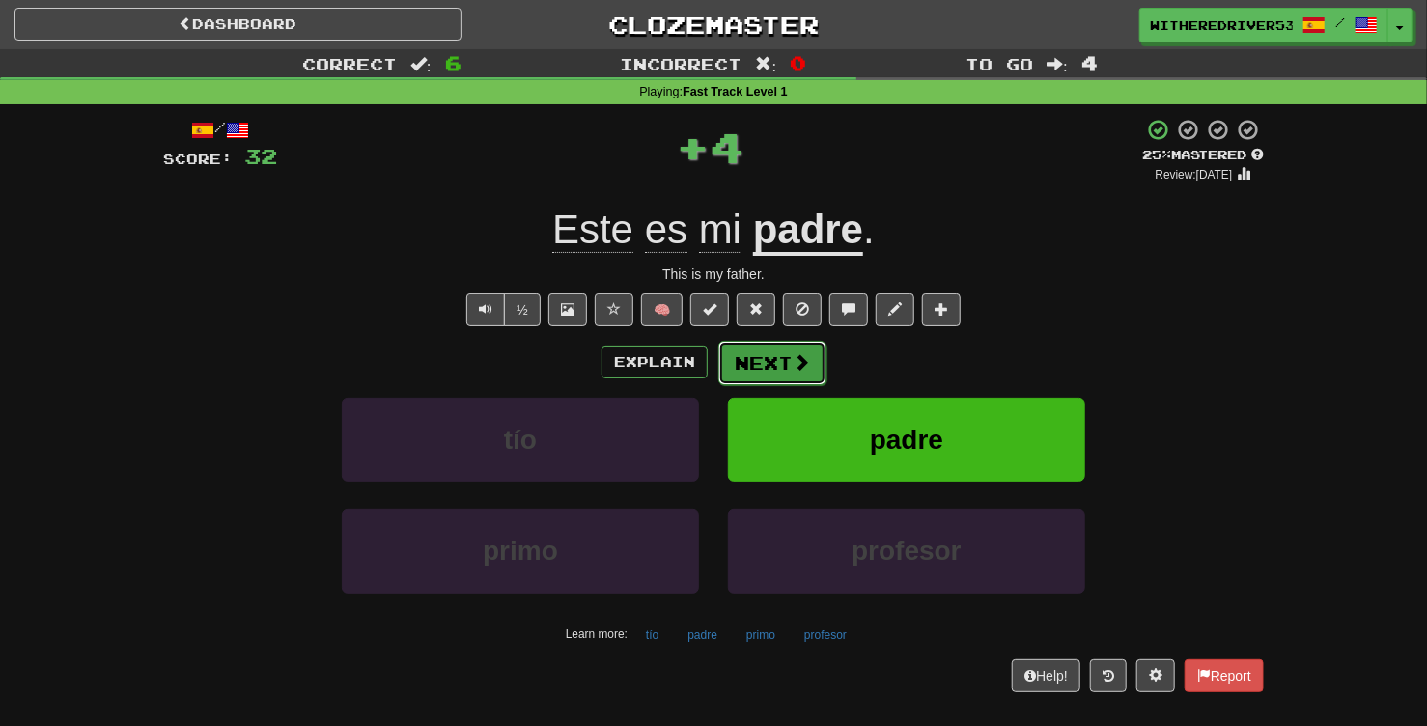
click at [782, 365] on button "Next" at bounding box center [772, 363] width 108 height 44
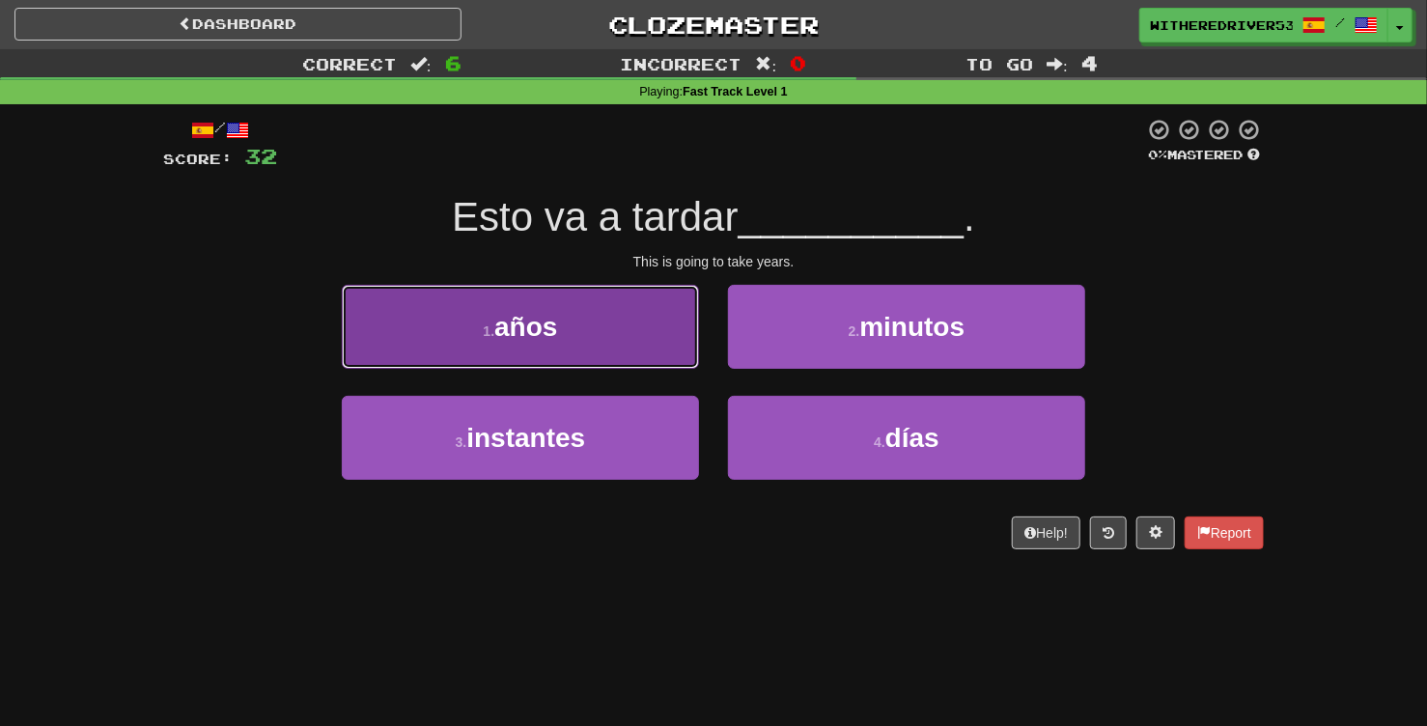
click at [657, 336] on button "1 . años" at bounding box center [520, 327] width 357 height 84
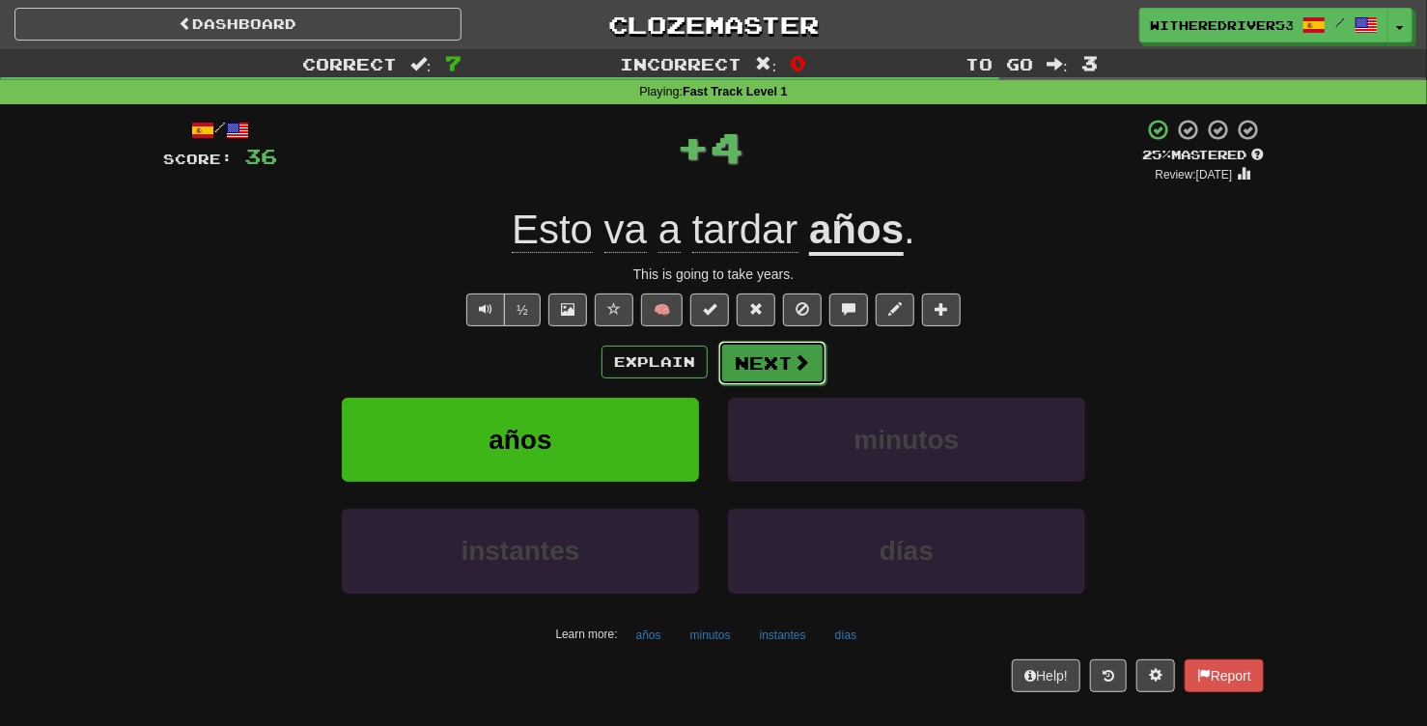
click at [783, 363] on button "Next" at bounding box center [772, 363] width 108 height 44
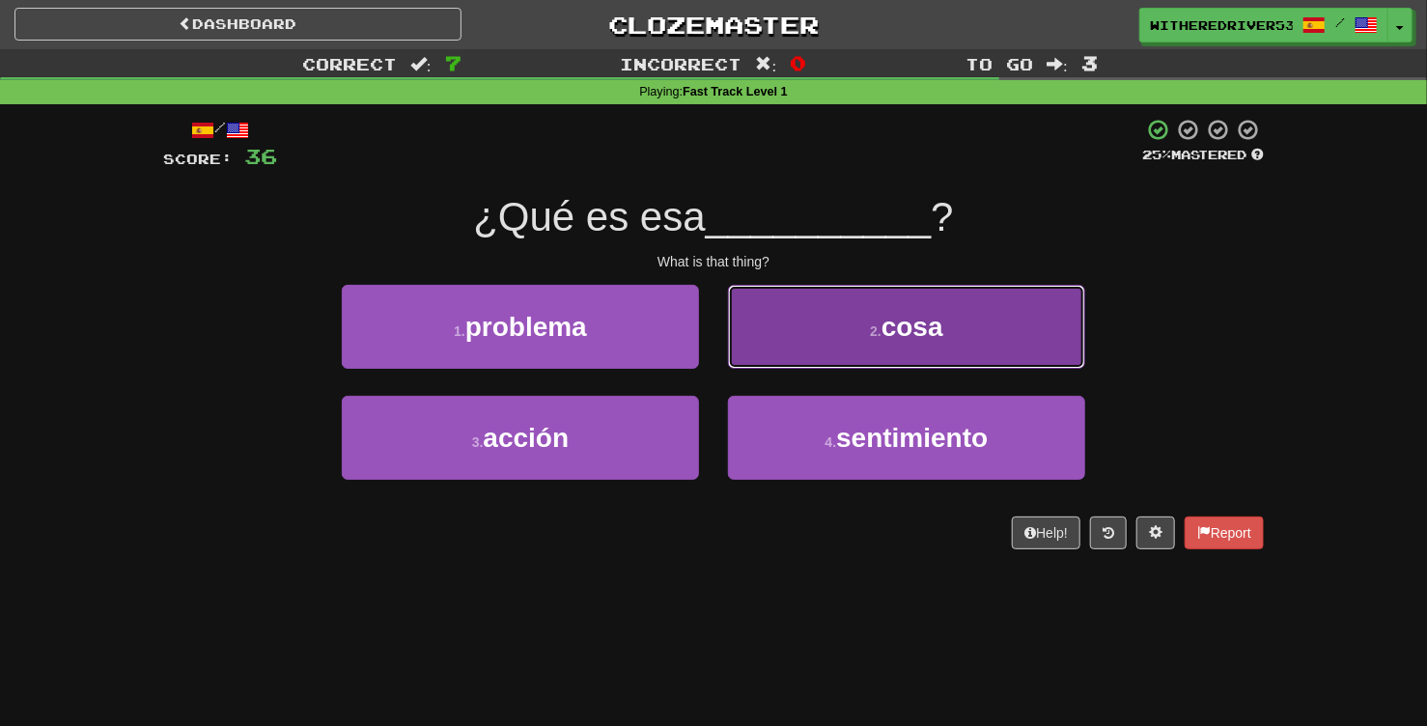
click at [856, 346] on button "2 . cosa" at bounding box center [906, 327] width 357 height 84
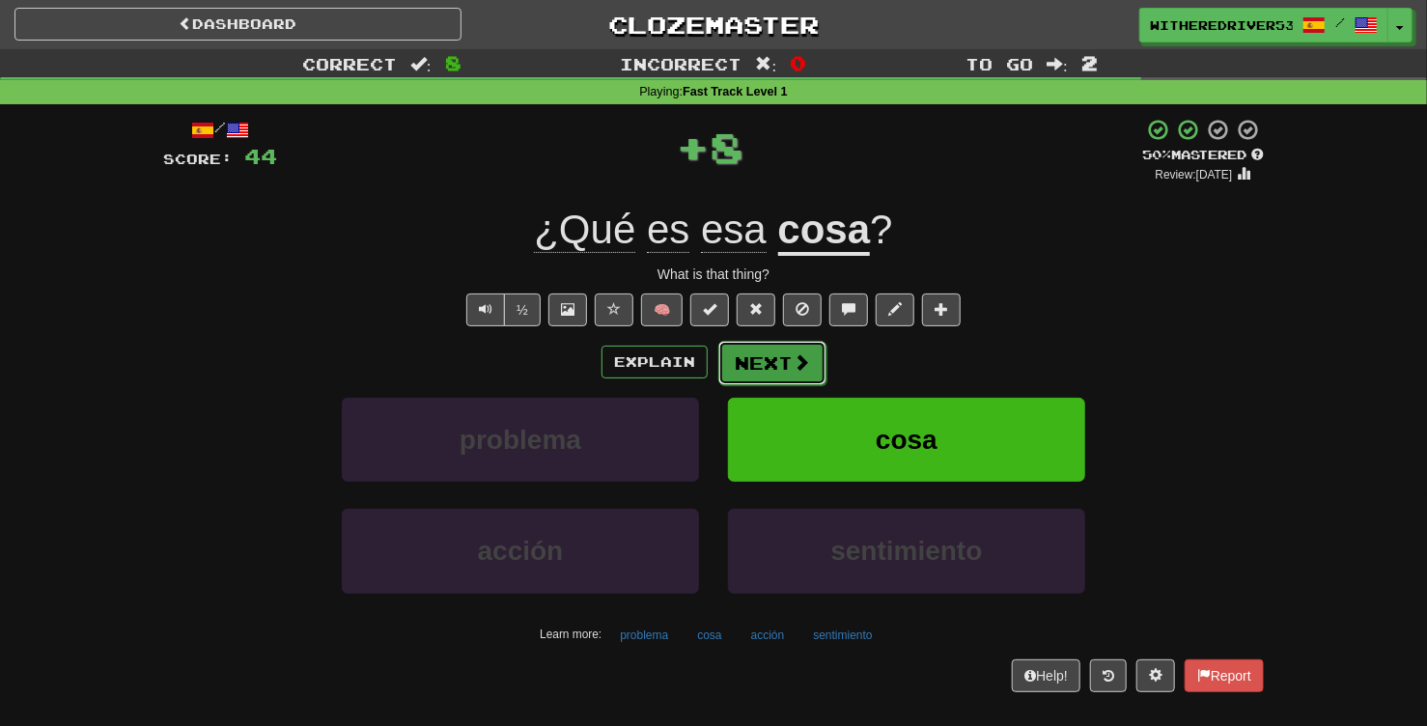
click at [785, 365] on button "Next" at bounding box center [772, 363] width 108 height 44
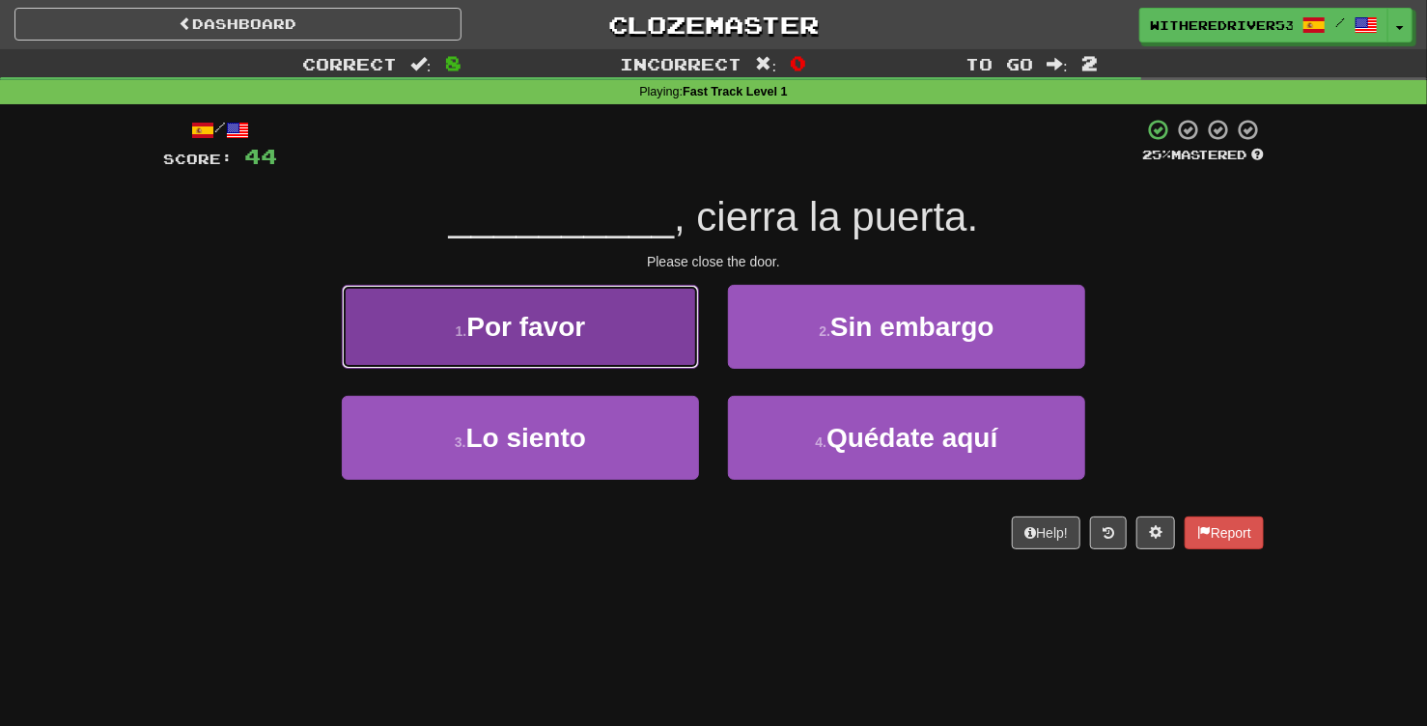
click at [593, 336] on button "1 . Por favor" at bounding box center [520, 327] width 357 height 84
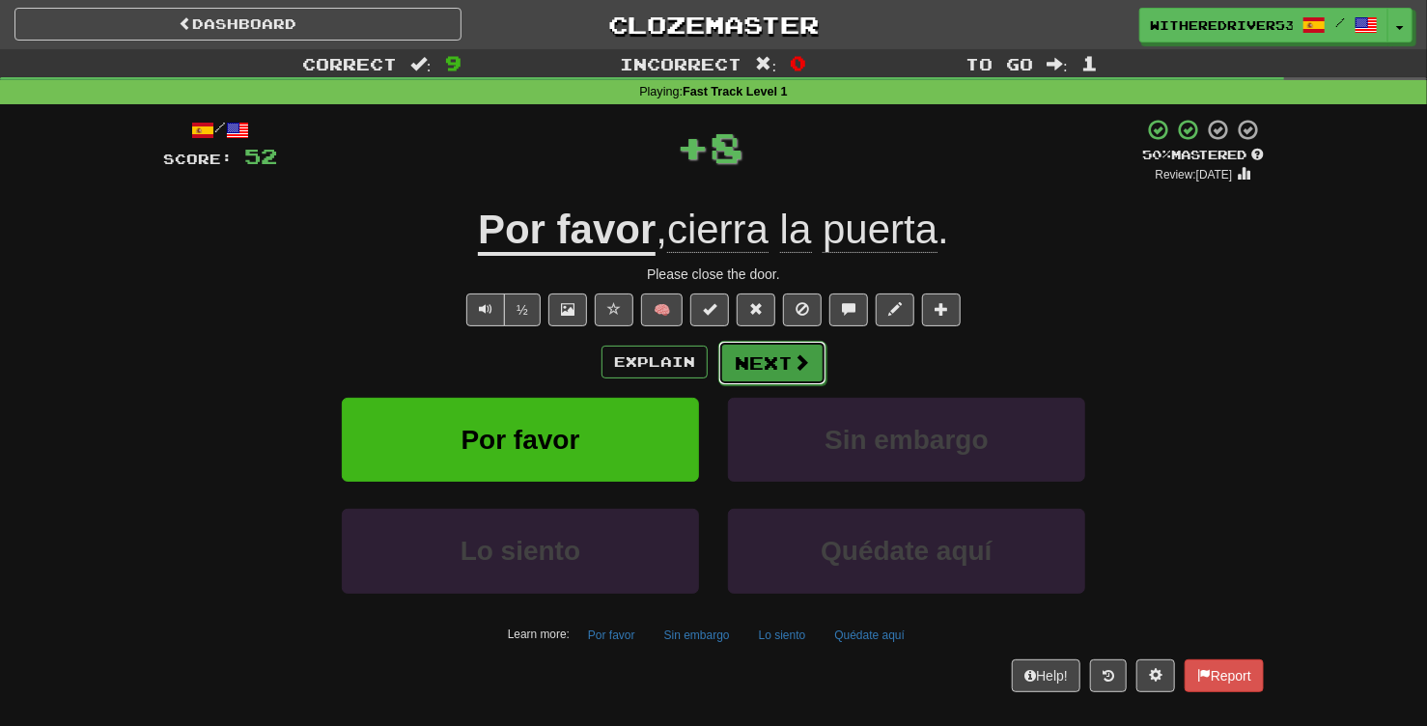
click at [783, 373] on button "Next" at bounding box center [772, 363] width 108 height 44
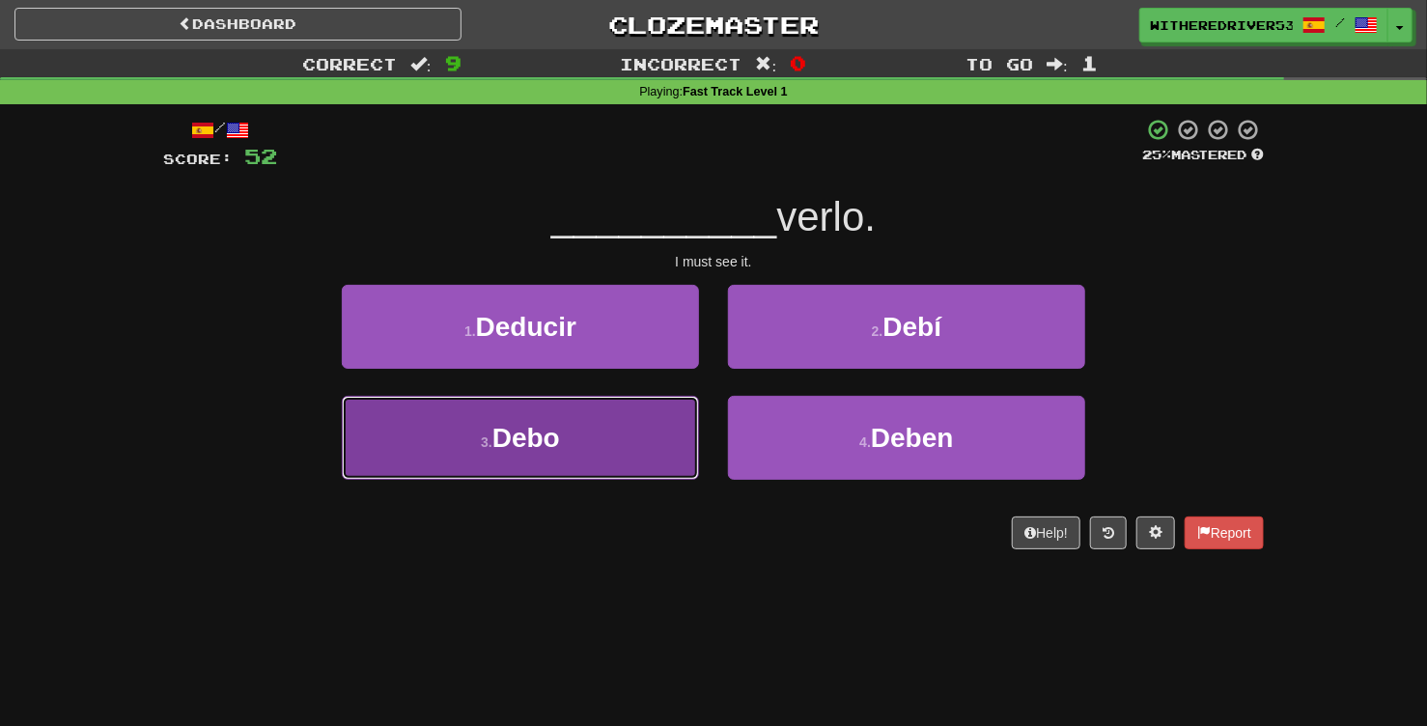
click at [585, 431] on button "3 . Debo" at bounding box center [520, 438] width 357 height 84
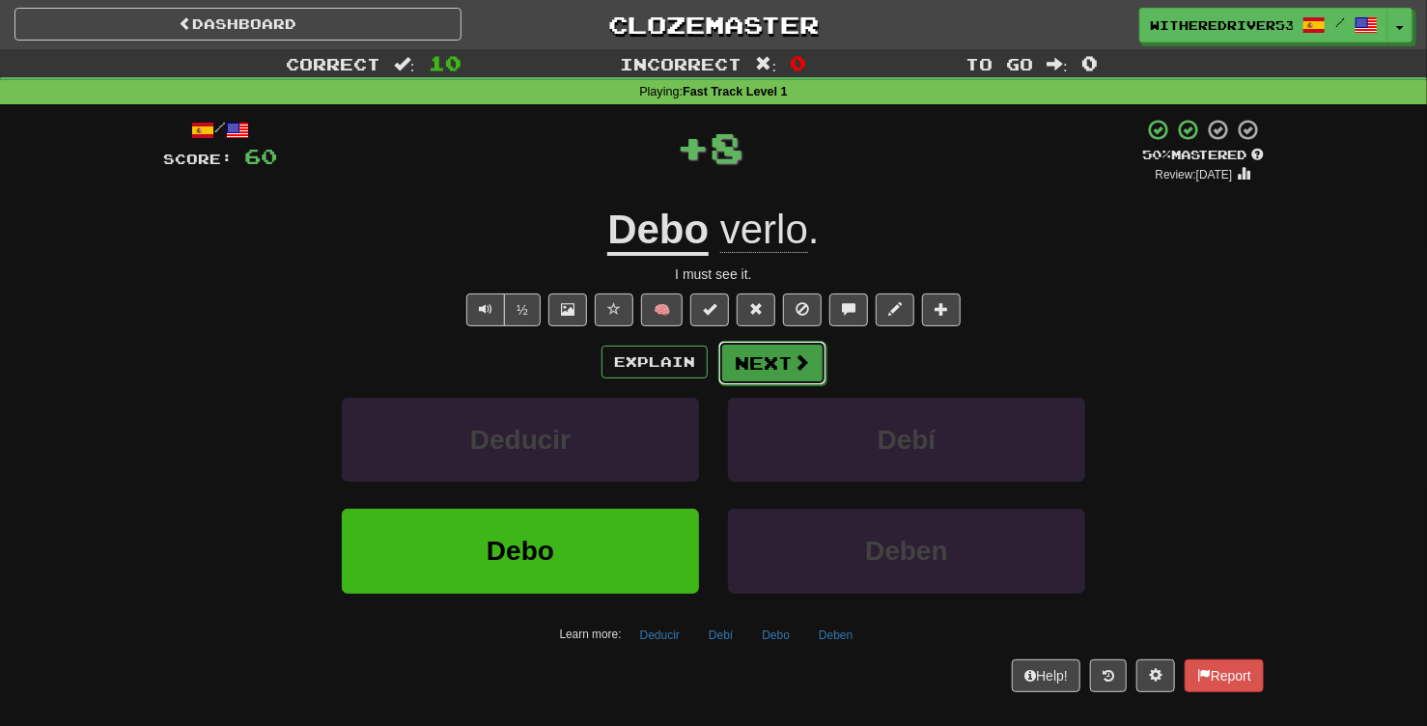
click at [751, 364] on button "Next" at bounding box center [772, 363] width 108 height 44
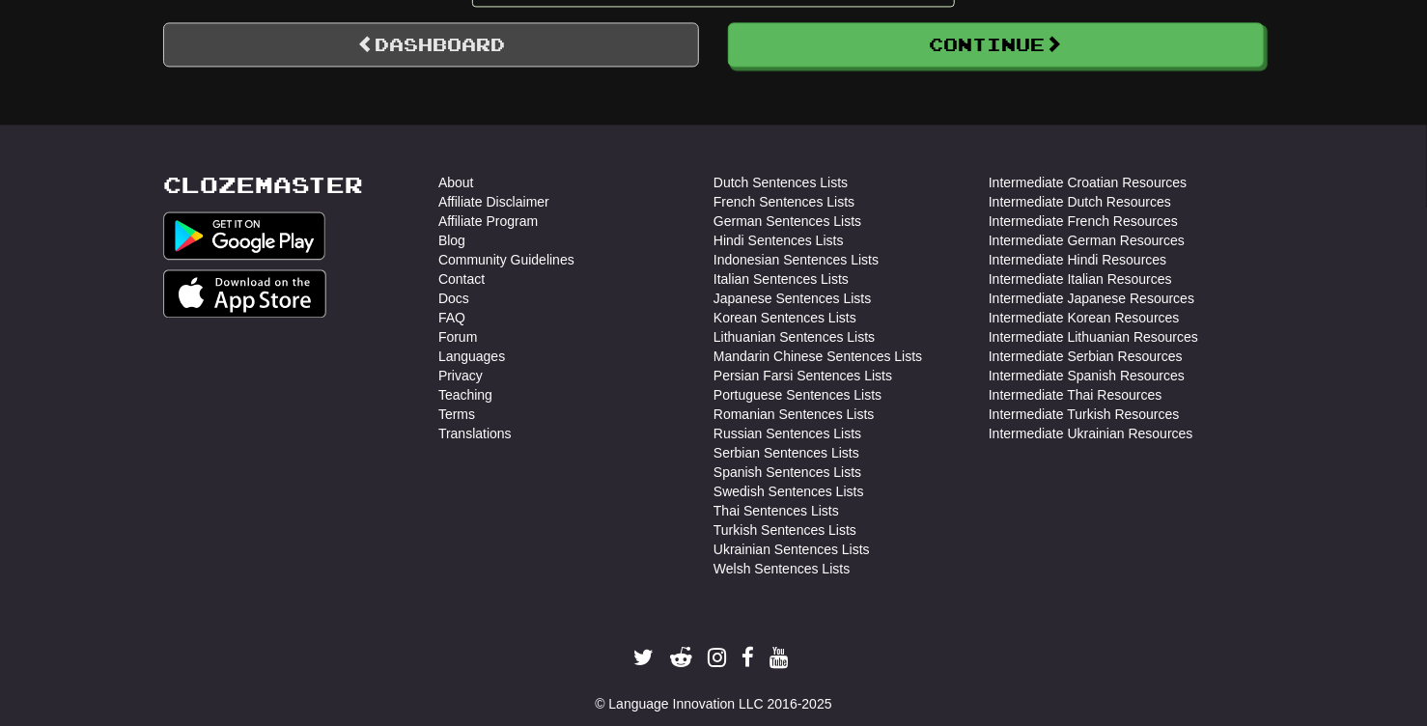
scroll to position [1446, 0]
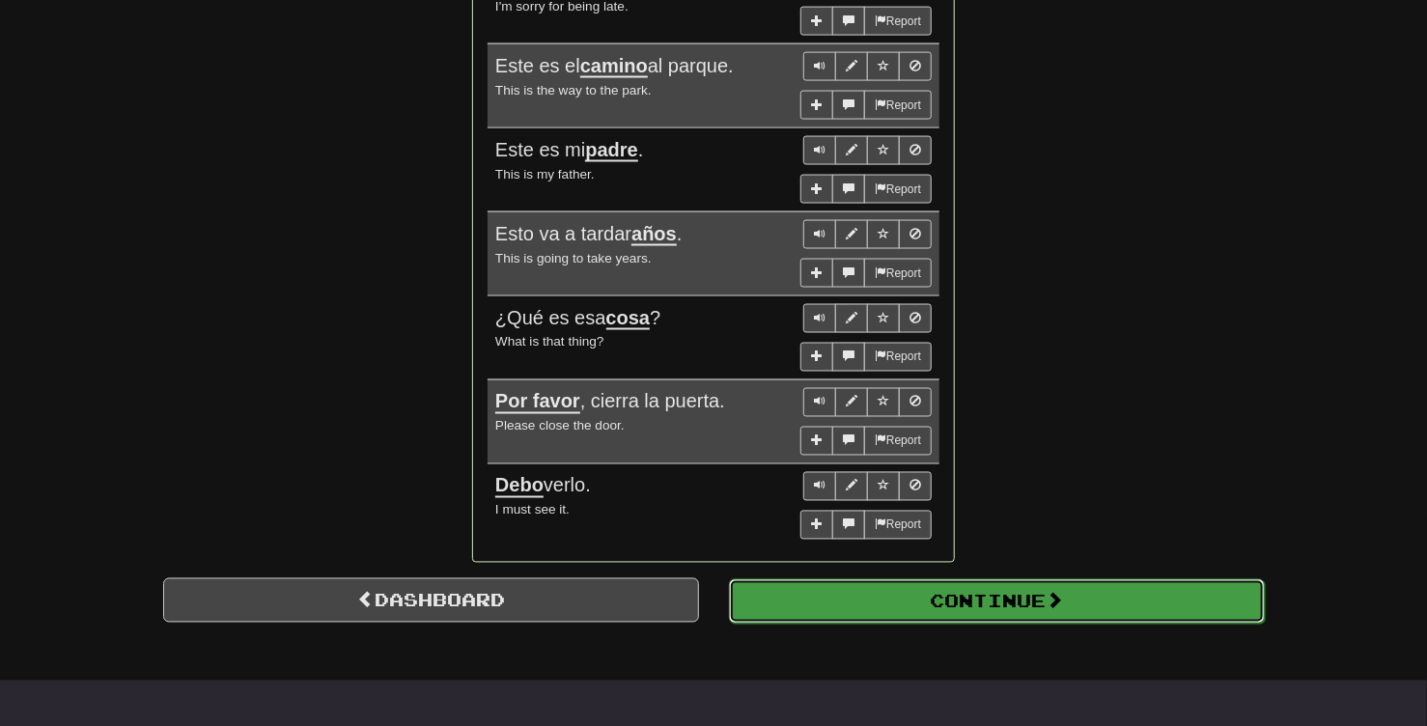
click at [905, 608] on button "Continue" at bounding box center [997, 601] width 536 height 44
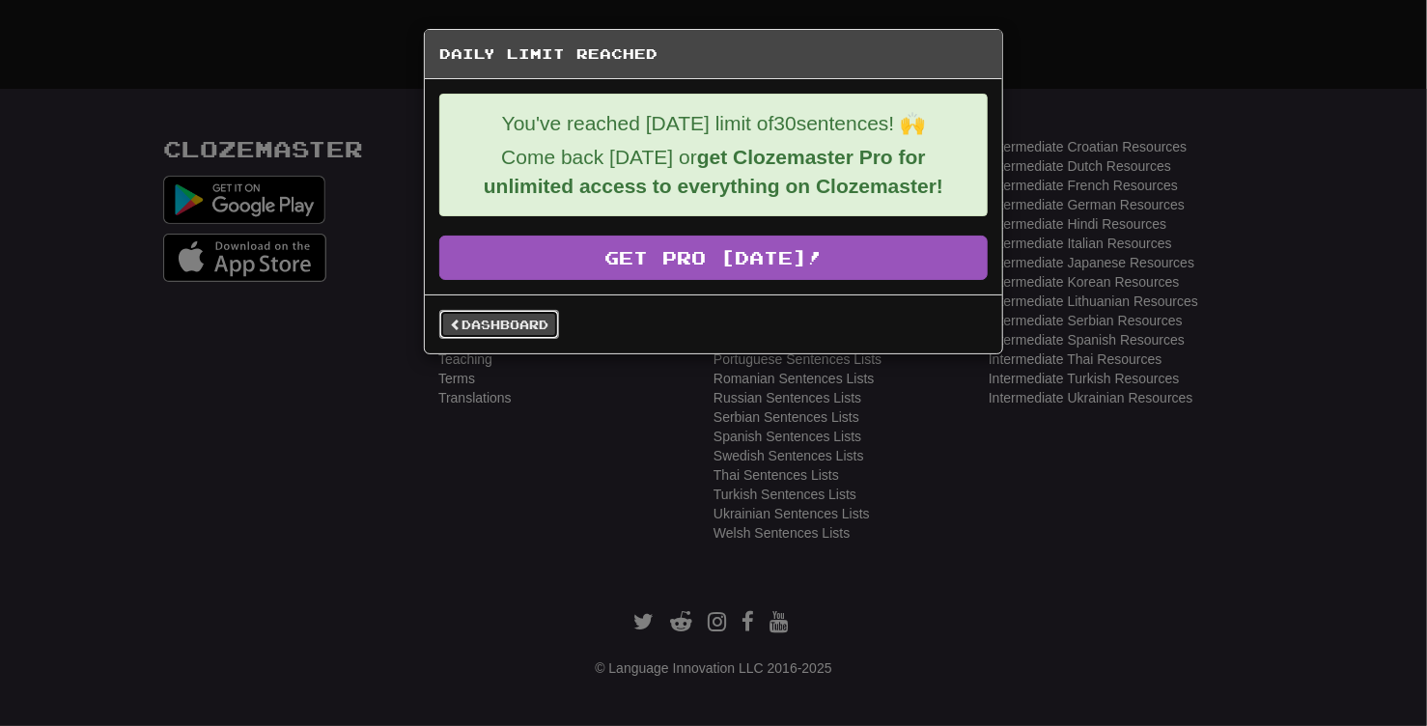
click at [497, 332] on link "Dashboard" at bounding box center [499, 324] width 120 height 29
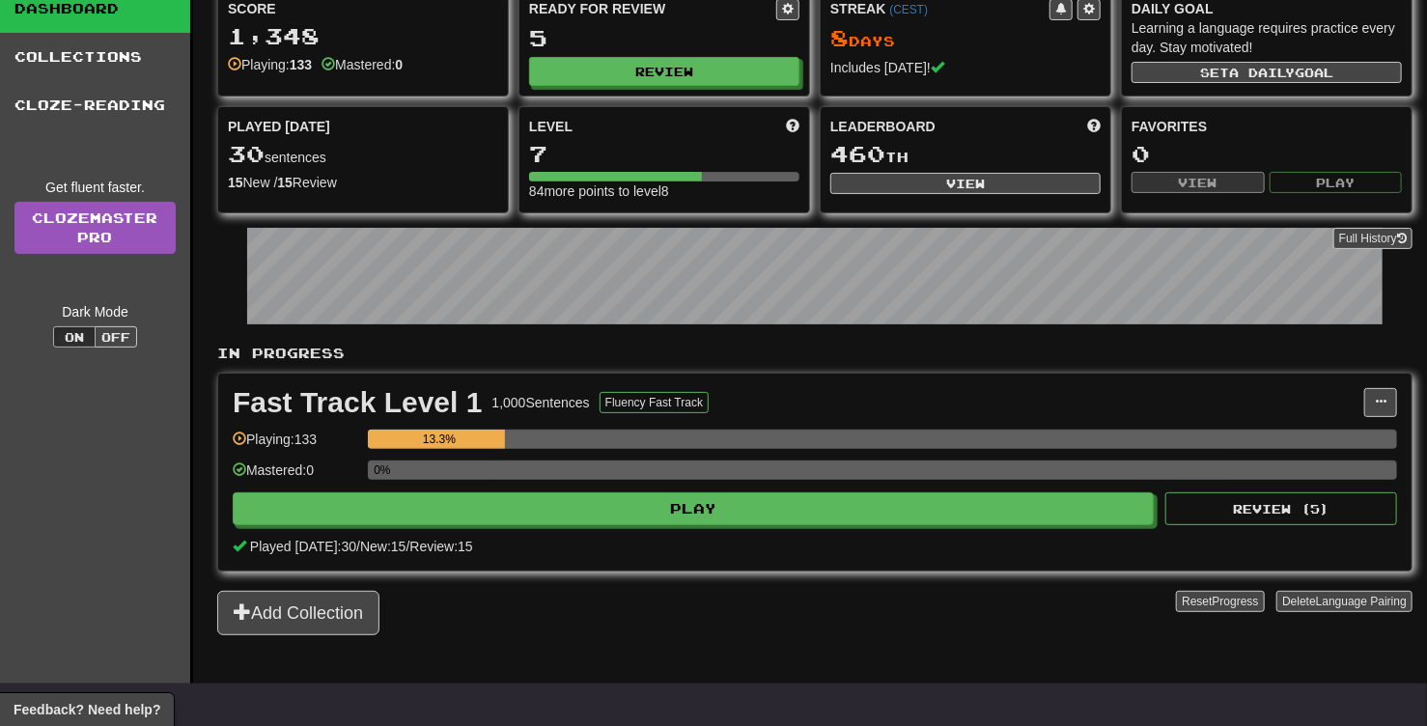
scroll to position [222, 0]
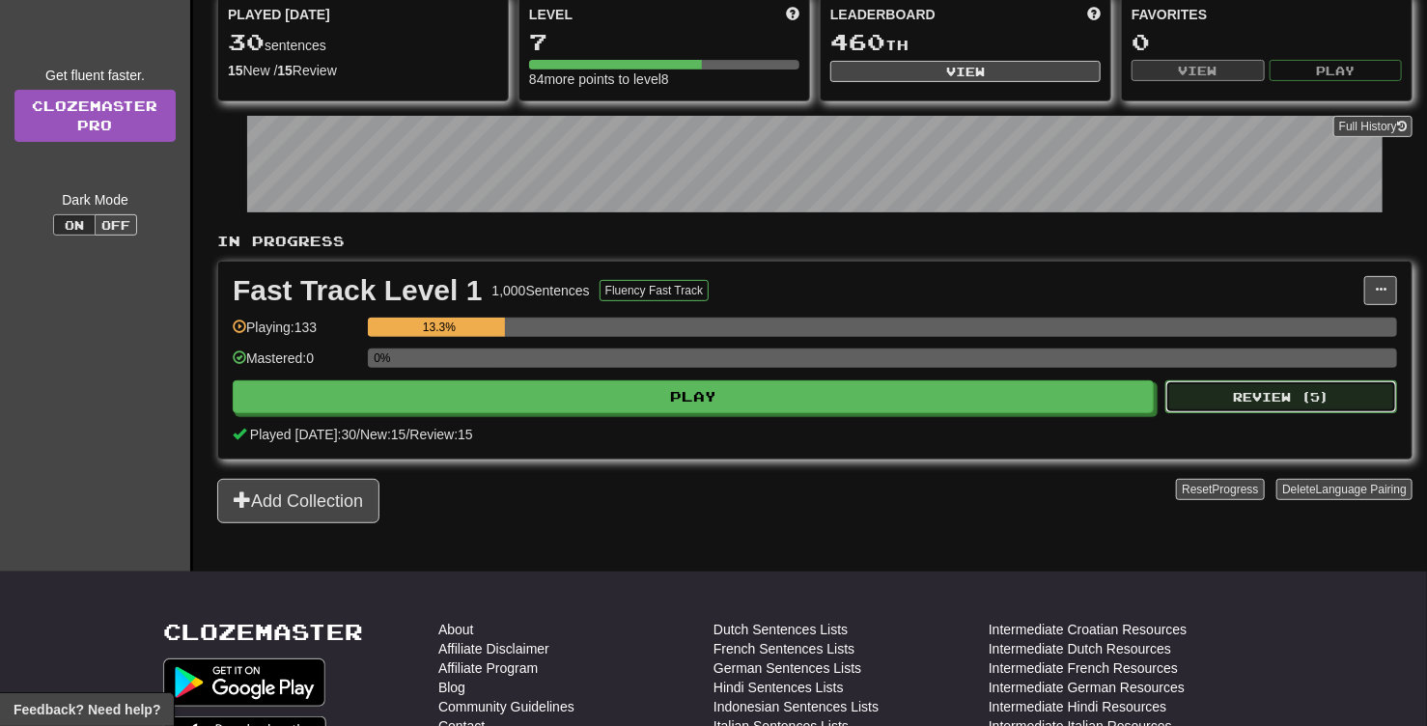
click at [1249, 397] on button "Review ( 5 )" at bounding box center [1282, 396] width 232 height 33
select select "**"
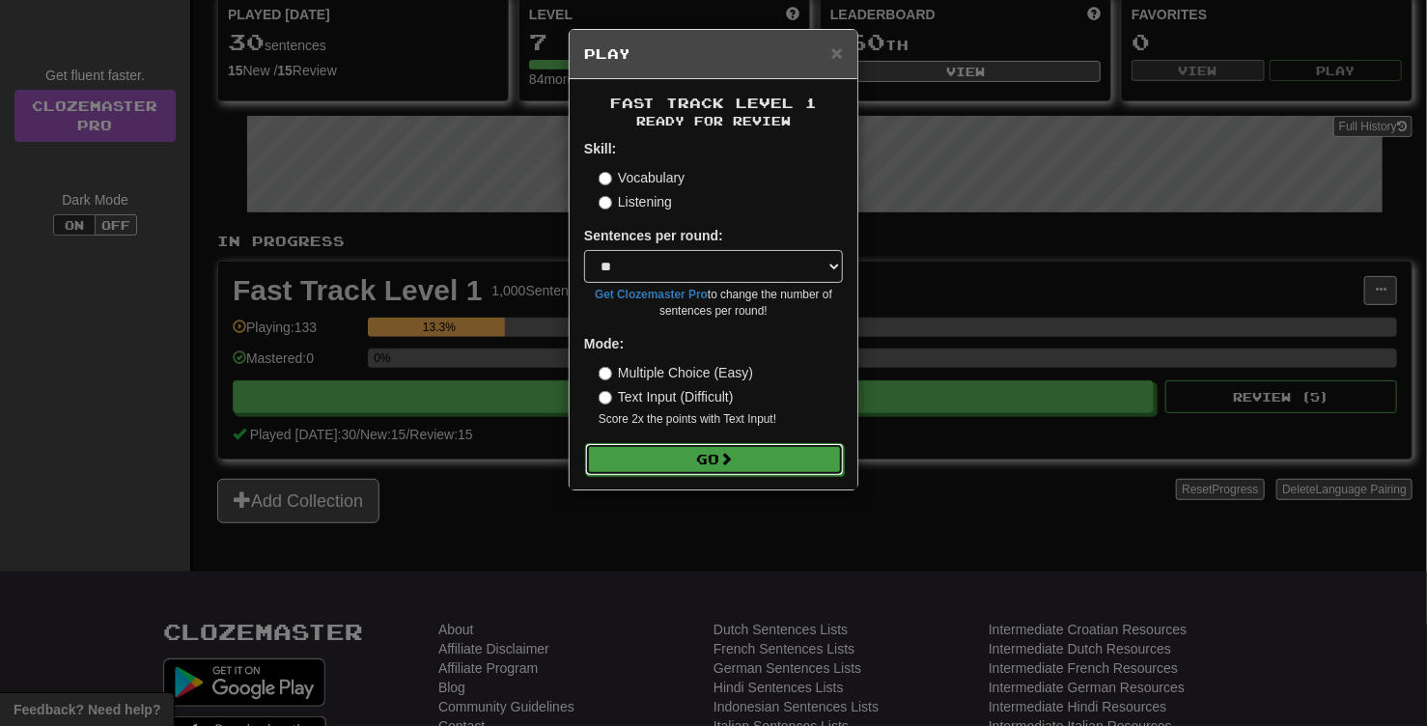
click at [707, 453] on button "Go" at bounding box center [714, 459] width 259 height 33
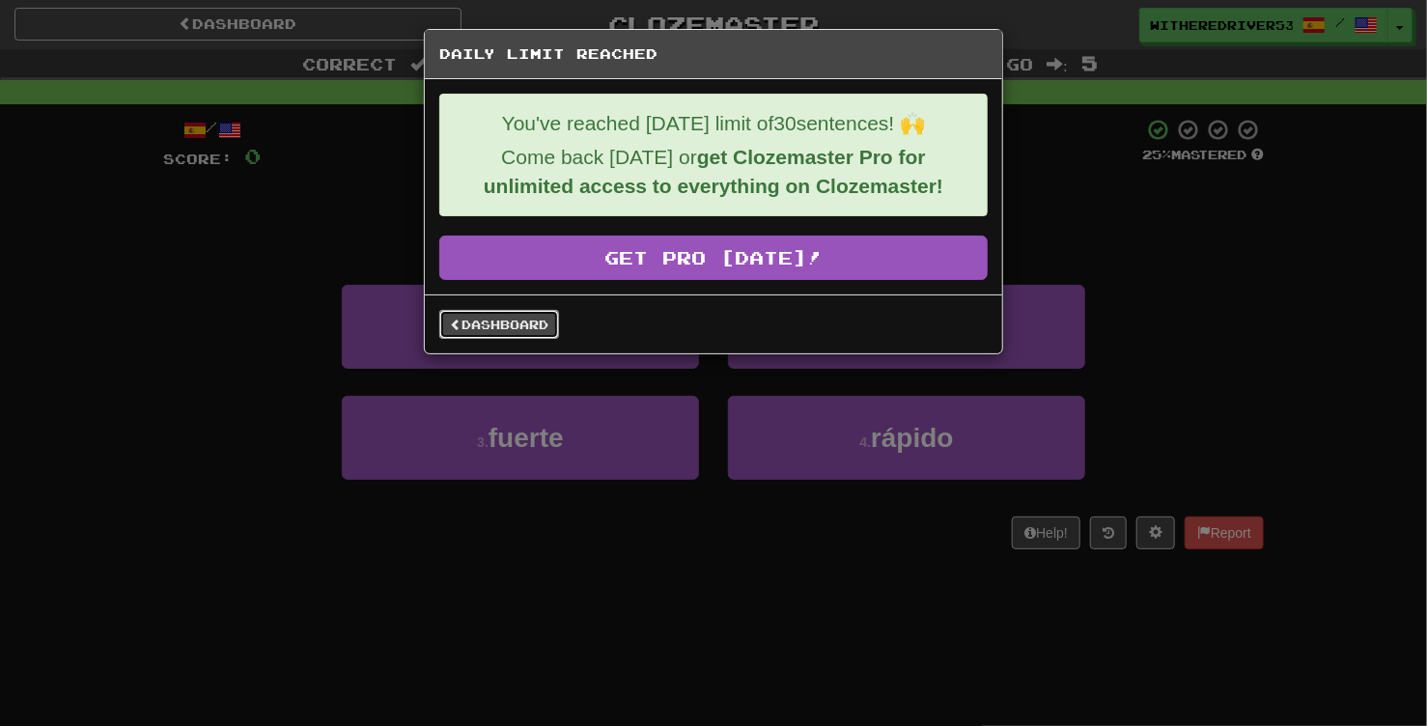
click at [523, 326] on link "Dashboard" at bounding box center [499, 324] width 120 height 29
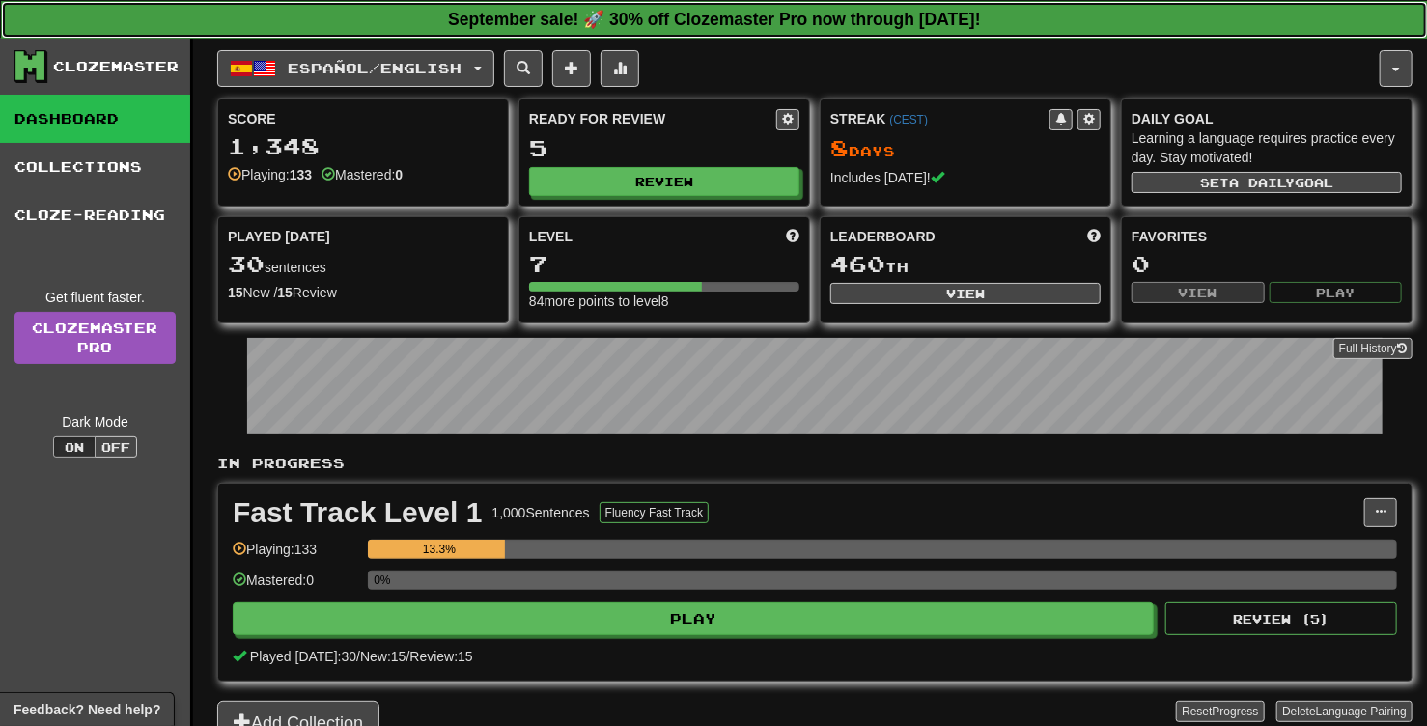
click at [756, 18] on strong "September sale! 🚀 30% off Clozemaster Pro now through Monday September 30!" at bounding box center [714, 19] width 533 height 19
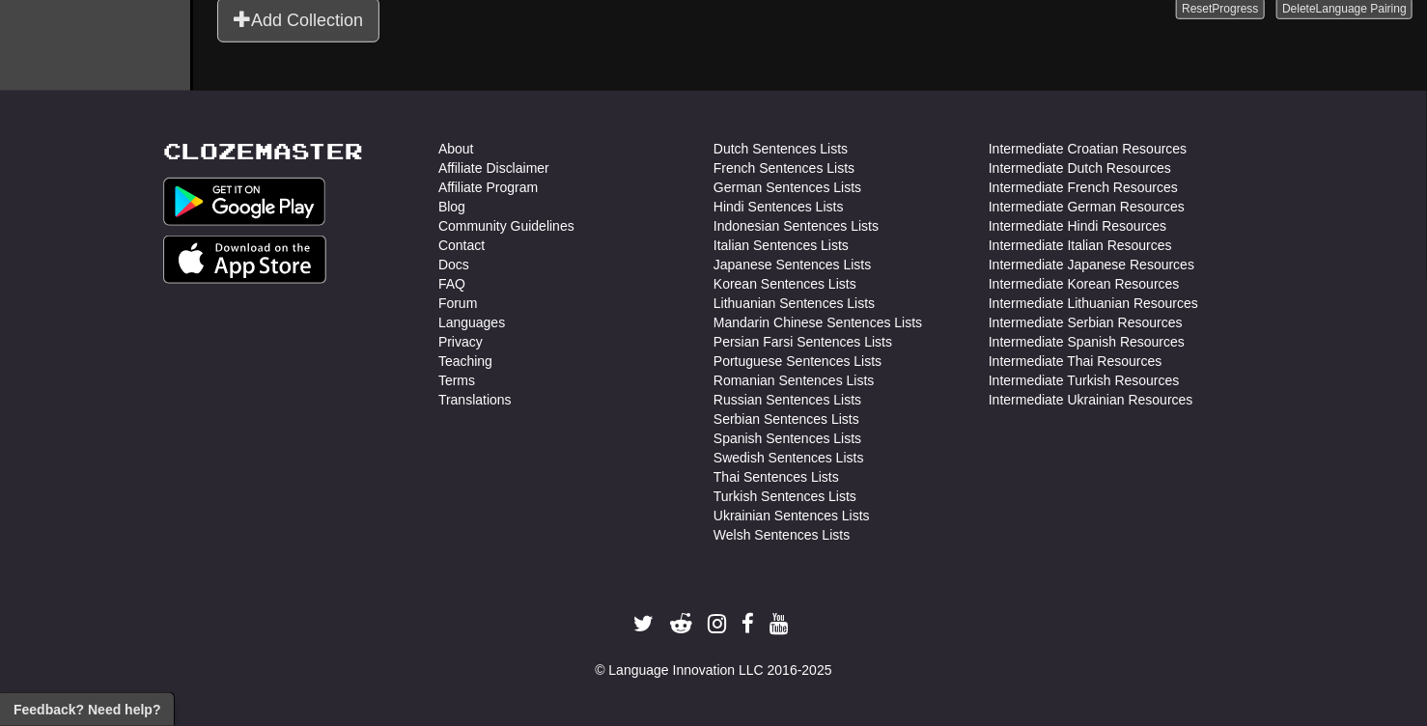
scroll to position [707, 0]
click at [257, 253] on img at bounding box center [244, 258] width 163 height 48
